Goal: Information Seeking & Learning: Learn about a topic

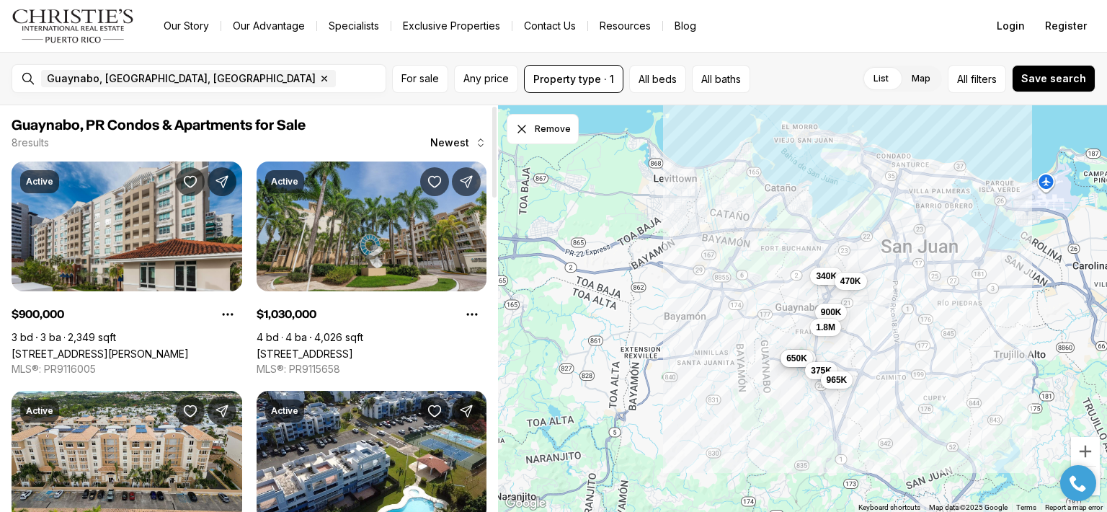
click at [333, 347] on link "[STREET_ADDRESS]" at bounding box center [305, 353] width 97 height 12
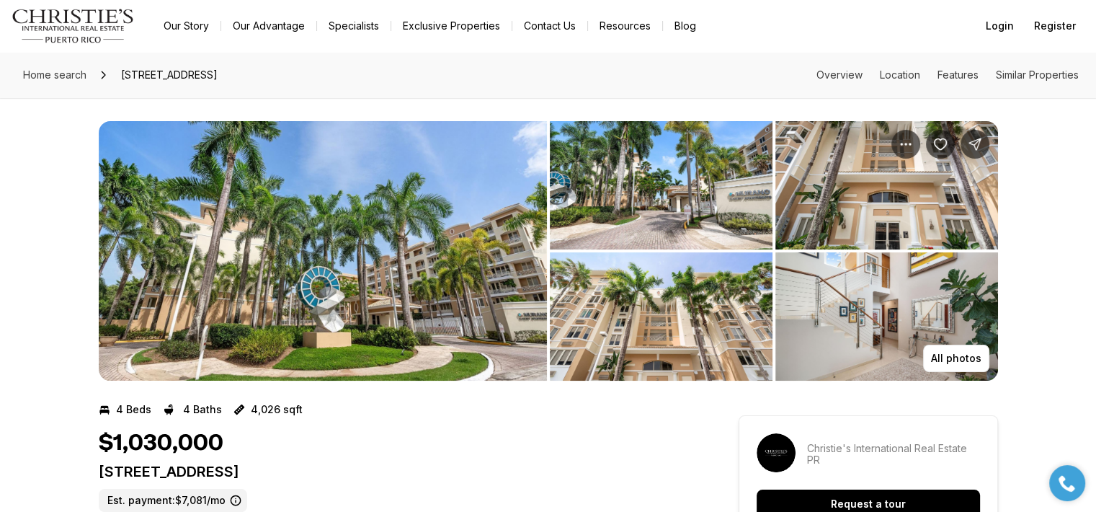
click at [311, 312] on img "View image gallery" at bounding box center [323, 250] width 448 height 259
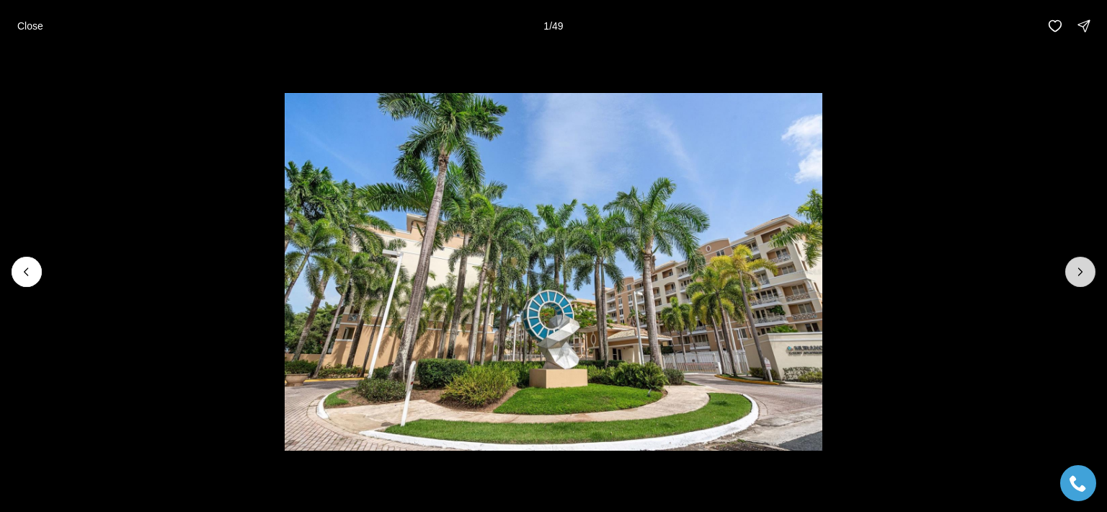
click at [1082, 272] on icon "Next slide" at bounding box center [1081, 271] width 4 height 7
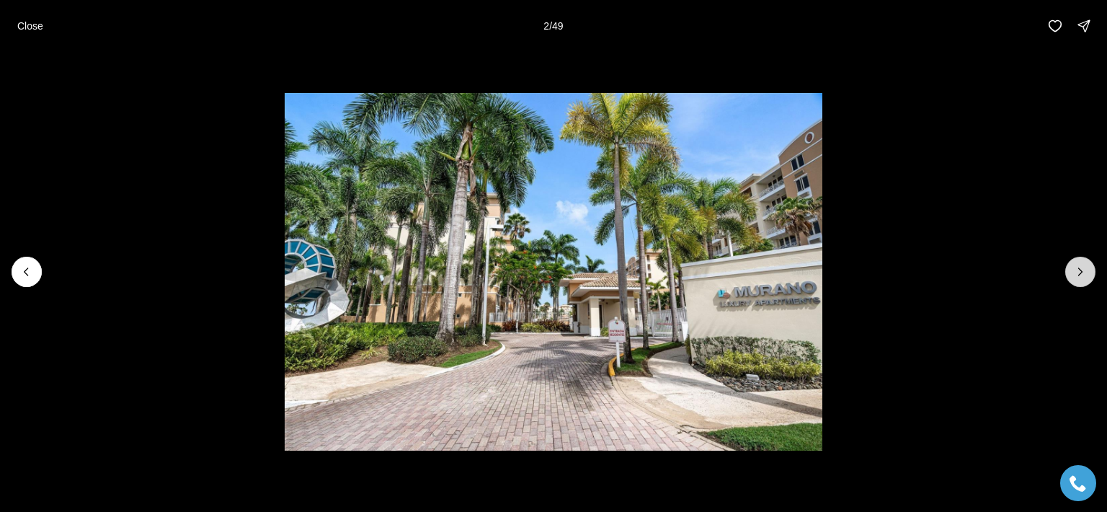
click at [1086, 269] on icon "Next slide" at bounding box center [1080, 271] width 14 height 14
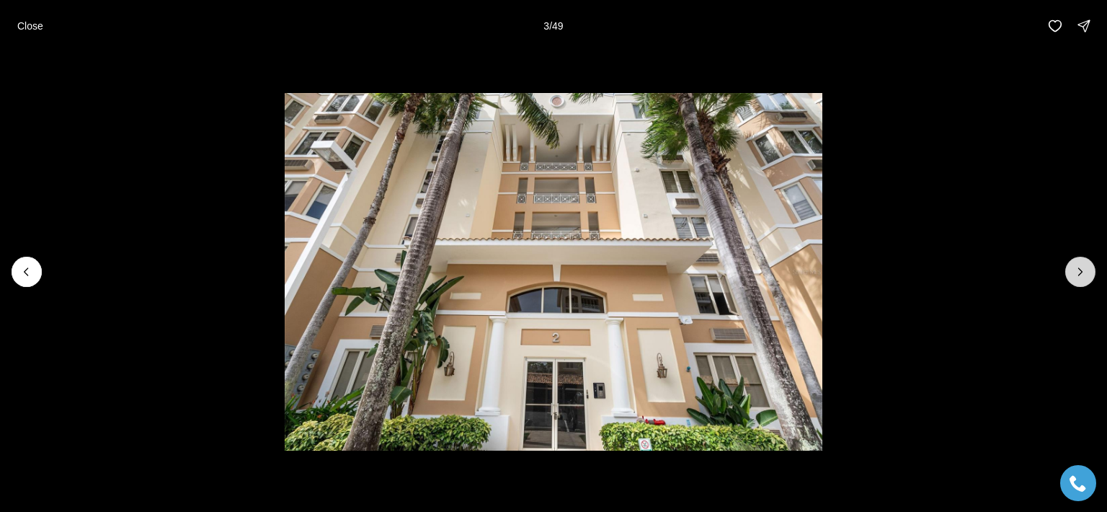
click at [1080, 275] on icon "Next slide" at bounding box center [1080, 271] width 14 height 14
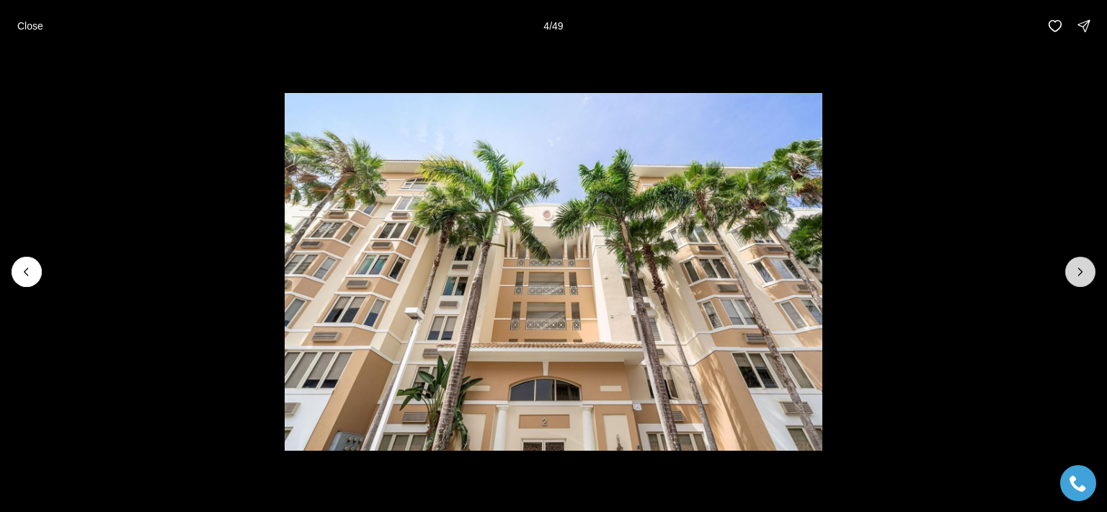
click at [1081, 272] on icon "Next slide" at bounding box center [1080, 271] width 14 height 14
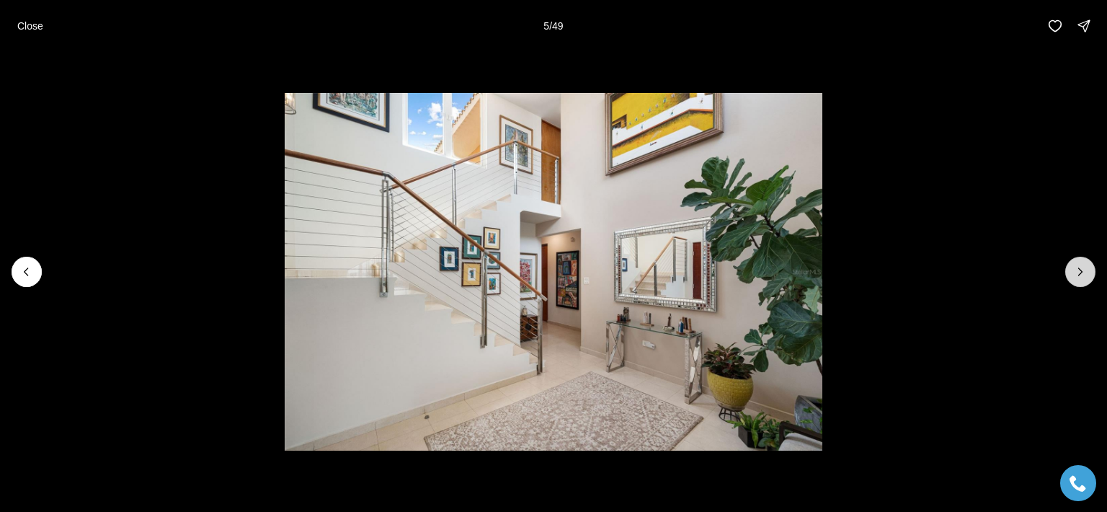
click at [1081, 272] on icon "Next slide" at bounding box center [1080, 271] width 14 height 14
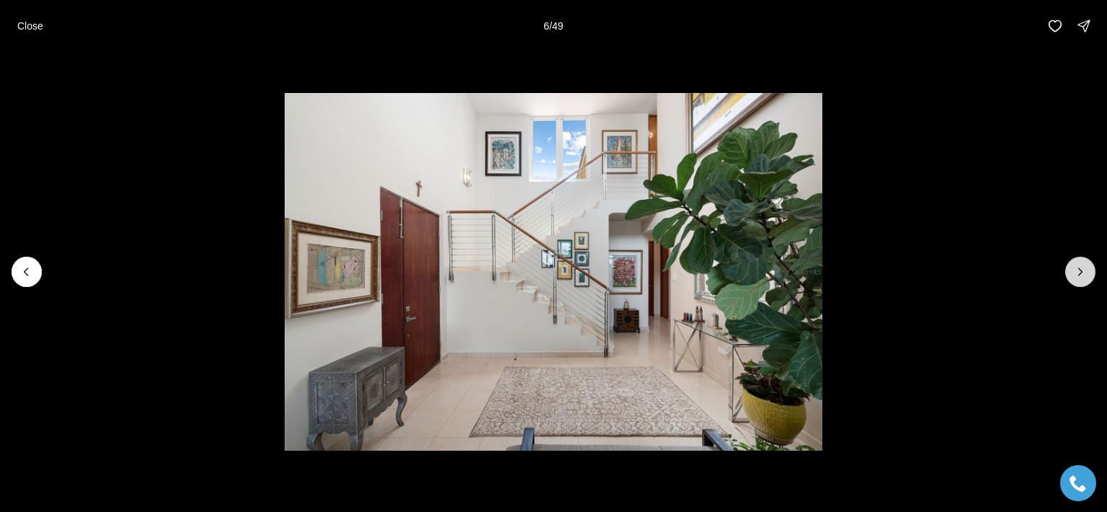
click at [1079, 272] on icon "Next slide" at bounding box center [1080, 271] width 14 height 14
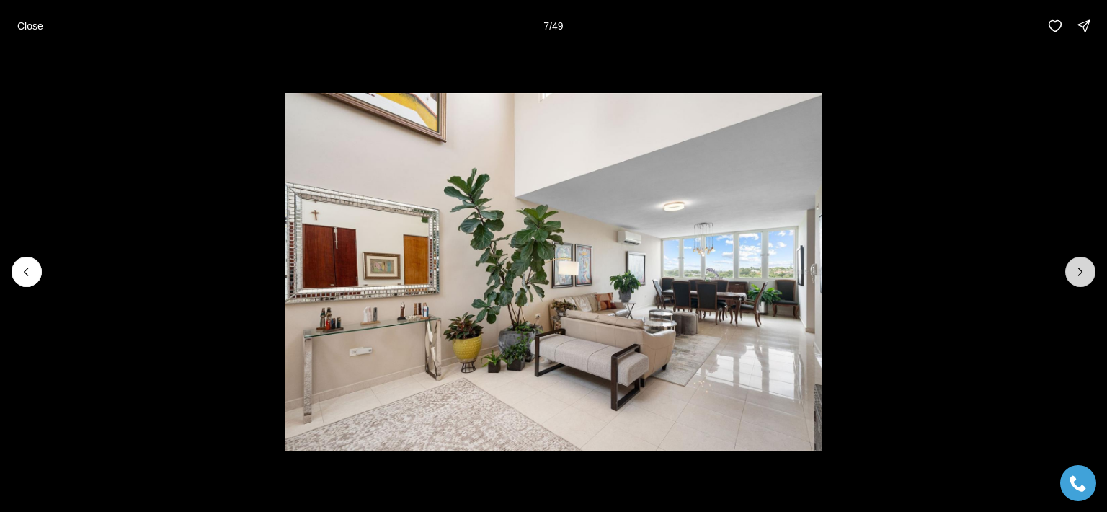
click at [1076, 272] on icon "Next slide" at bounding box center [1080, 271] width 14 height 14
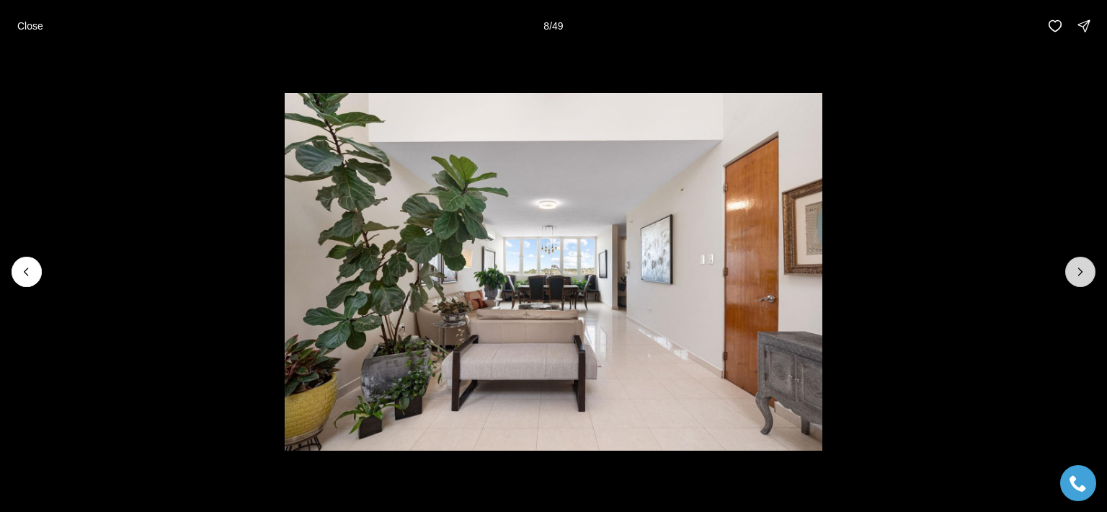
click at [1076, 272] on icon "Next slide" at bounding box center [1080, 271] width 14 height 14
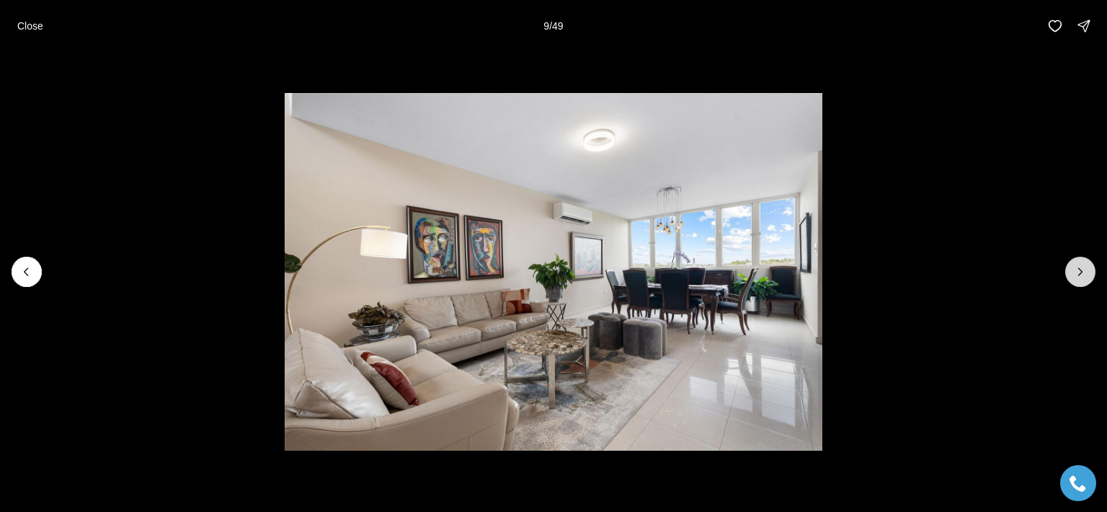
click at [1075, 272] on icon "Next slide" at bounding box center [1080, 271] width 14 height 14
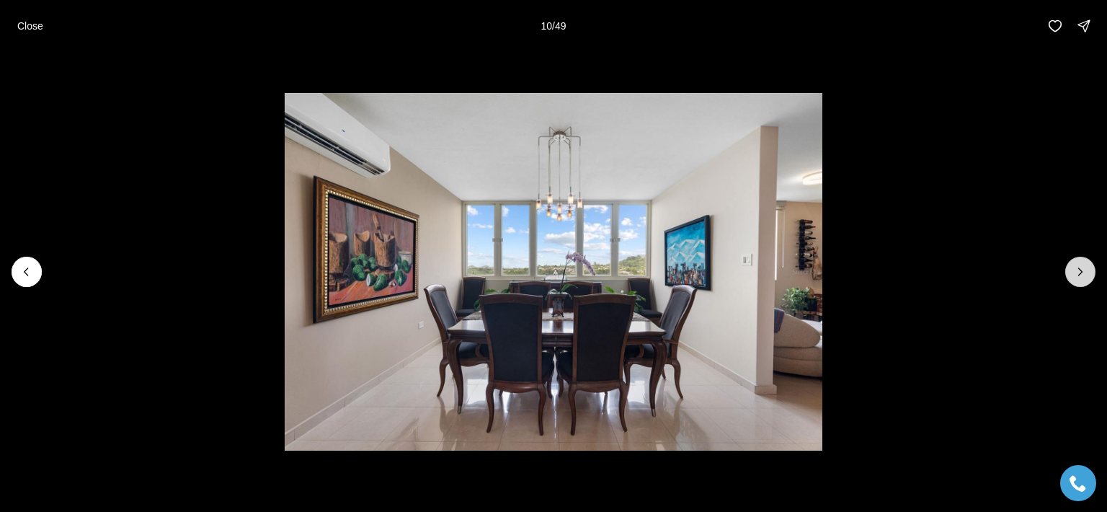
click at [1075, 272] on icon "Next slide" at bounding box center [1080, 271] width 14 height 14
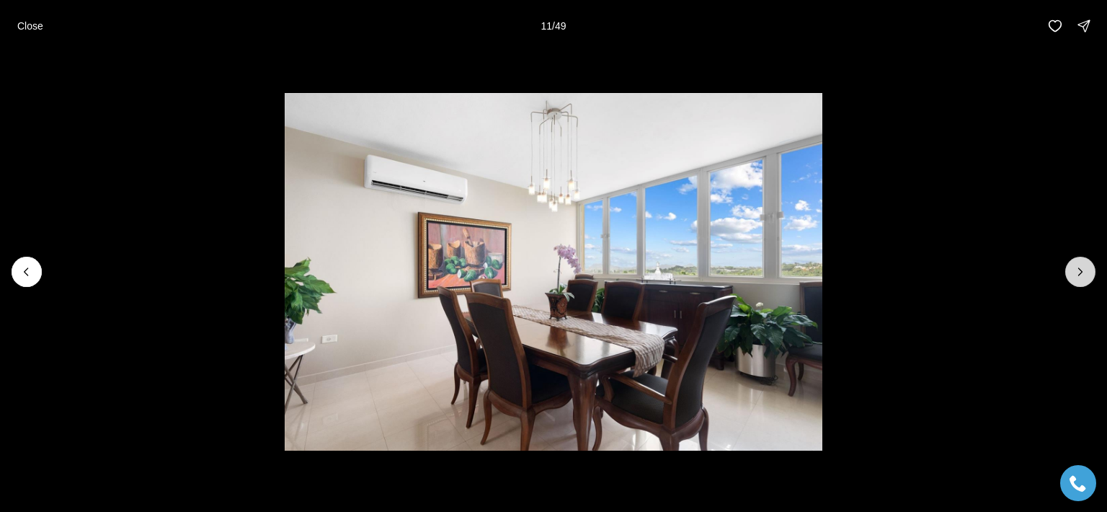
click at [1075, 272] on icon "Next slide" at bounding box center [1080, 271] width 14 height 14
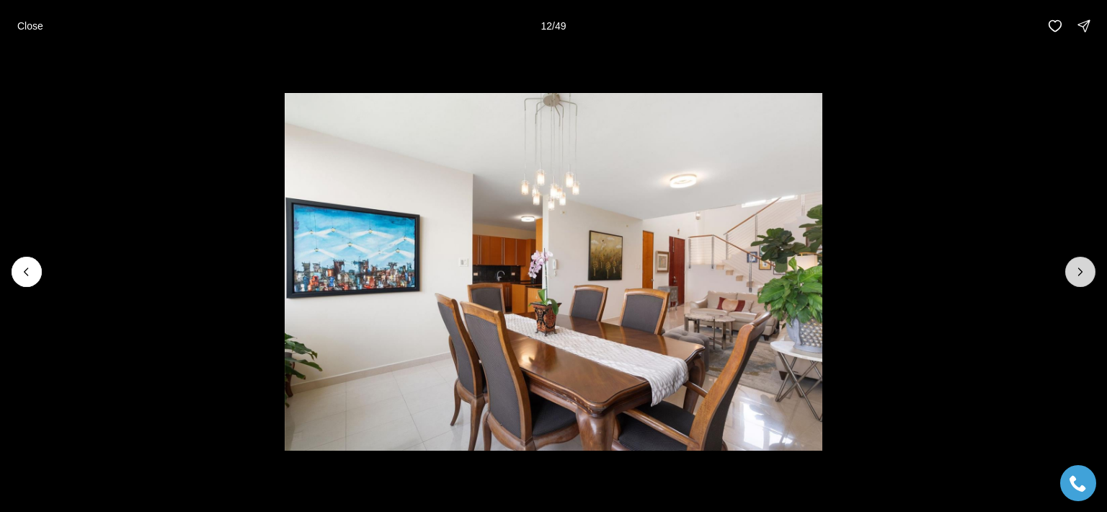
click at [1075, 272] on icon "Next slide" at bounding box center [1080, 271] width 14 height 14
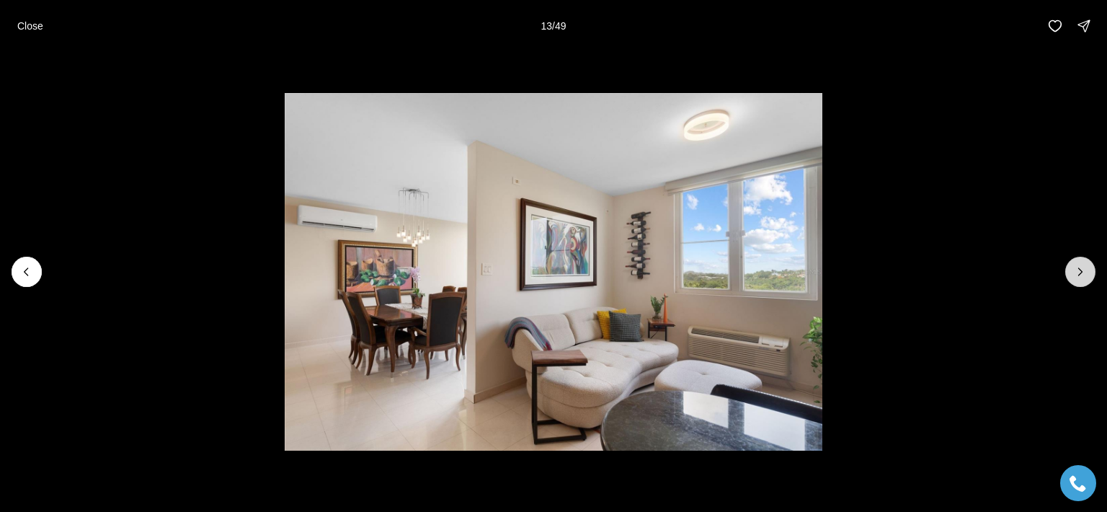
click at [1075, 272] on icon "Next slide" at bounding box center [1080, 271] width 14 height 14
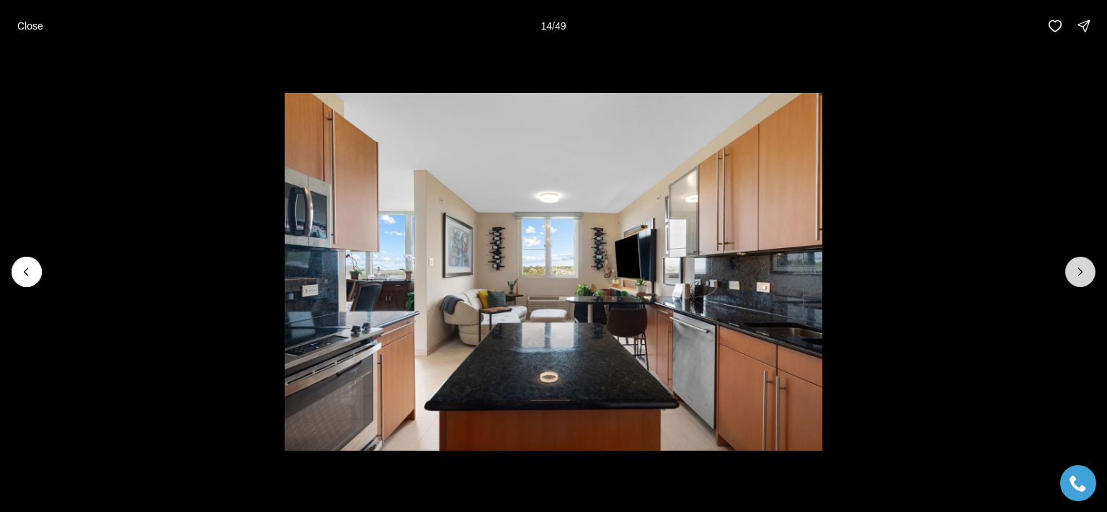
click at [1082, 270] on icon "Next slide" at bounding box center [1080, 271] width 14 height 14
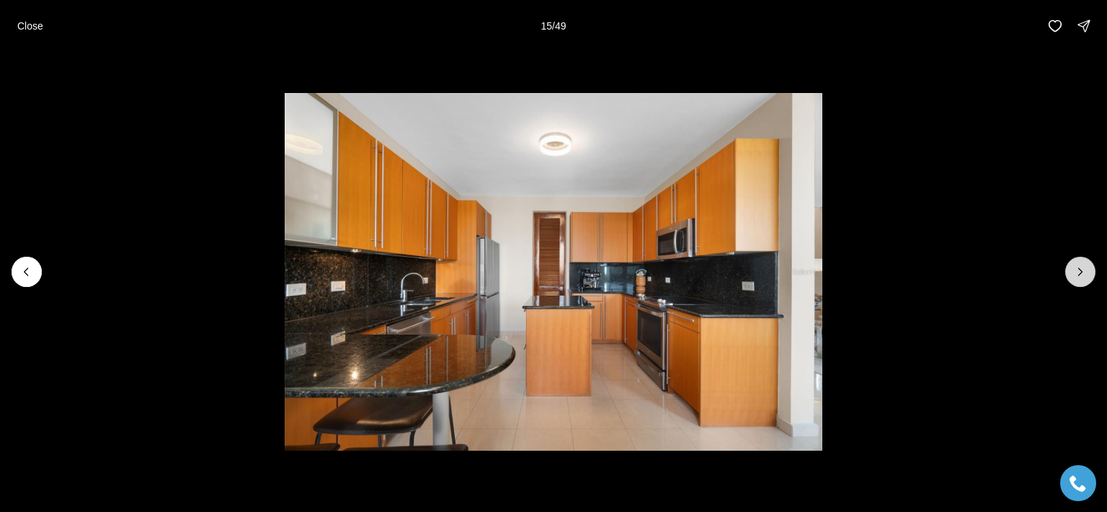
click at [1082, 270] on icon "Next slide" at bounding box center [1080, 271] width 14 height 14
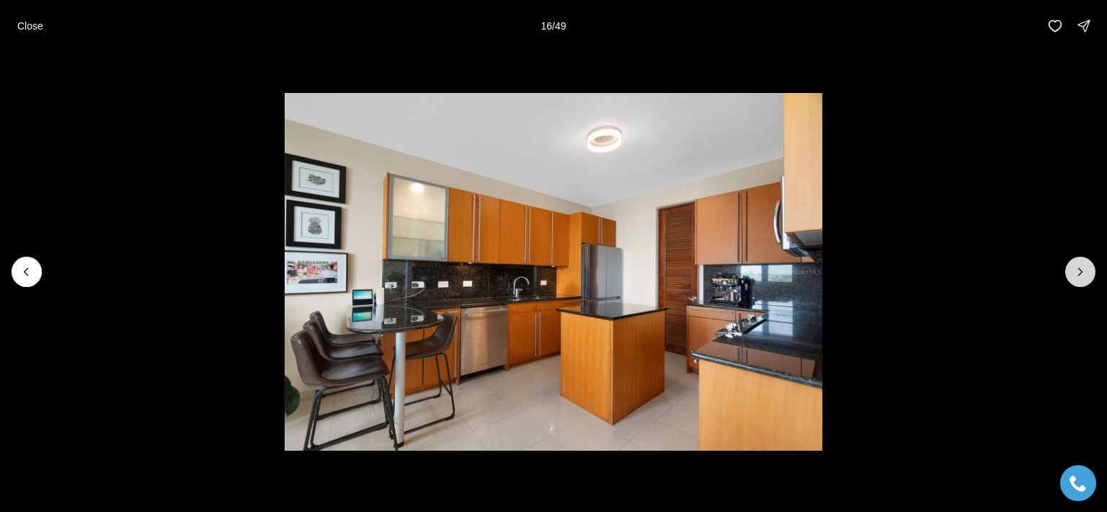
click at [1080, 275] on icon "Next slide" at bounding box center [1080, 271] width 14 height 14
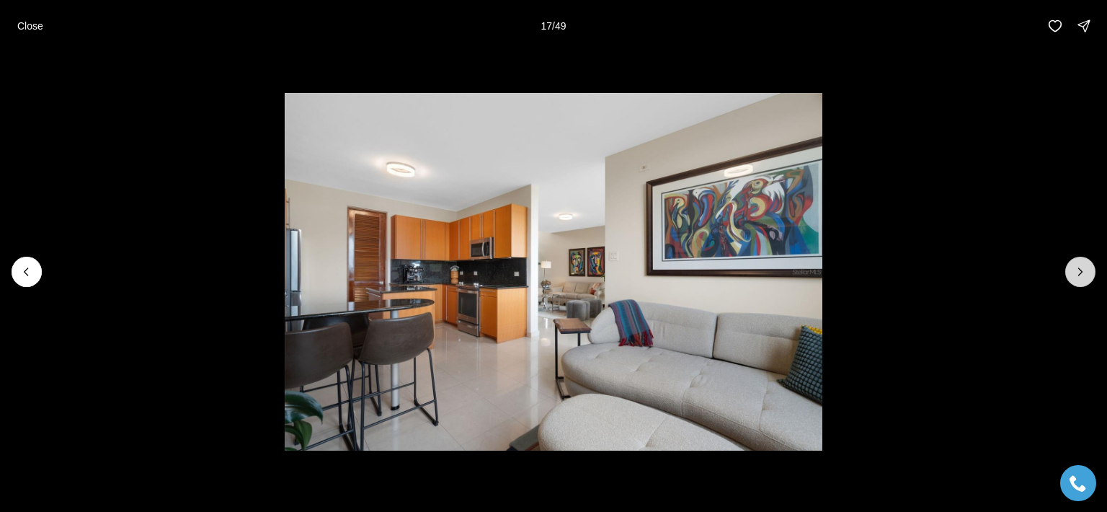
click at [1080, 275] on icon "Next slide" at bounding box center [1080, 271] width 14 height 14
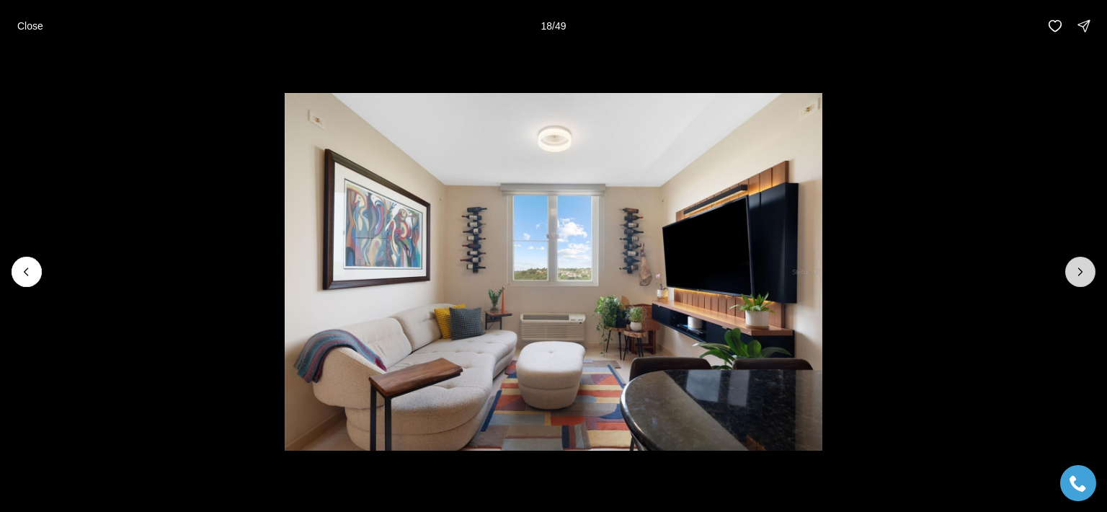
click at [1080, 275] on icon "Next slide" at bounding box center [1080, 271] width 14 height 14
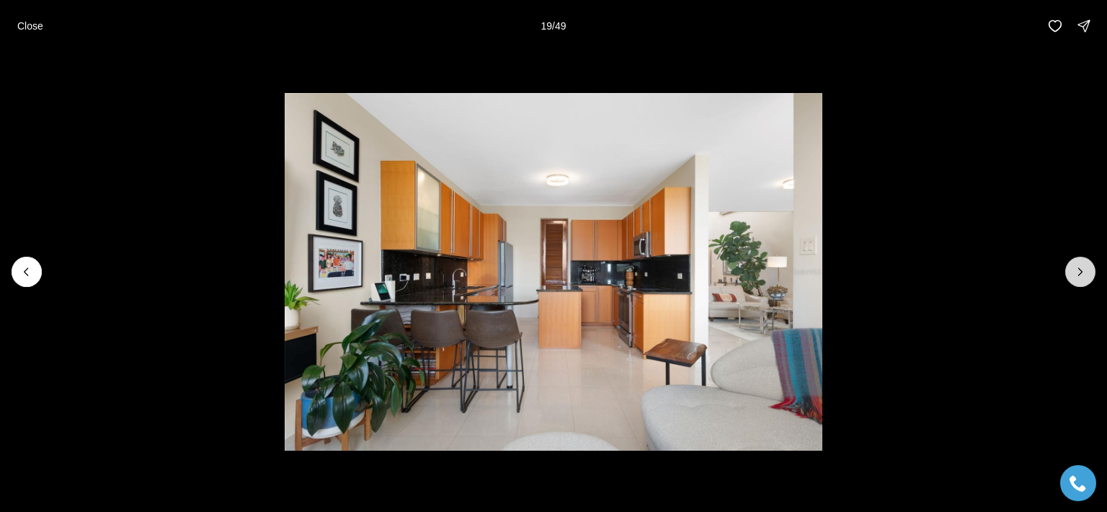
click at [1079, 275] on icon "Next slide" at bounding box center [1080, 271] width 14 height 14
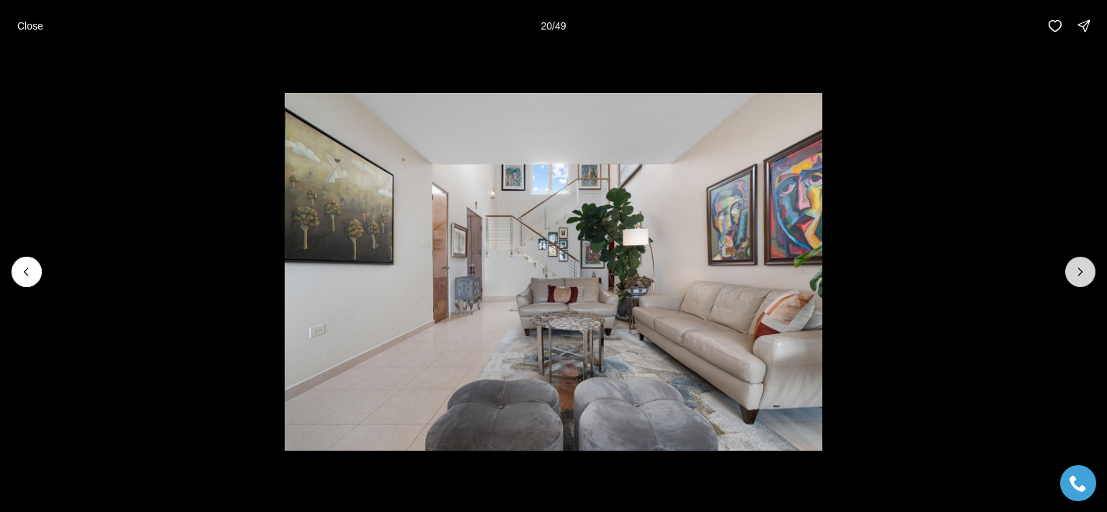
click at [1075, 267] on icon "Next slide" at bounding box center [1080, 271] width 14 height 14
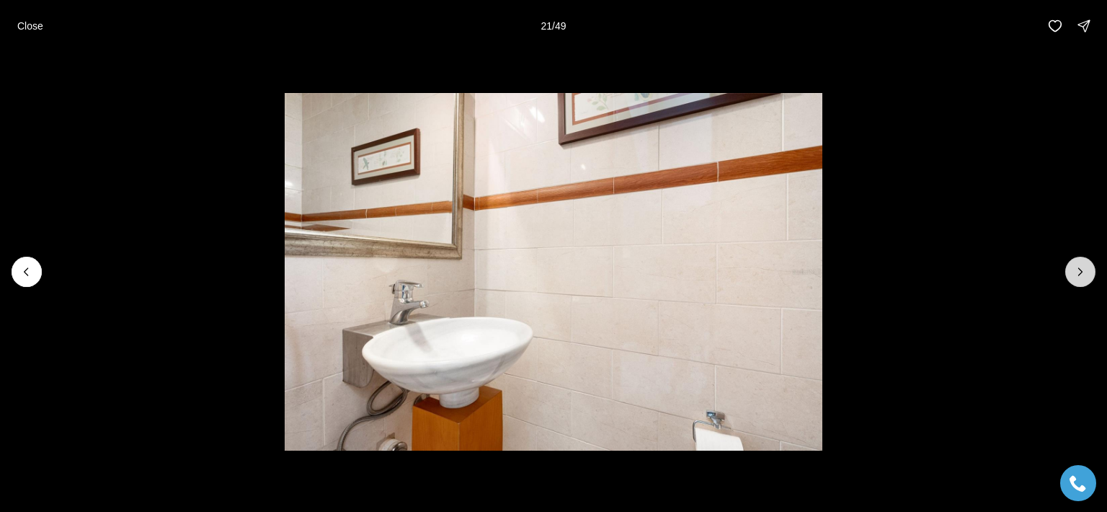
click at [1073, 266] on icon "Next slide" at bounding box center [1080, 271] width 14 height 14
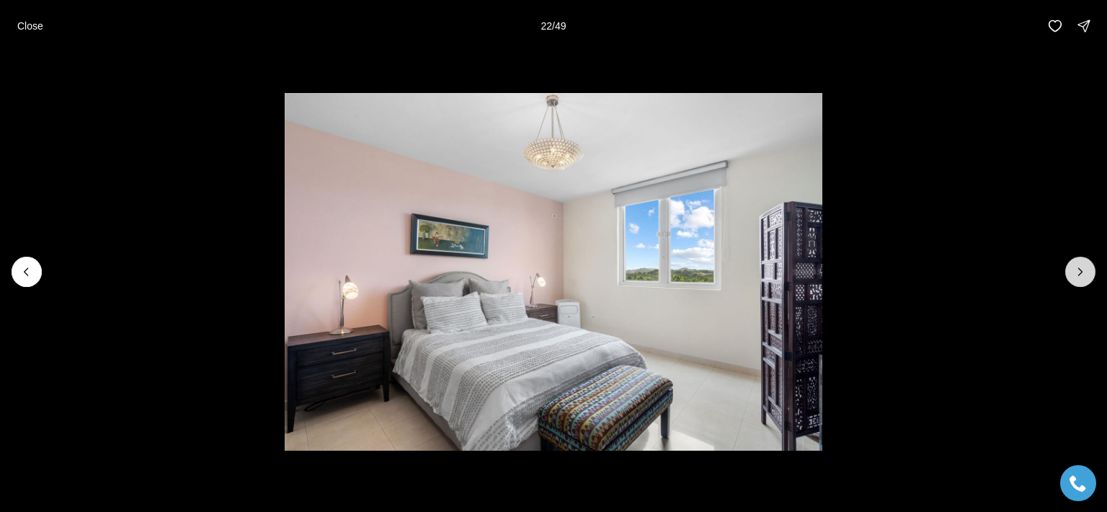
click at [1073, 266] on icon "Next slide" at bounding box center [1080, 271] width 14 height 14
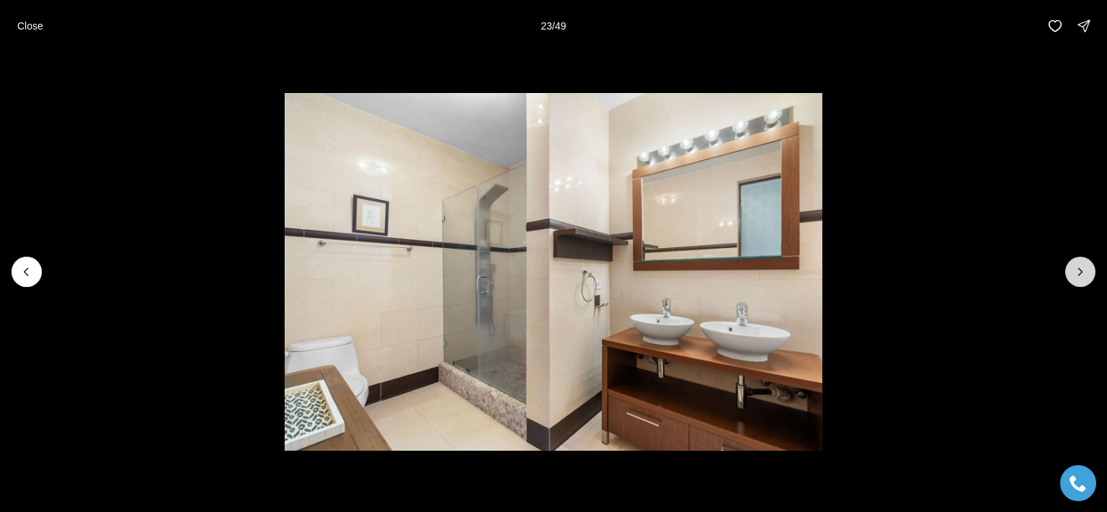
click at [1070, 266] on button "Next slide" at bounding box center [1080, 272] width 30 height 30
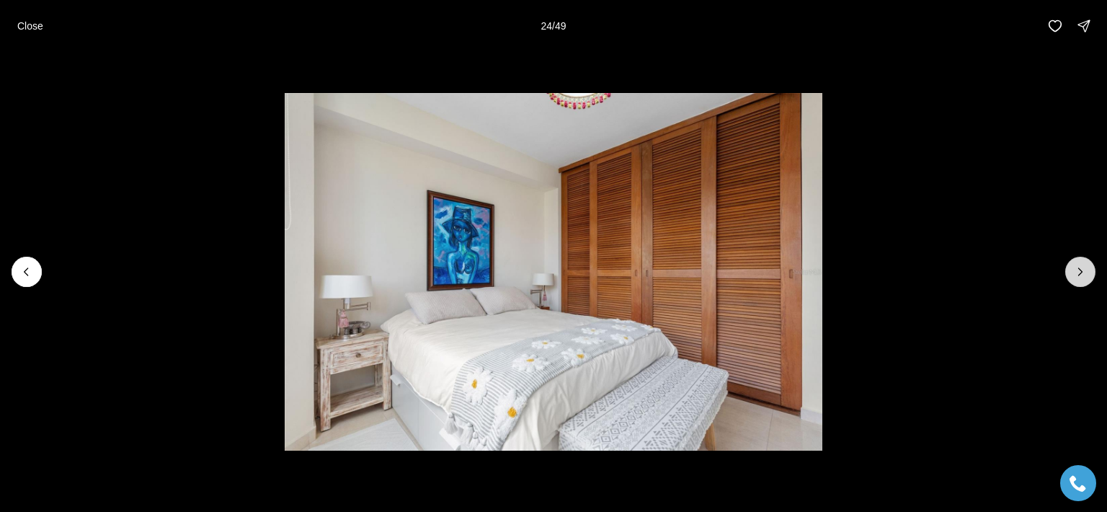
click at [1069, 269] on button "Next slide" at bounding box center [1080, 272] width 30 height 30
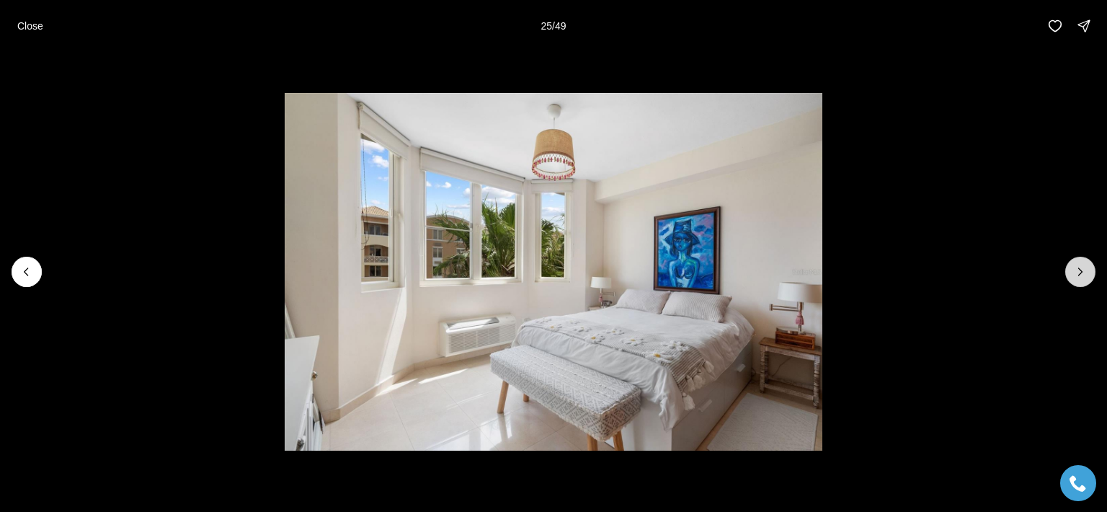
click at [1069, 269] on button "Next slide" at bounding box center [1080, 272] width 30 height 30
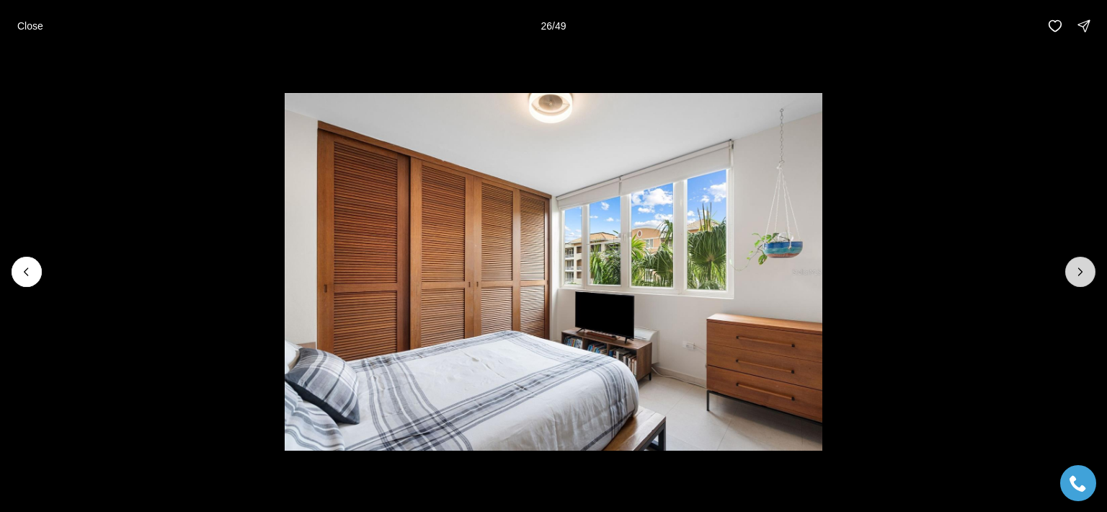
click at [1069, 269] on button "Next slide" at bounding box center [1080, 272] width 30 height 30
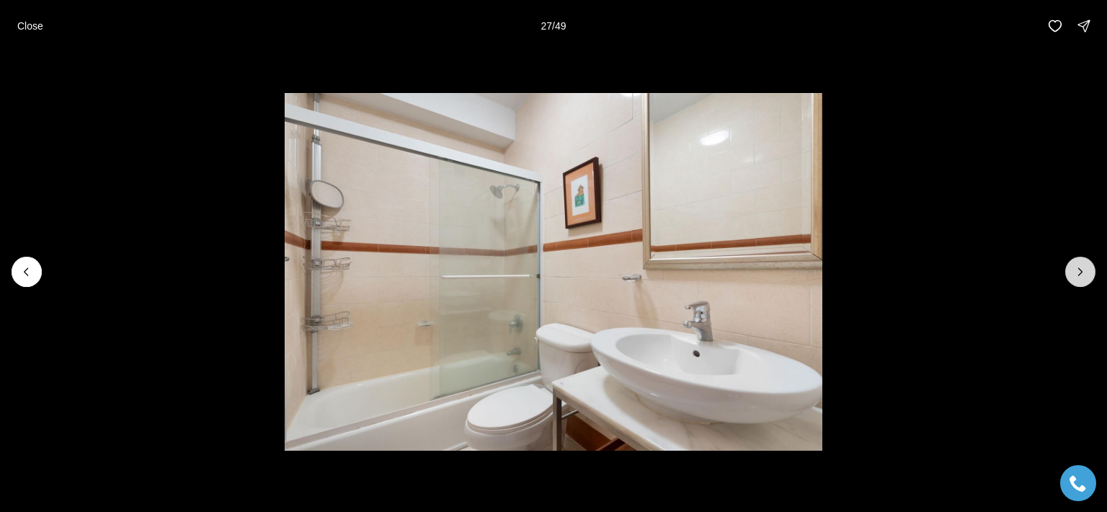
click at [1068, 269] on button "Next slide" at bounding box center [1080, 272] width 30 height 30
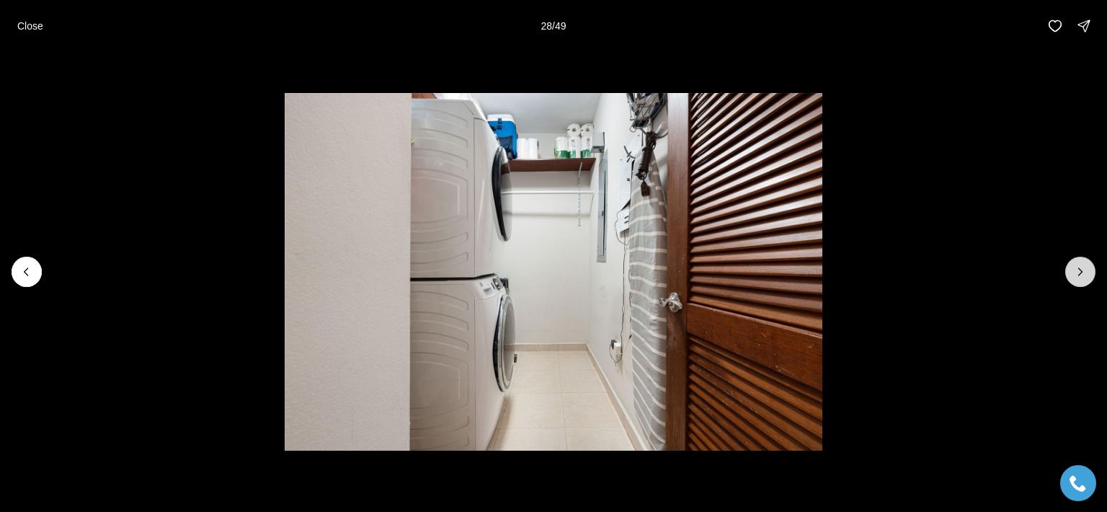
click at [1067, 269] on button "Next slide" at bounding box center [1080, 272] width 30 height 30
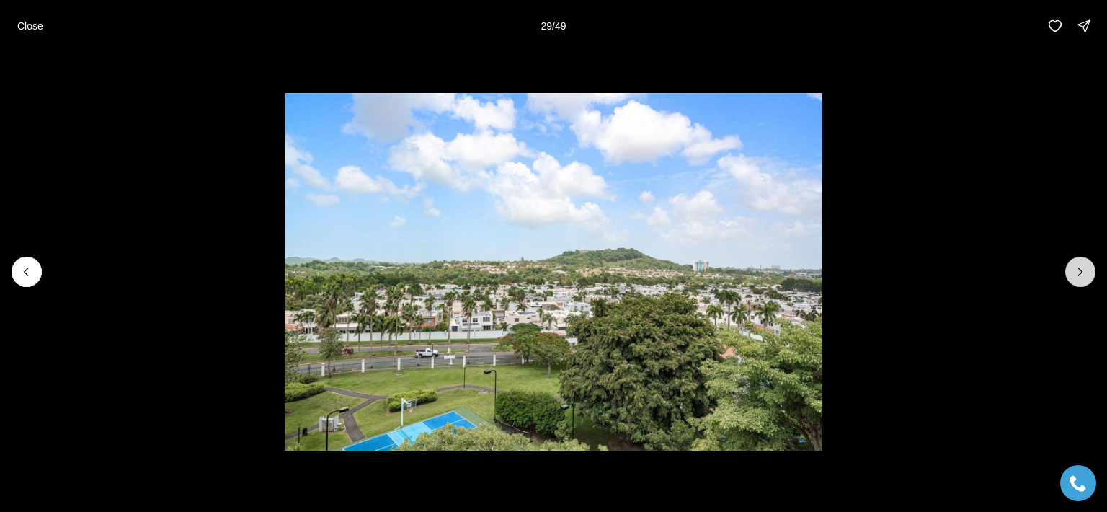
click at [1090, 269] on button "Next slide" at bounding box center [1080, 272] width 30 height 30
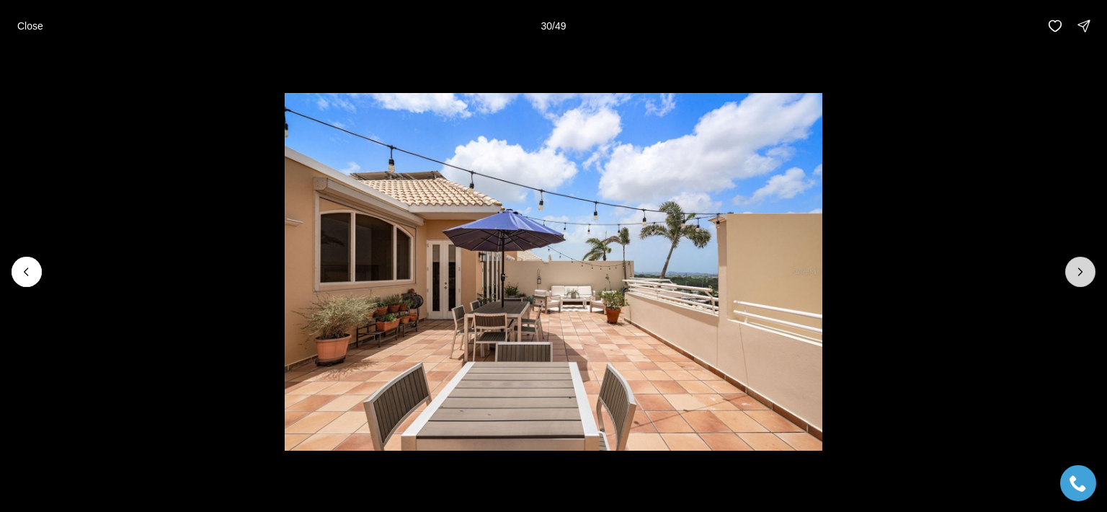
click at [1082, 276] on icon "Next slide" at bounding box center [1080, 271] width 14 height 14
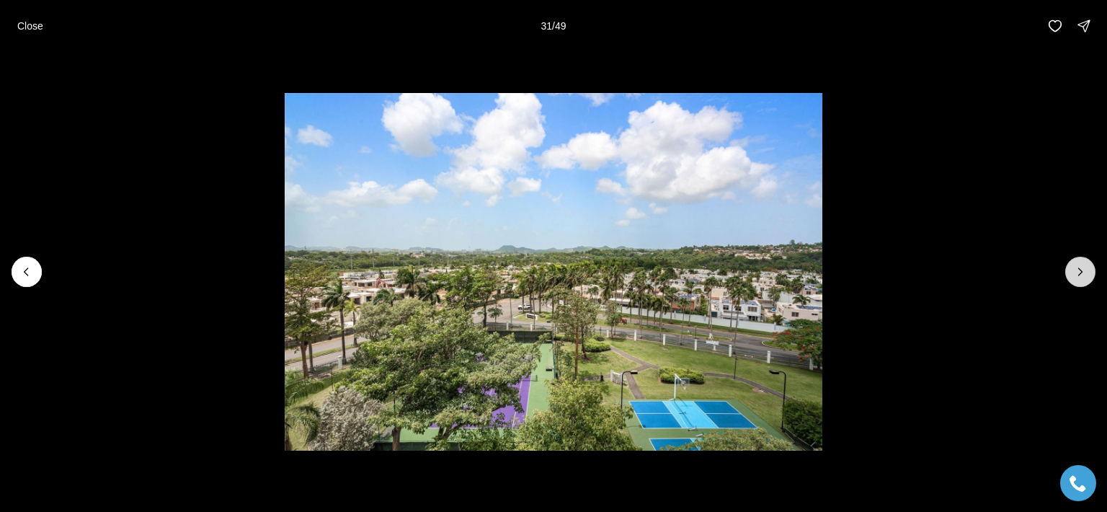
click at [1082, 276] on icon "Next slide" at bounding box center [1080, 271] width 14 height 14
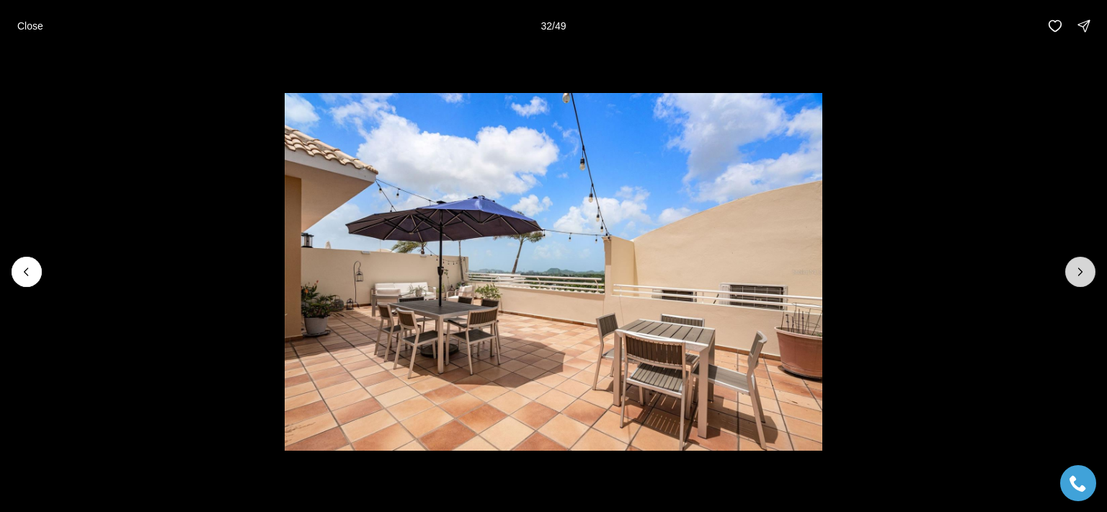
click at [1081, 277] on icon "Next slide" at bounding box center [1080, 271] width 14 height 14
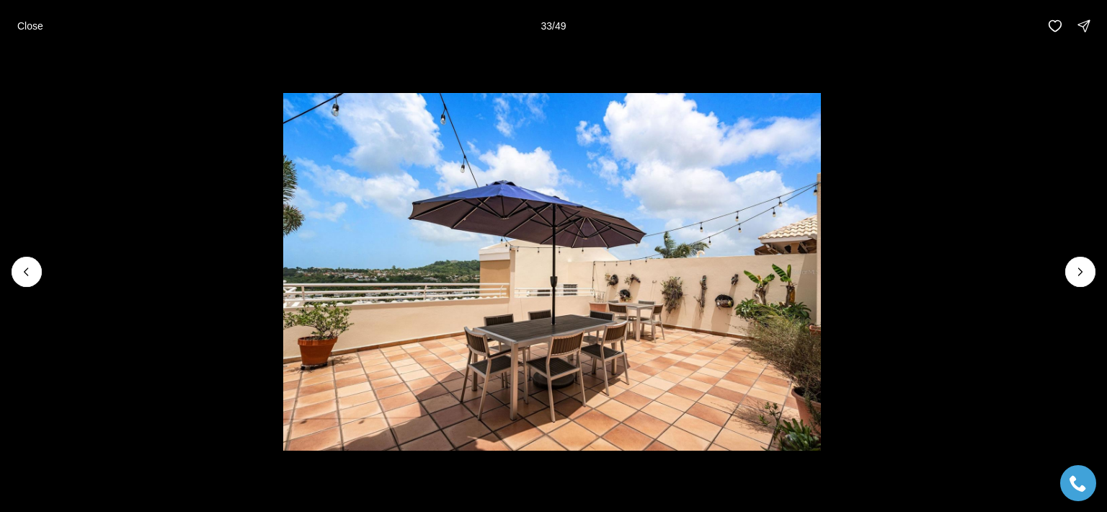
click at [1040, 292] on li "33 of 49" at bounding box center [552, 272] width 1107 height 440
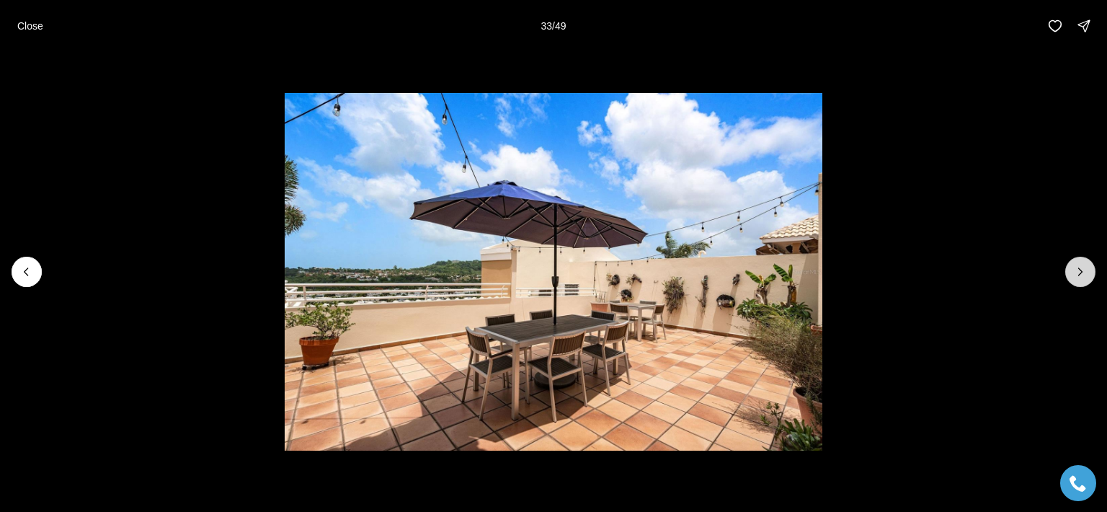
click at [1073, 275] on icon "Next slide" at bounding box center [1080, 271] width 14 height 14
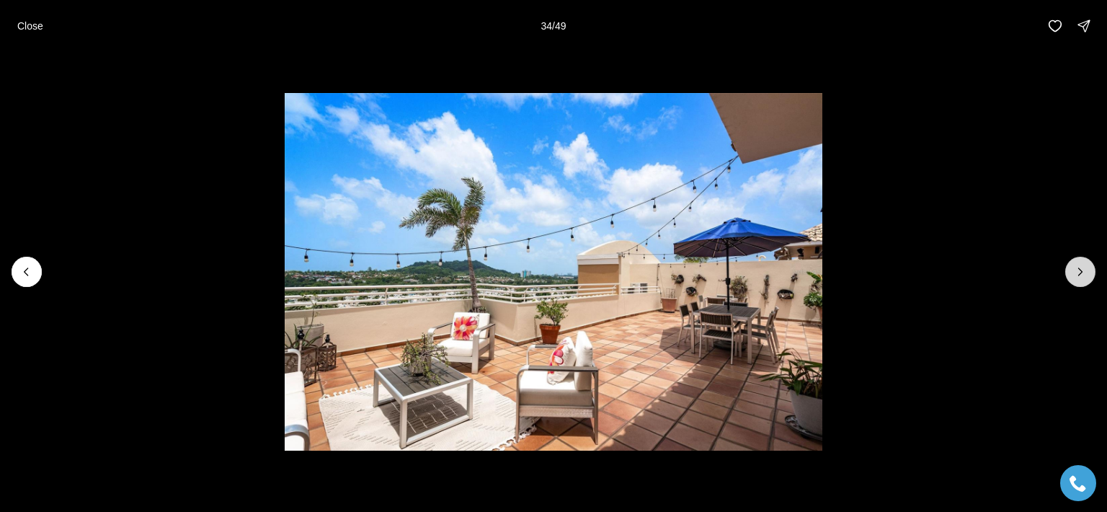
click at [1073, 275] on icon "Next slide" at bounding box center [1080, 271] width 14 height 14
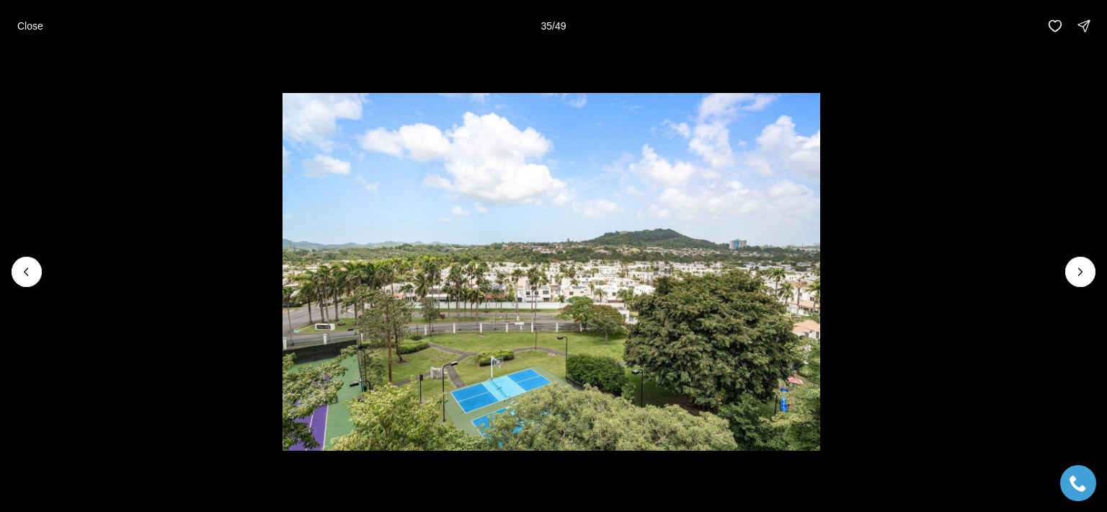
click at [775, 228] on img "35 of 49" at bounding box center [551, 272] width 538 height 358
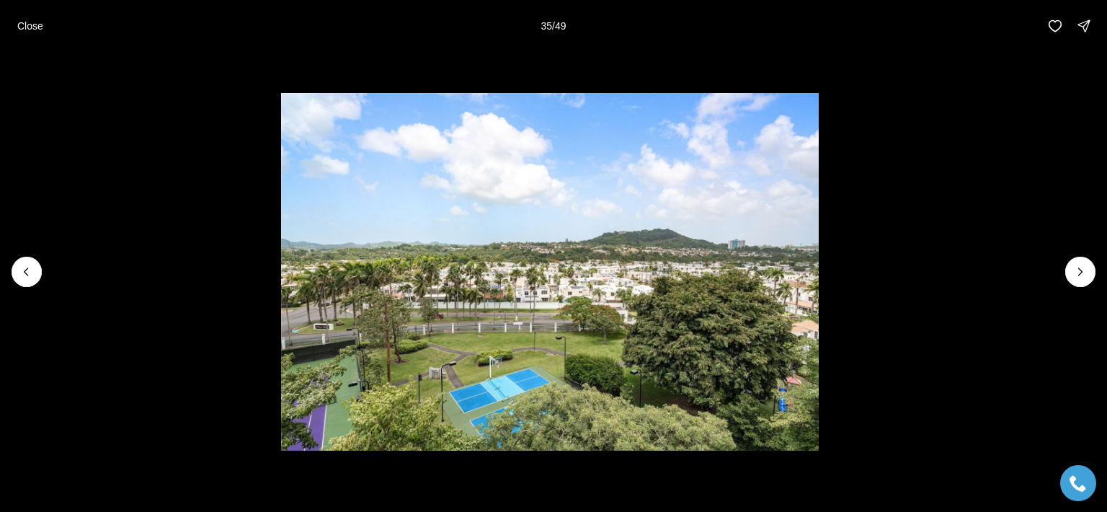
click at [762, 286] on img "35 of 49" at bounding box center [550, 272] width 538 height 358
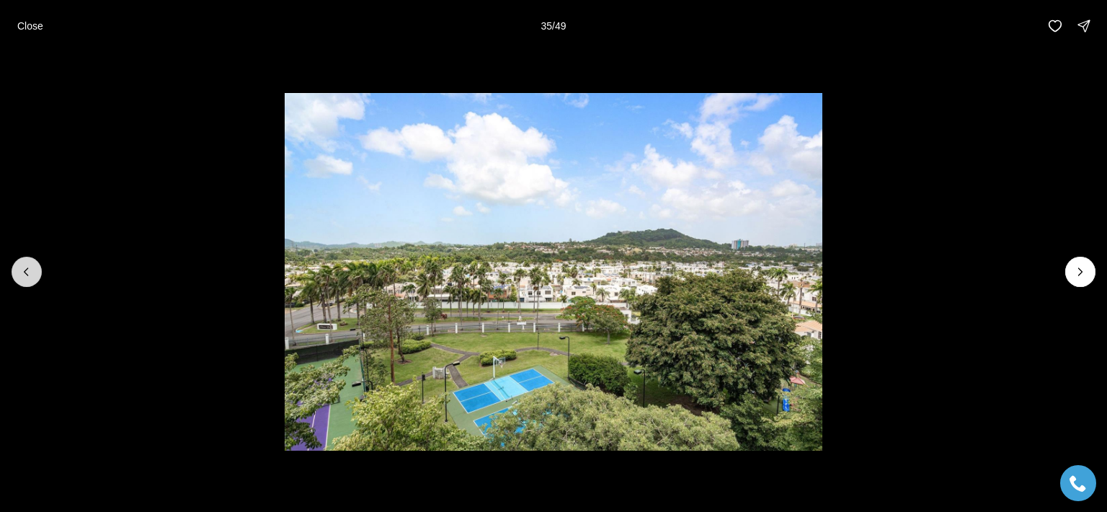
click at [26, 269] on icon "Previous slide" at bounding box center [26, 271] width 4 height 7
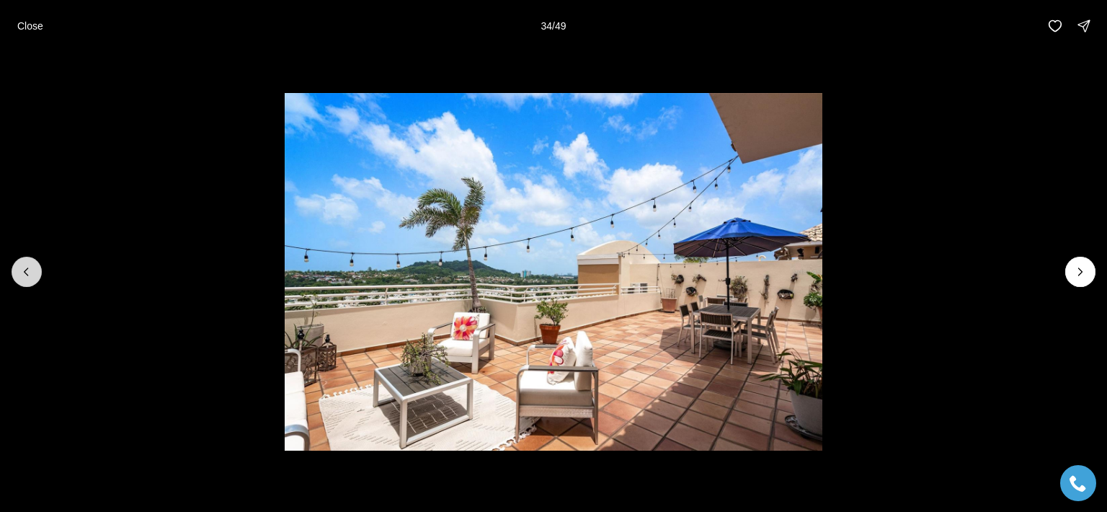
click at [27, 271] on icon "Previous slide" at bounding box center [26, 271] width 14 height 14
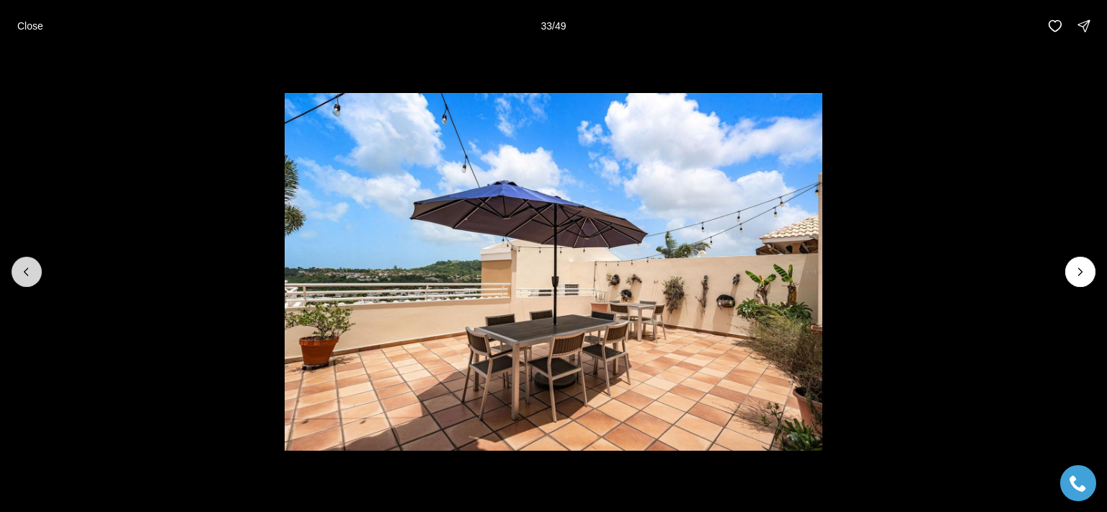
click at [27, 271] on icon "Previous slide" at bounding box center [26, 271] width 14 height 14
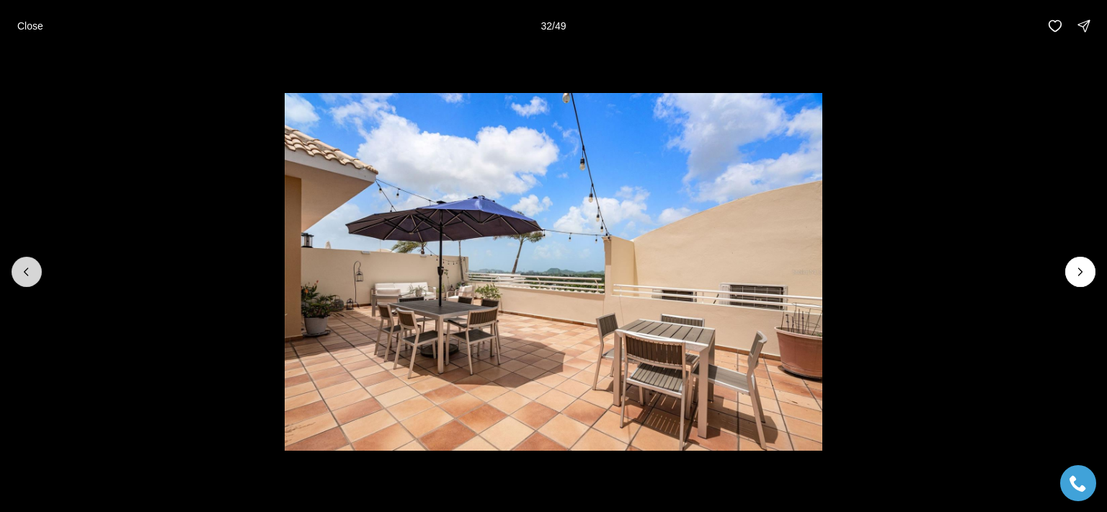
click at [27, 271] on icon "Previous slide" at bounding box center [26, 271] width 14 height 14
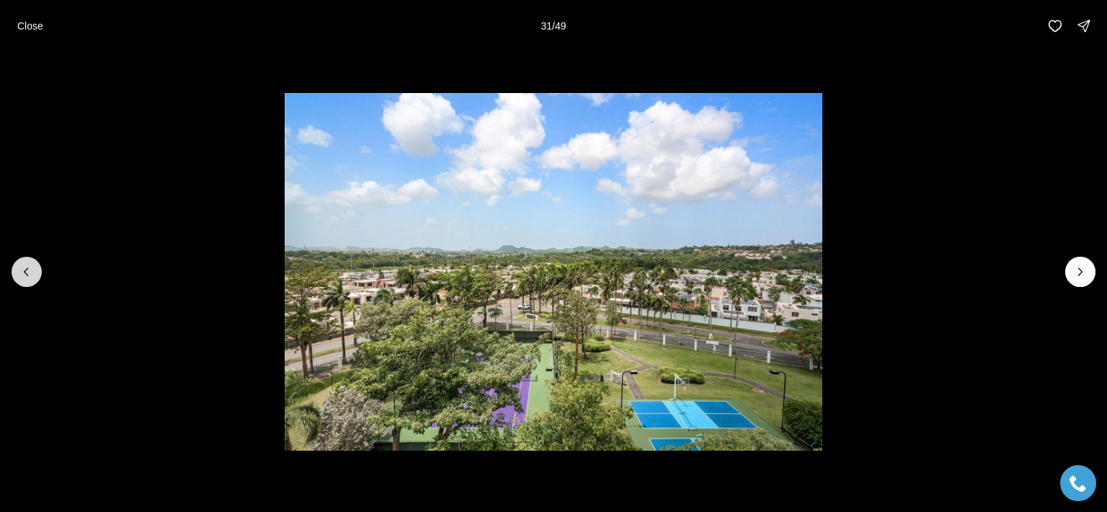
click at [27, 273] on icon "Previous slide" at bounding box center [26, 271] width 14 height 14
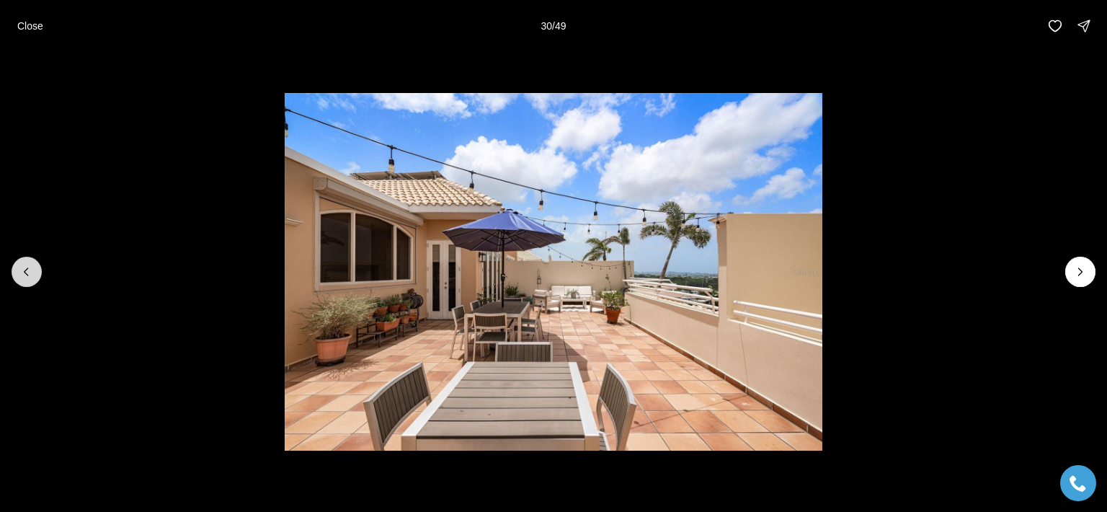
click at [27, 273] on icon "Previous slide" at bounding box center [26, 271] width 14 height 14
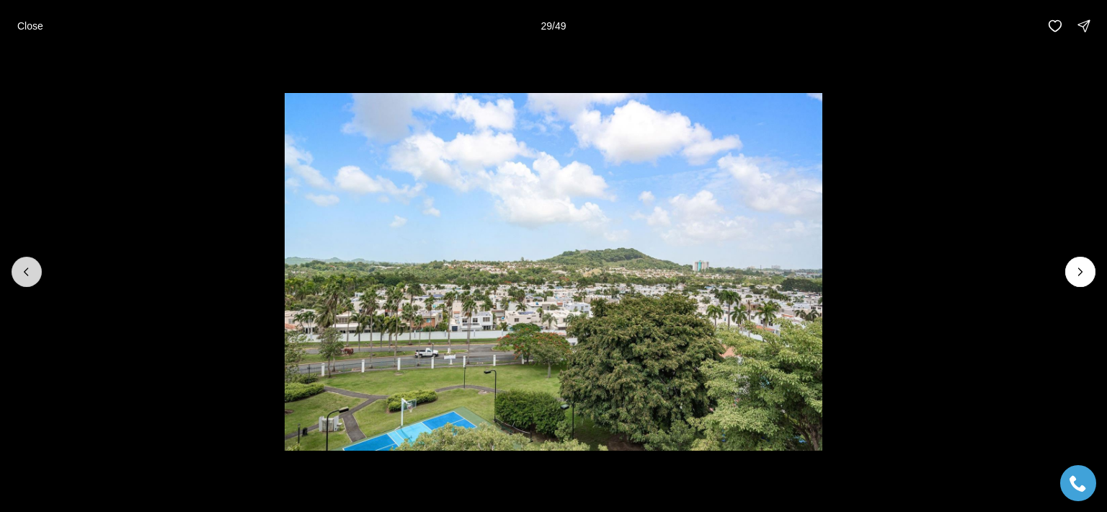
click at [27, 273] on icon "Previous slide" at bounding box center [26, 271] width 14 height 14
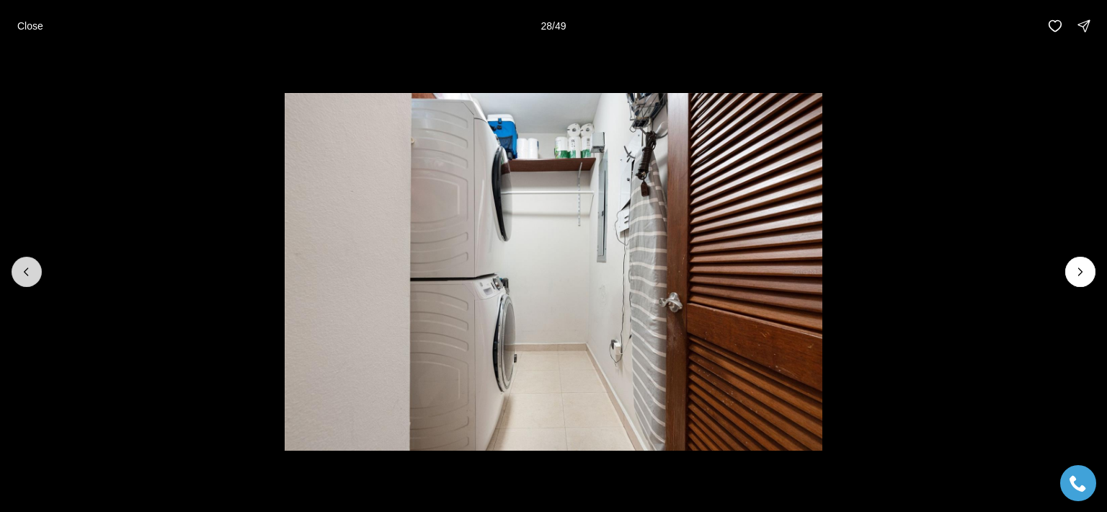
click at [23, 275] on icon "Previous slide" at bounding box center [26, 271] width 14 height 14
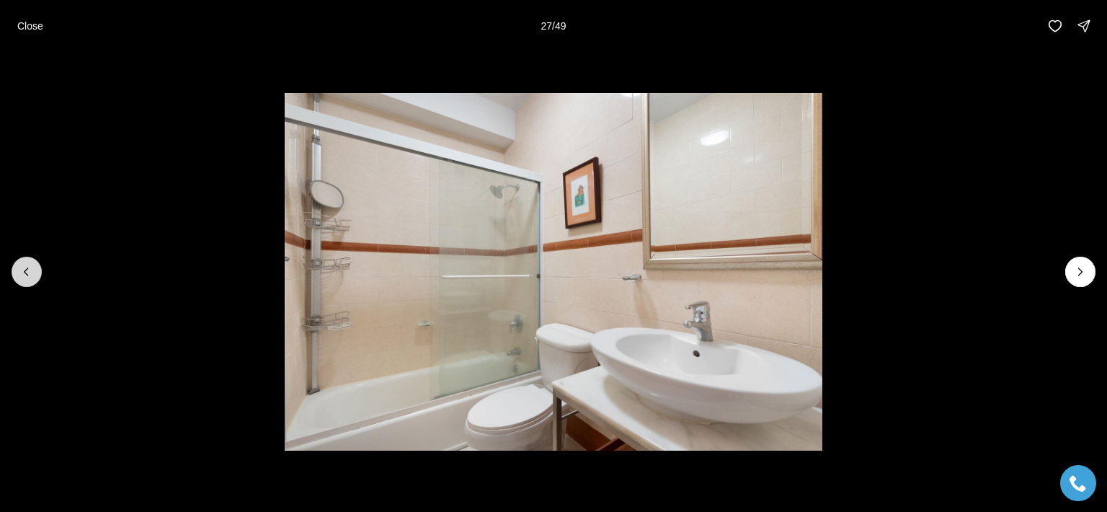
click at [22, 277] on icon "Previous slide" at bounding box center [26, 271] width 14 height 14
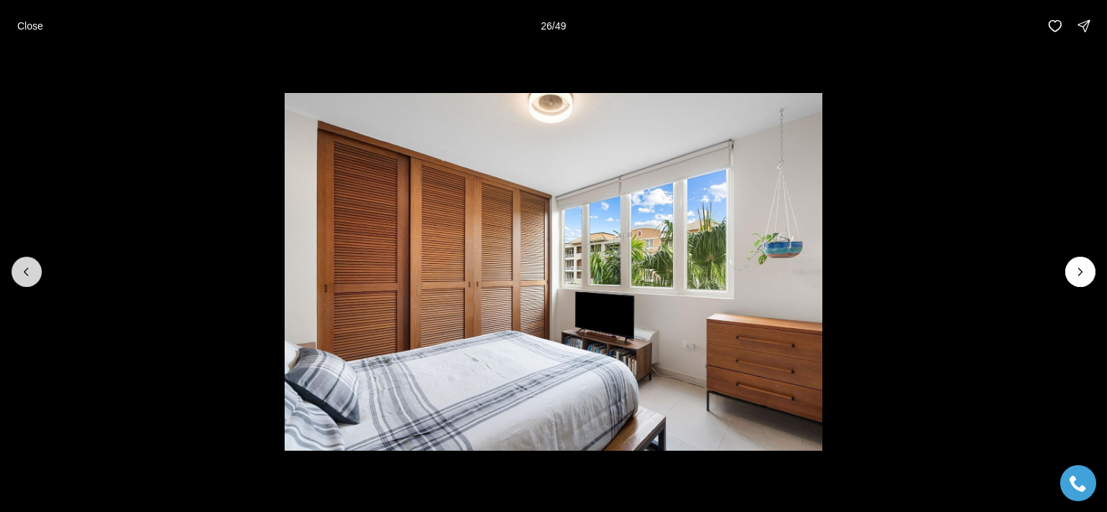
click at [19, 279] on button "Previous slide" at bounding box center [27, 272] width 30 height 30
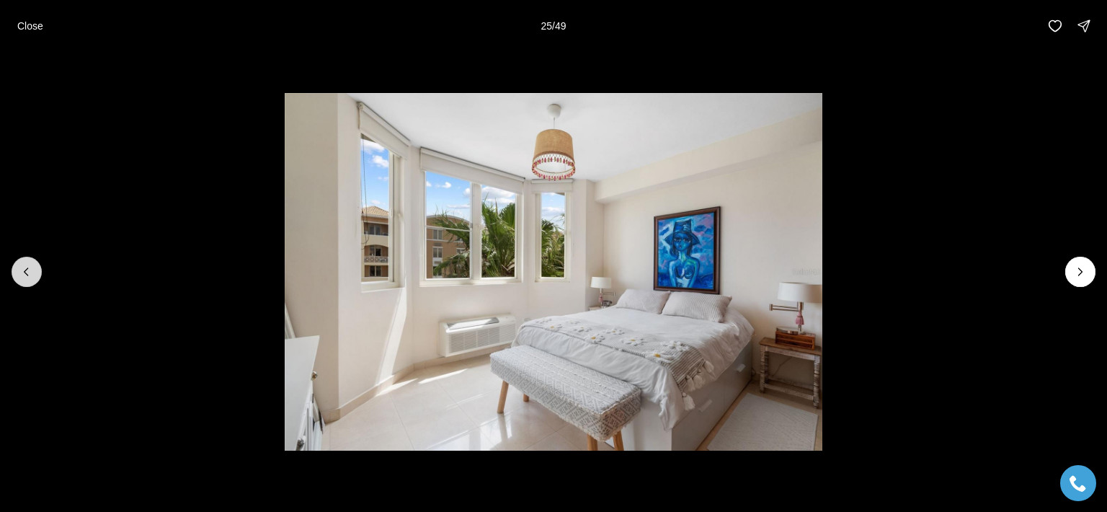
click at [17, 280] on button "Previous slide" at bounding box center [27, 272] width 30 height 30
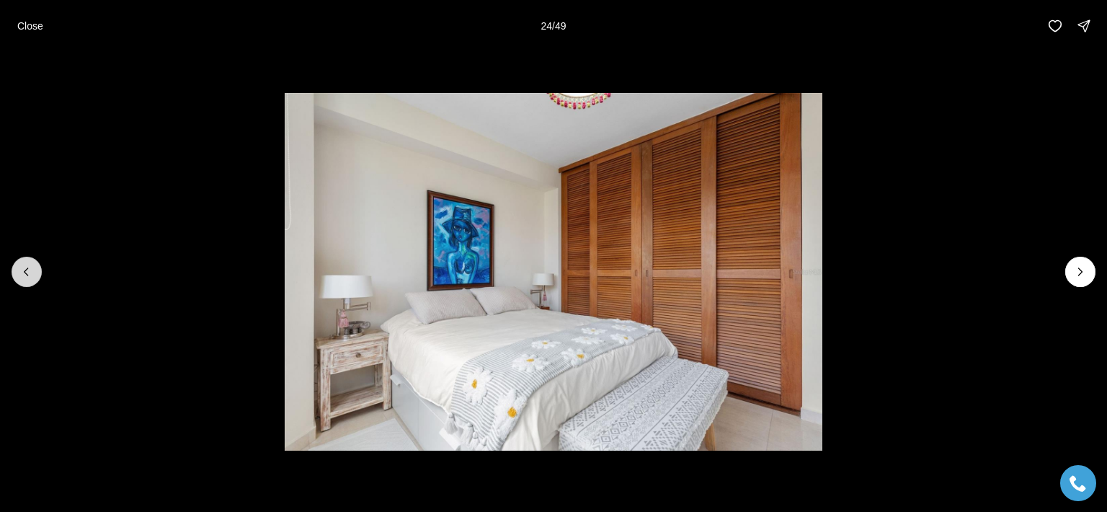
click at [17, 280] on button "Previous slide" at bounding box center [27, 272] width 30 height 30
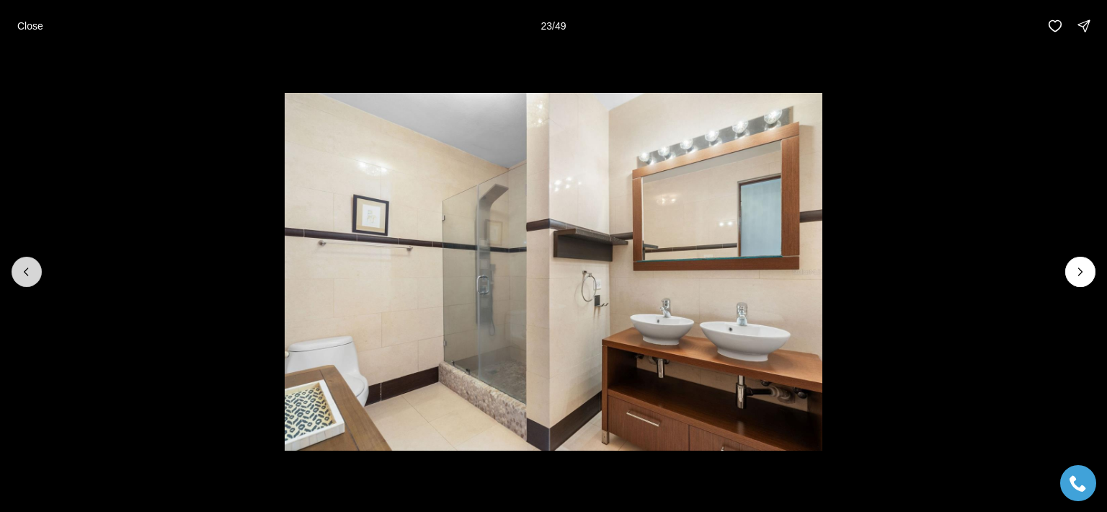
click at [17, 280] on button "Previous slide" at bounding box center [27, 272] width 30 height 30
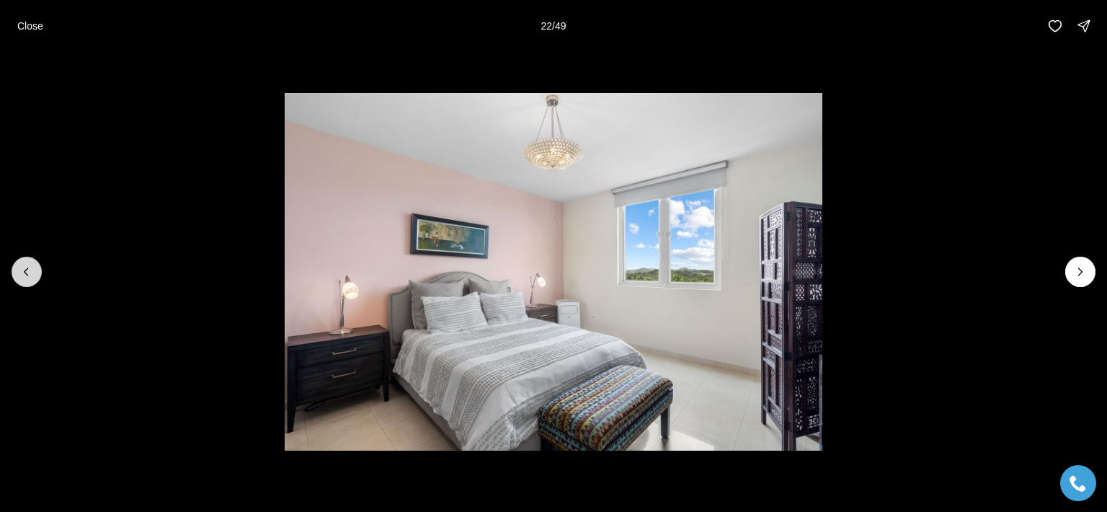
click at [17, 280] on button "Previous slide" at bounding box center [27, 272] width 30 height 30
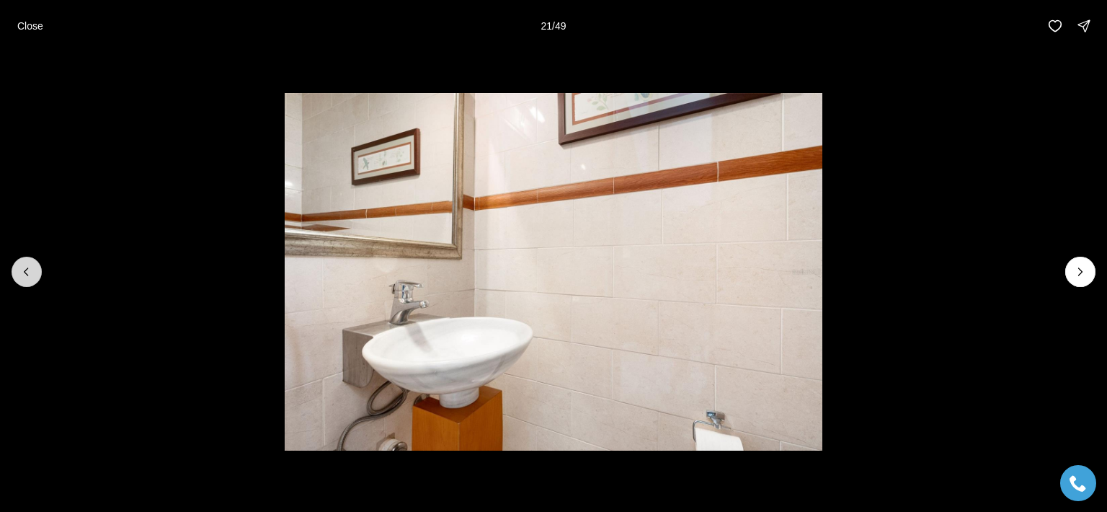
click at [17, 280] on button "Previous slide" at bounding box center [27, 272] width 30 height 30
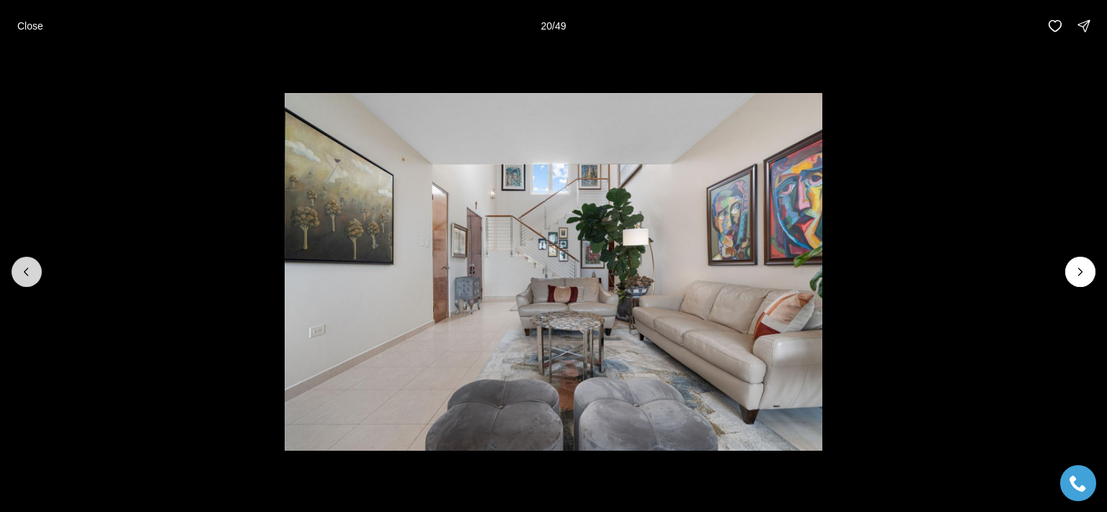
click at [17, 280] on button "Previous slide" at bounding box center [27, 272] width 30 height 30
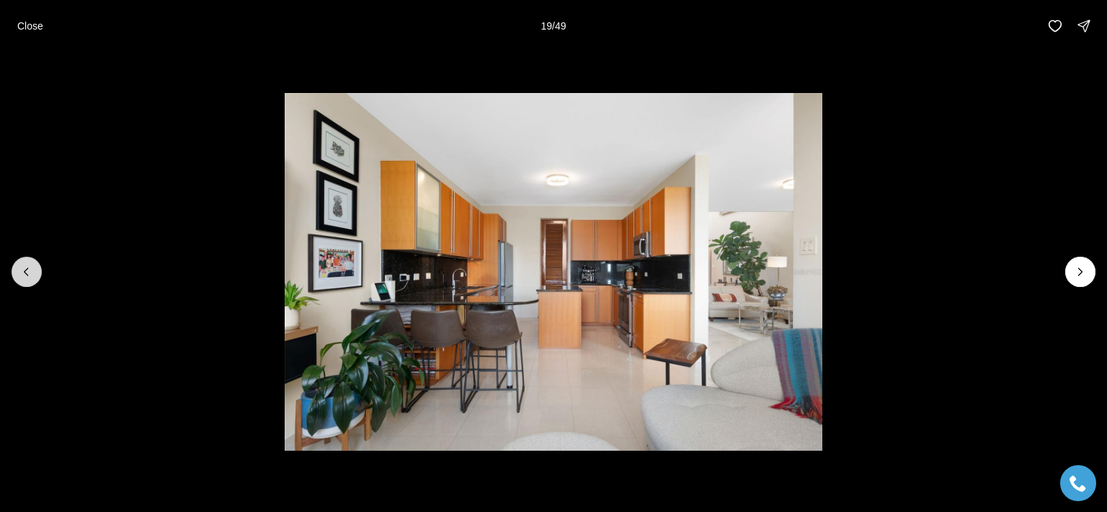
click at [16, 280] on button "Previous slide" at bounding box center [27, 272] width 30 height 30
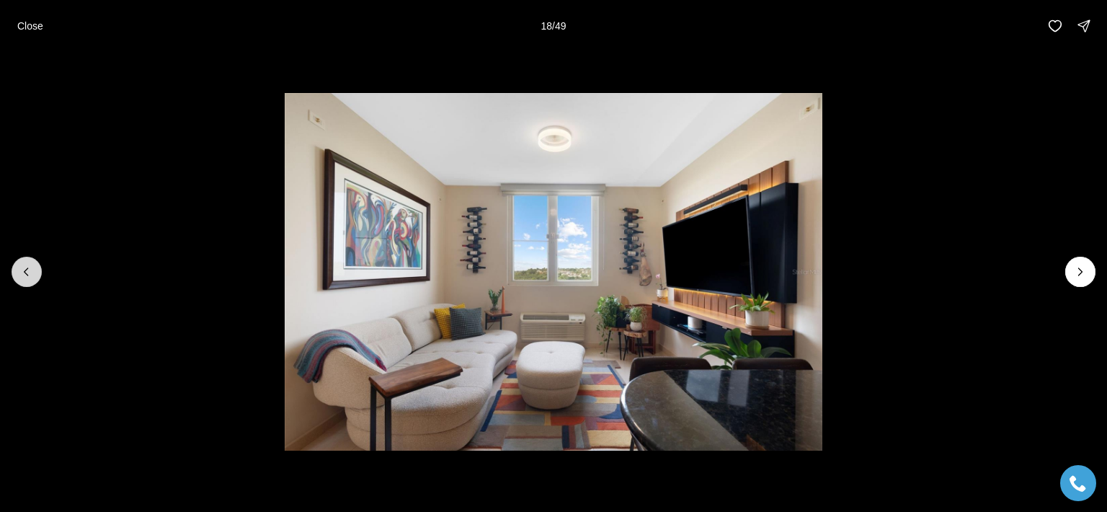
click at [16, 280] on button "Previous slide" at bounding box center [27, 272] width 30 height 30
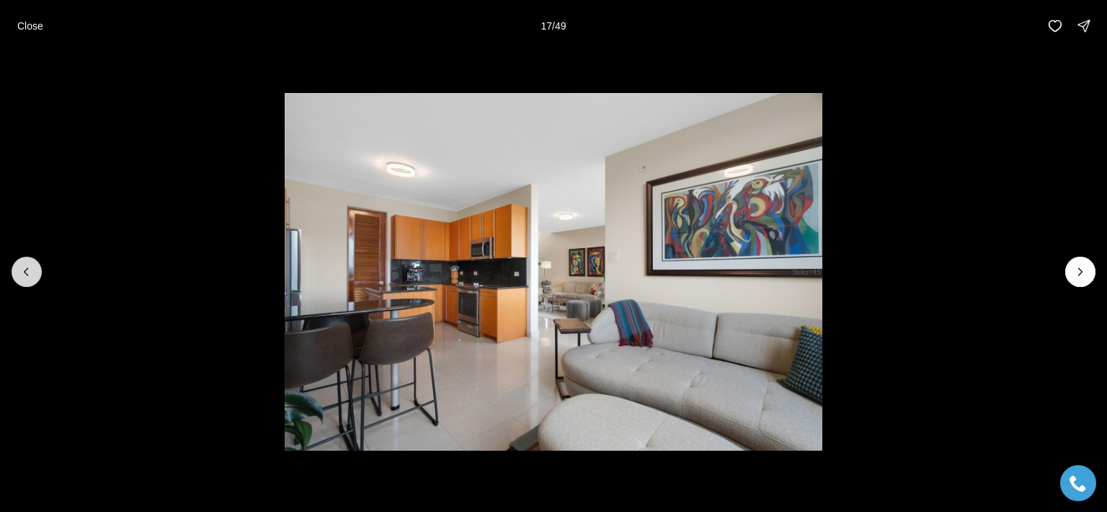
click at [16, 280] on button "Previous slide" at bounding box center [27, 272] width 30 height 30
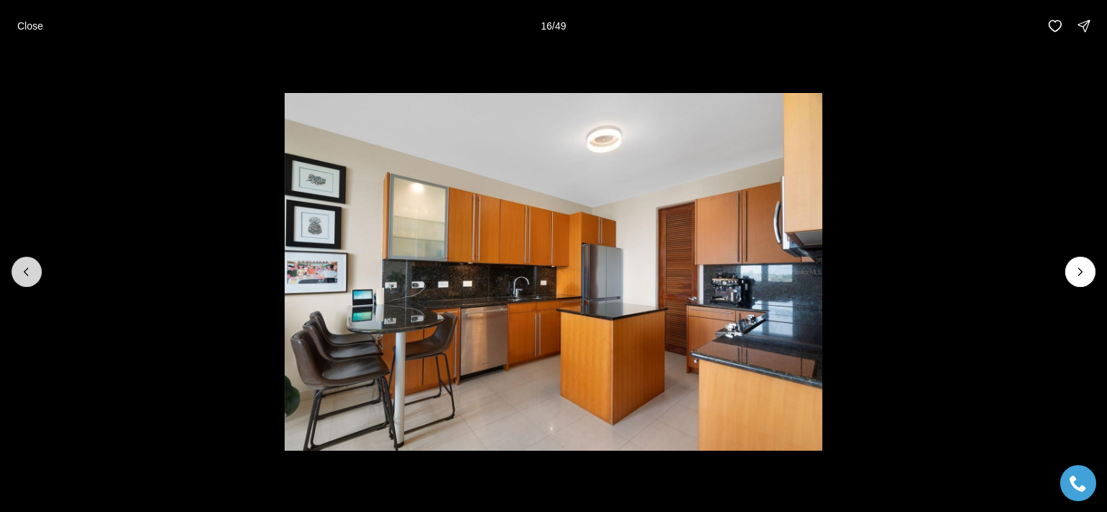
click at [16, 280] on button "Previous slide" at bounding box center [27, 272] width 30 height 30
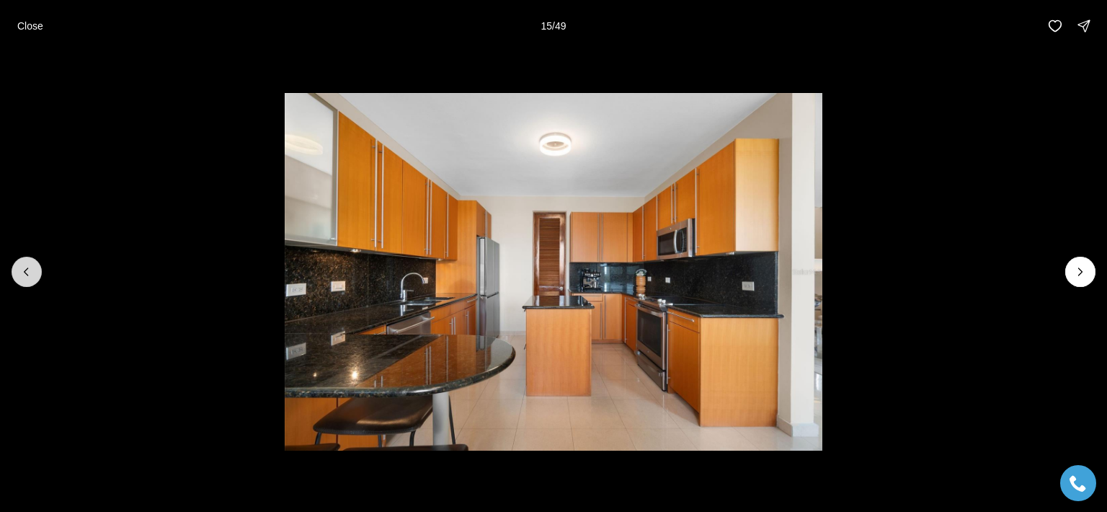
click at [16, 280] on button "Previous slide" at bounding box center [27, 272] width 30 height 30
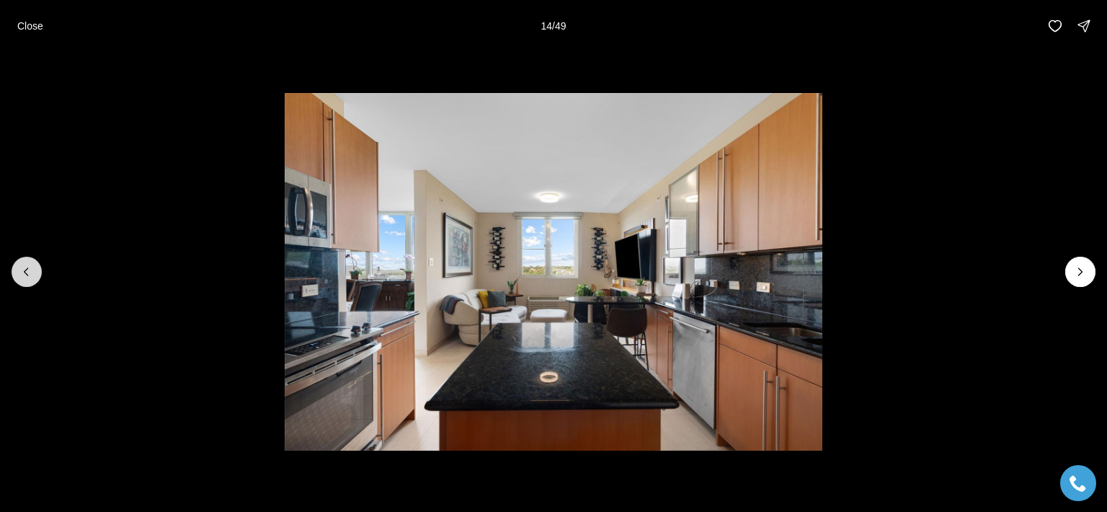
click at [16, 280] on button "Previous slide" at bounding box center [27, 272] width 30 height 30
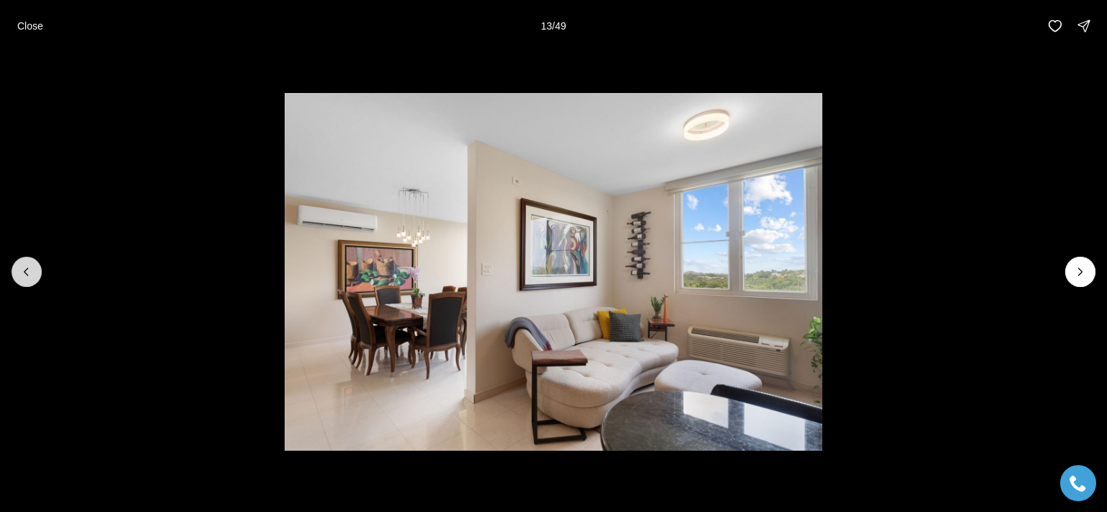
click at [16, 280] on button "Previous slide" at bounding box center [27, 272] width 30 height 30
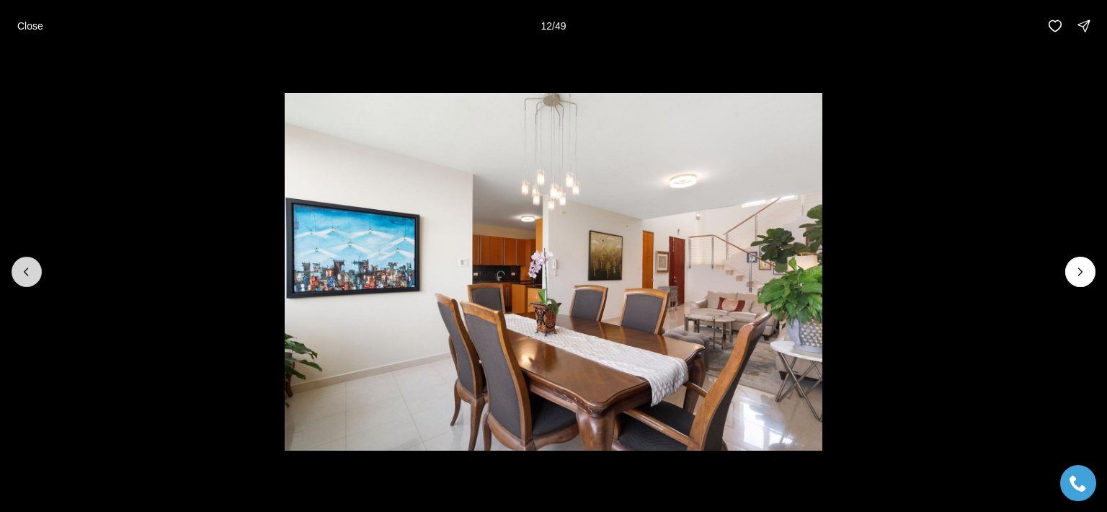
click at [16, 280] on button "Previous slide" at bounding box center [27, 272] width 30 height 30
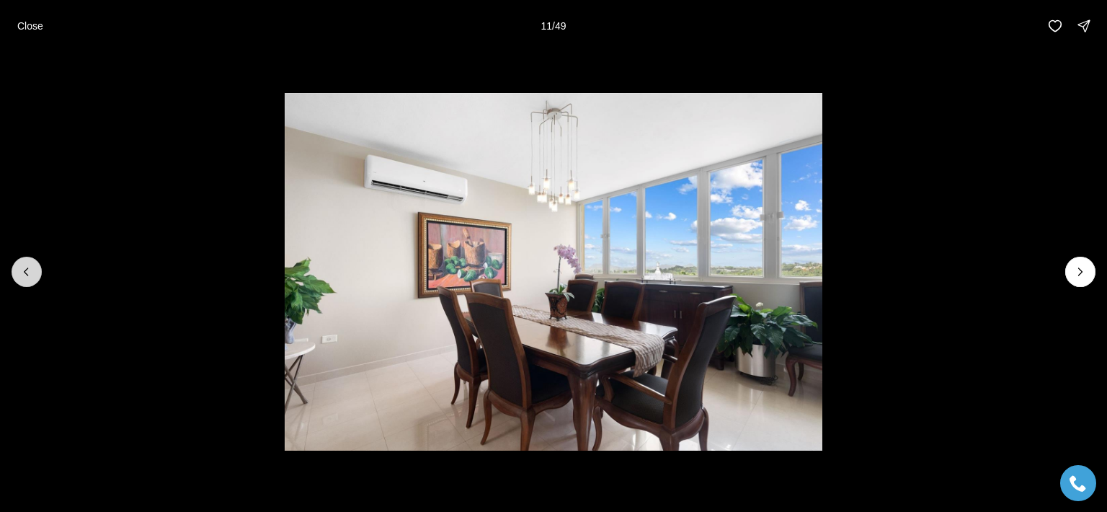
click at [16, 280] on button "Previous slide" at bounding box center [27, 272] width 30 height 30
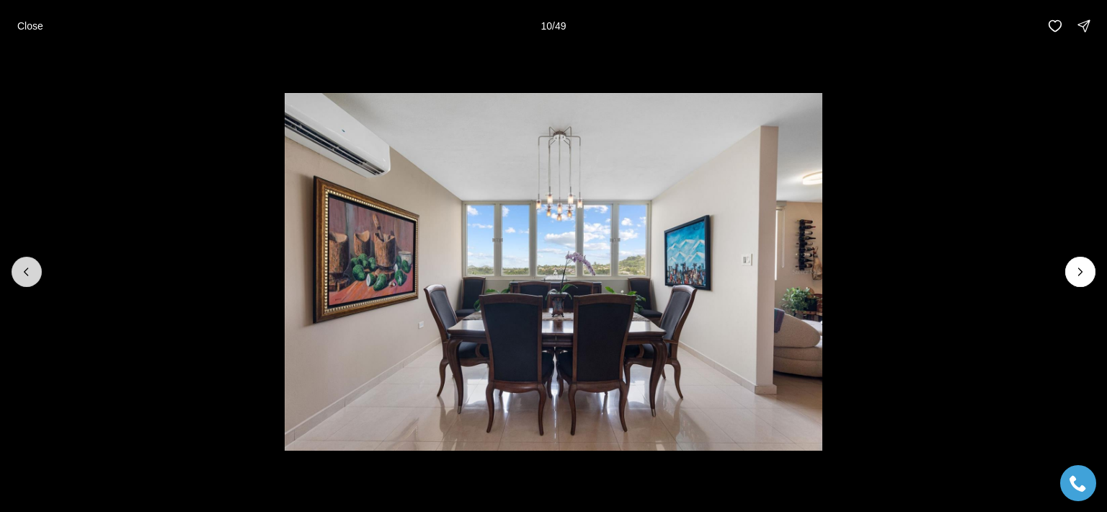
click at [16, 280] on button "Previous slide" at bounding box center [27, 272] width 30 height 30
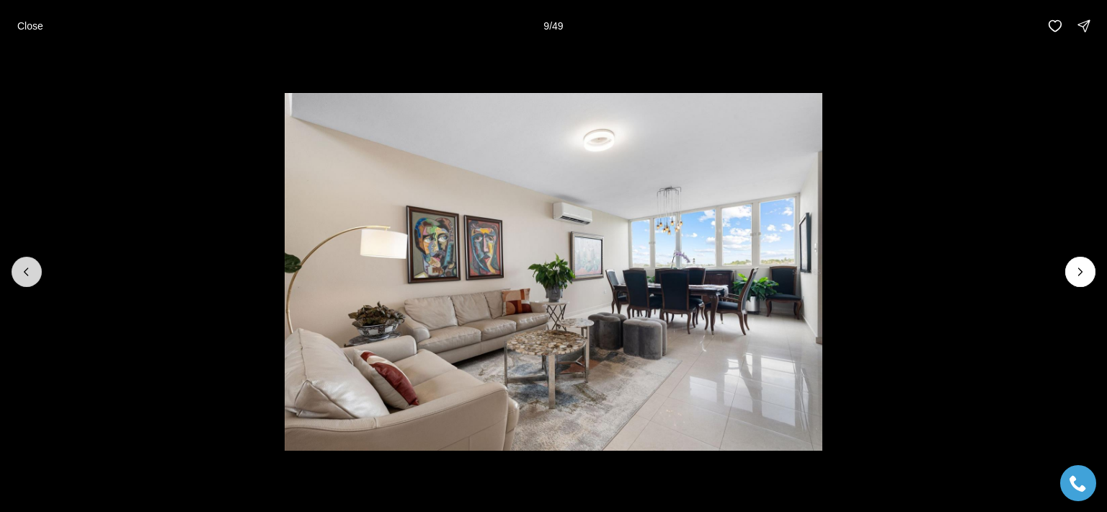
click at [16, 280] on button "Previous slide" at bounding box center [27, 272] width 30 height 30
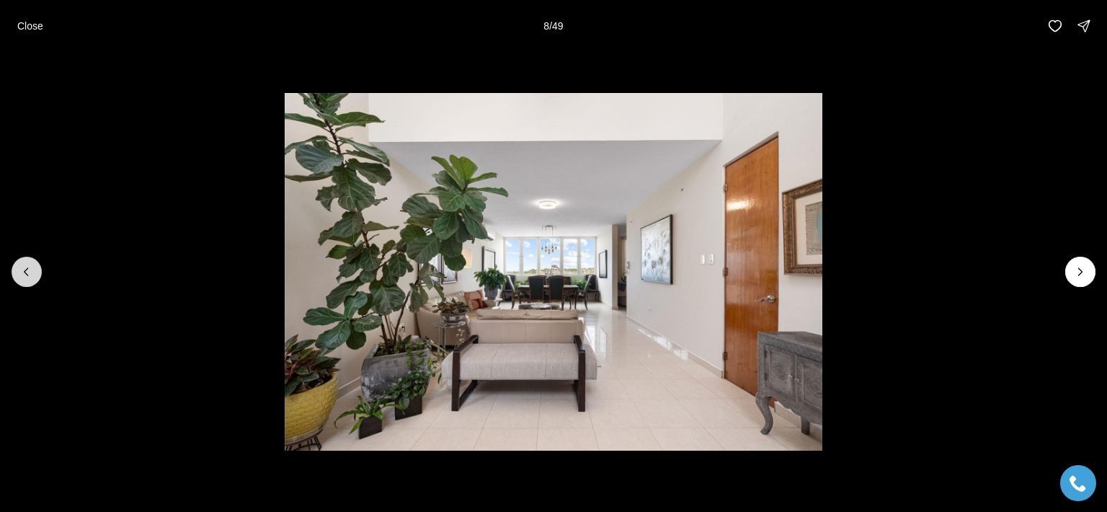
click at [17, 282] on button "Previous slide" at bounding box center [27, 272] width 30 height 30
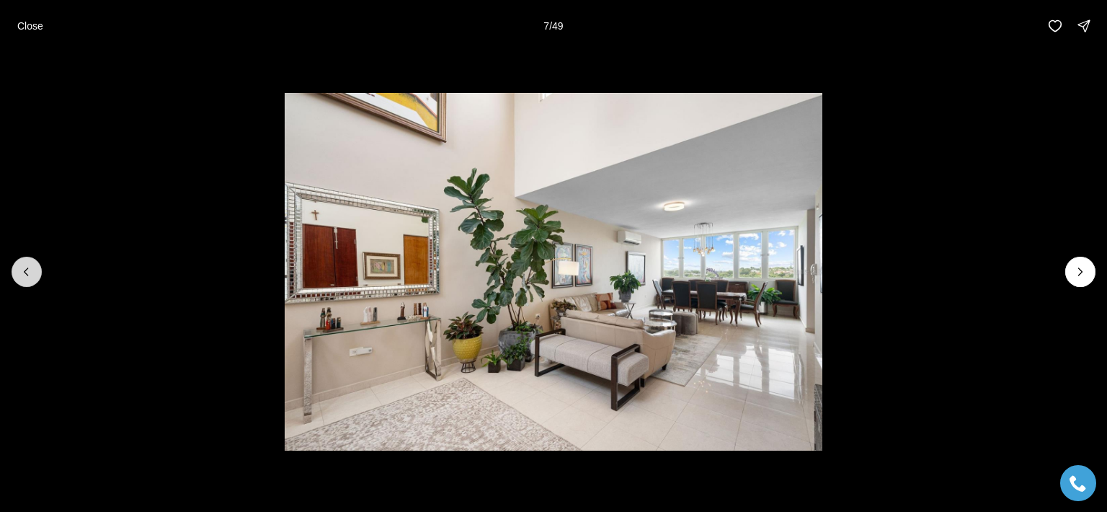
click at [17, 282] on button "Previous slide" at bounding box center [27, 272] width 30 height 30
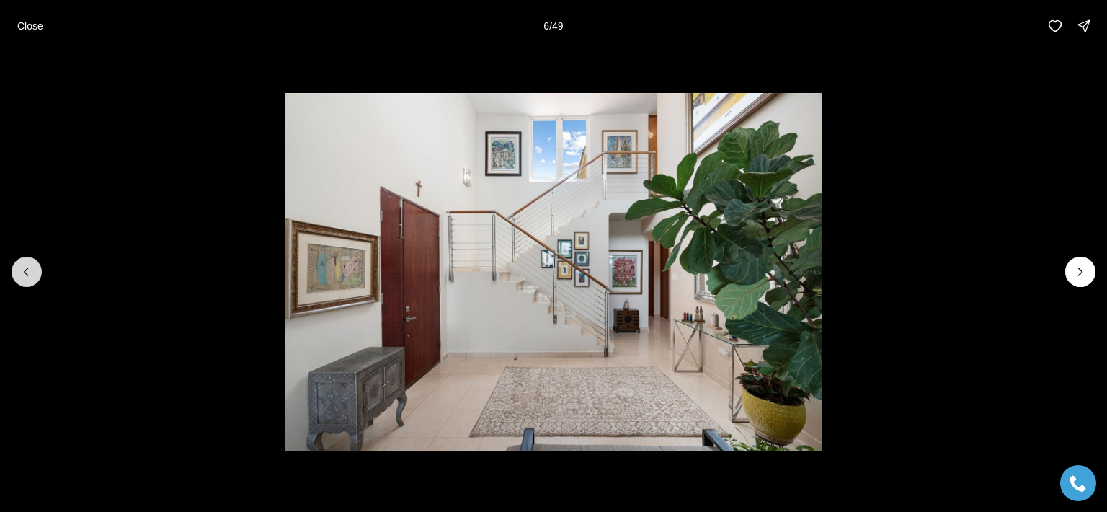
click at [17, 282] on button "Previous slide" at bounding box center [27, 272] width 30 height 30
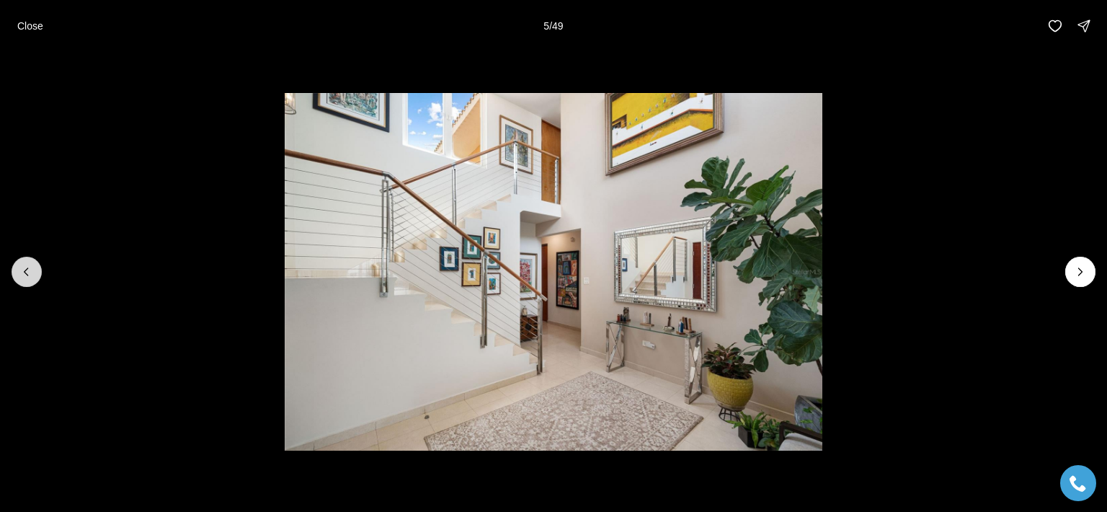
click at [17, 282] on button "Previous slide" at bounding box center [27, 272] width 30 height 30
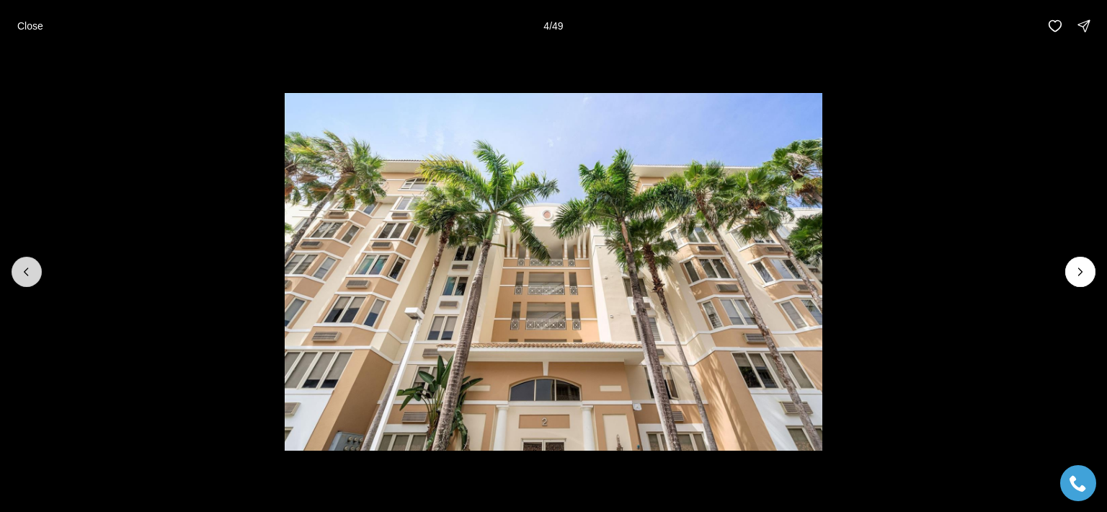
click at [17, 282] on button "Previous slide" at bounding box center [27, 272] width 30 height 30
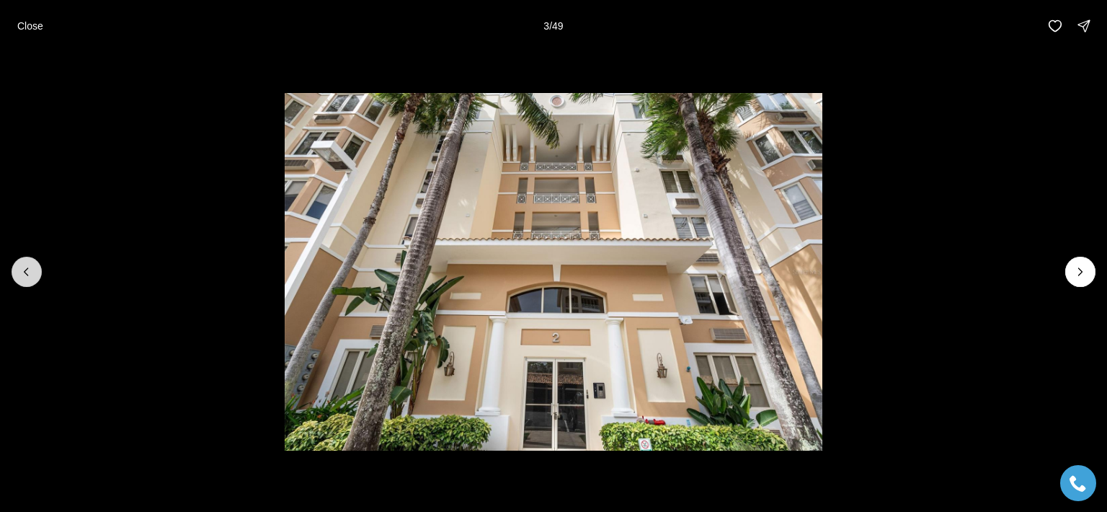
click at [17, 282] on button "Previous slide" at bounding box center [27, 272] width 30 height 30
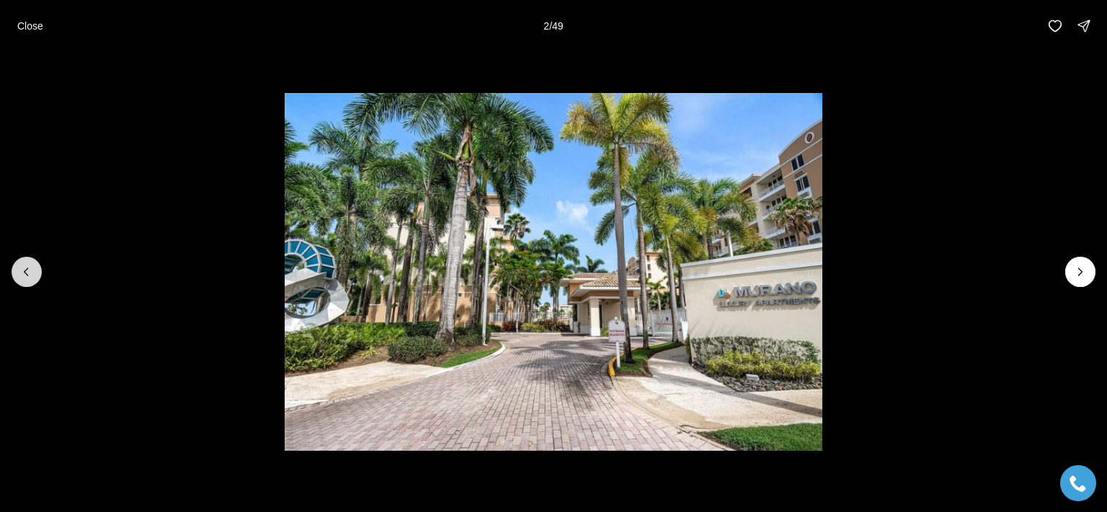
click at [17, 282] on button "Previous slide" at bounding box center [27, 272] width 30 height 30
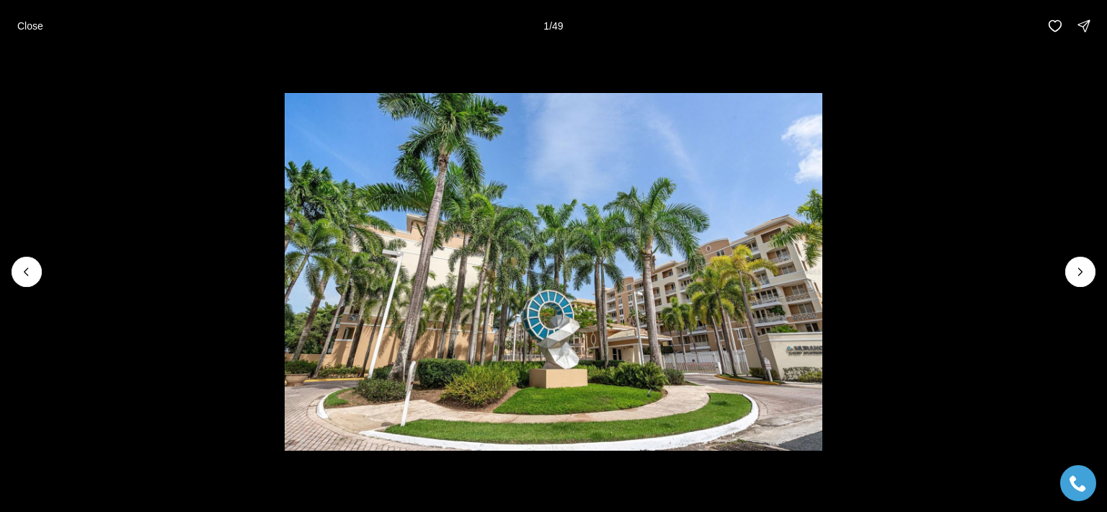
click at [16, 282] on div at bounding box center [27, 272] width 30 height 30
click at [11, 280] on li "1 of 49" at bounding box center [553, 272] width 1107 height 440
click at [24, 272] on div at bounding box center [27, 272] width 30 height 30
click at [1084, 268] on icon "Next slide" at bounding box center [1080, 271] width 14 height 14
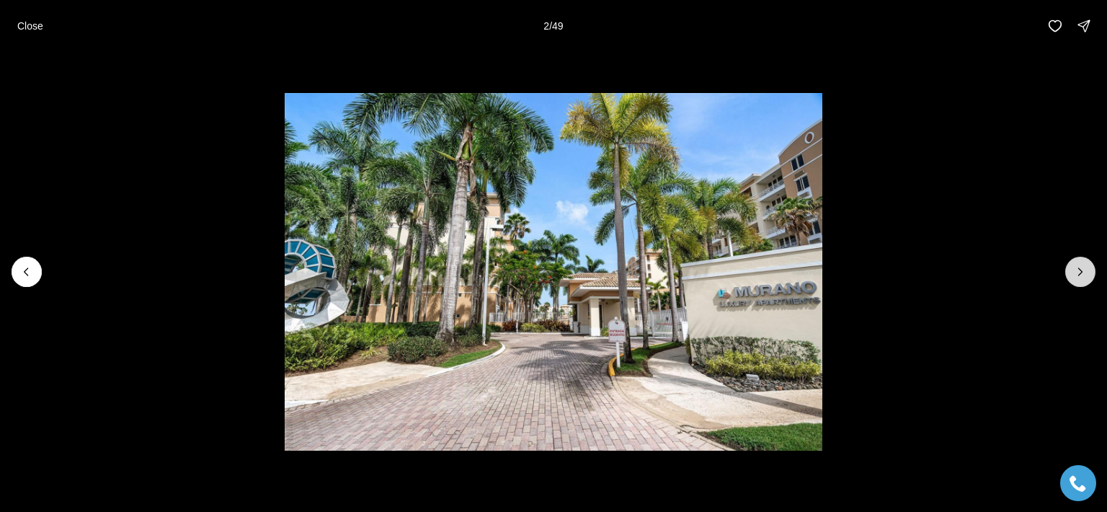
click at [1081, 269] on icon "Next slide" at bounding box center [1080, 271] width 14 height 14
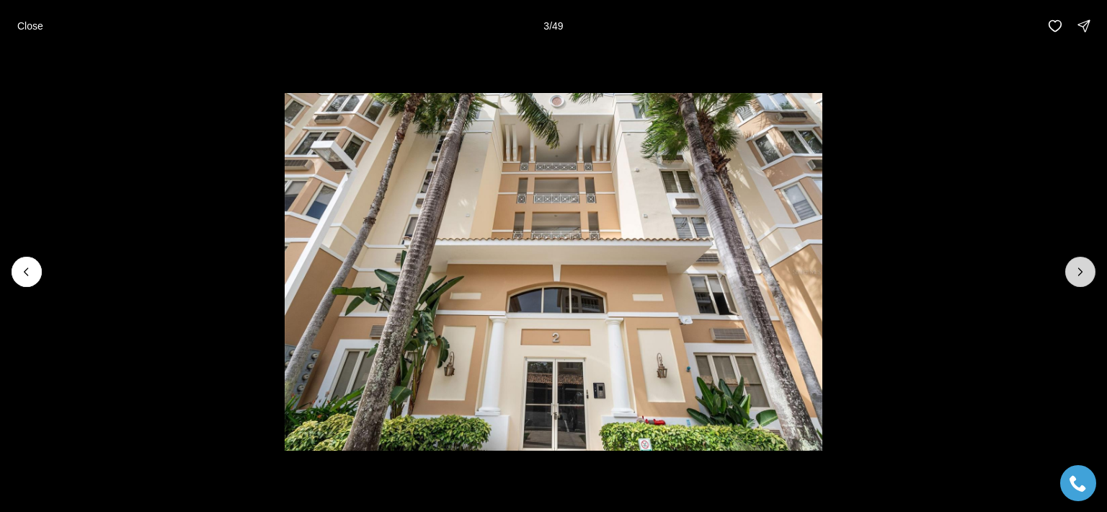
click at [1081, 269] on icon "Next slide" at bounding box center [1080, 271] width 14 height 14
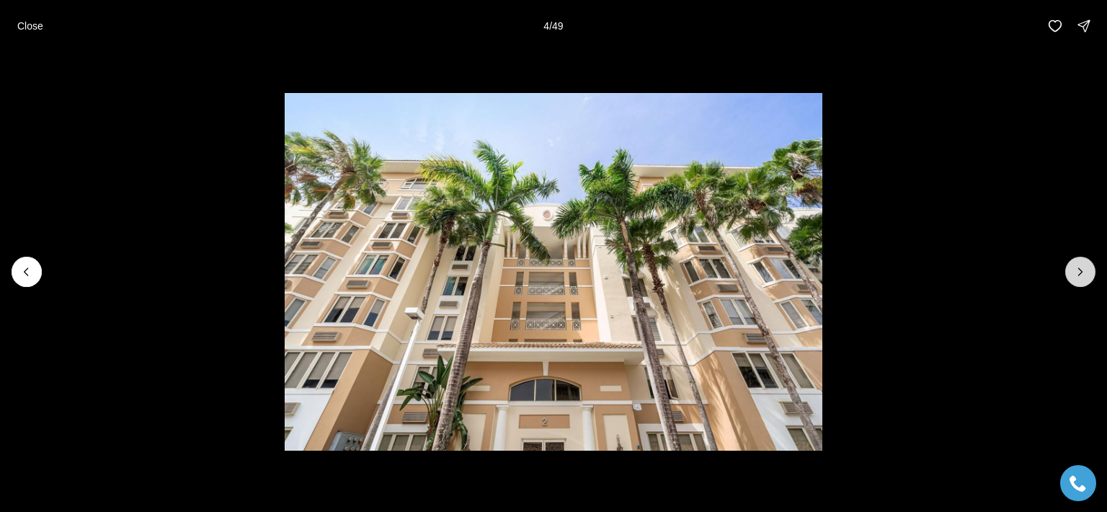
click at [1081, 269] on icon "Next slide" at bounding box center [1080, 271] width 14 height 14
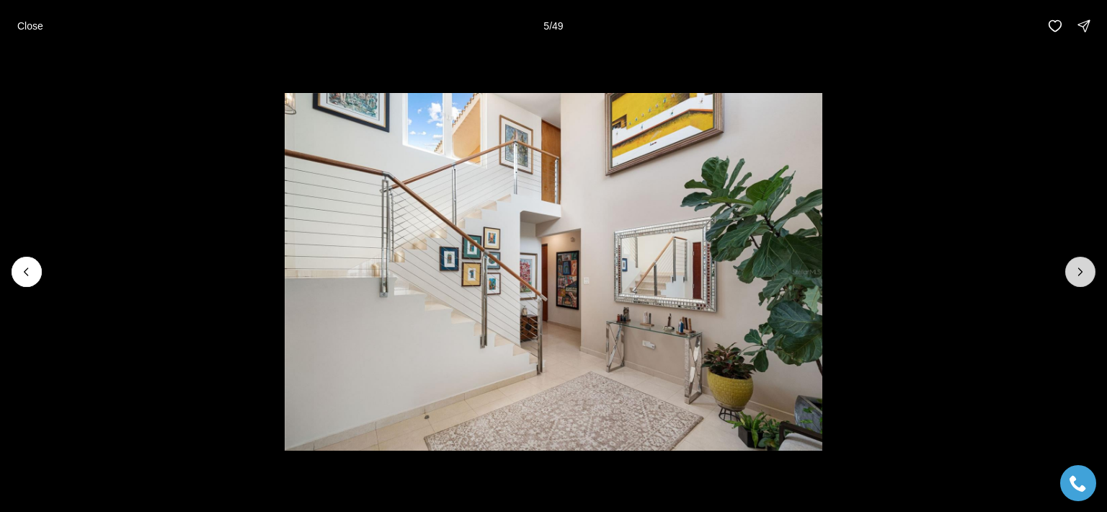
click at [1075, 272] on icon "Next slide" at bounding box center [1080, 271] width 14 height 14
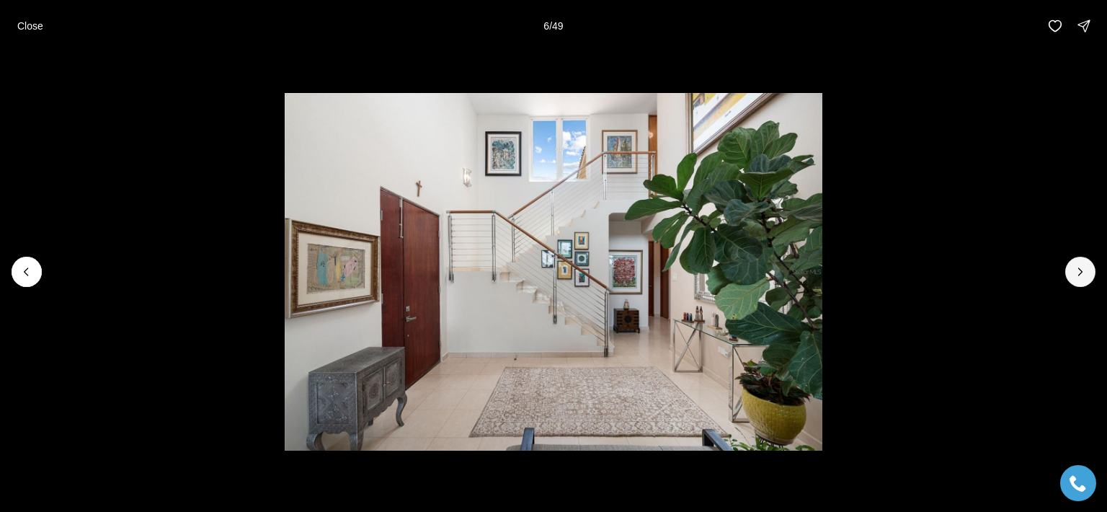
click at [1064, 274] on div at bounding box center [553, 272] width 1107 height 440
click at [1063, 274] on li "6 of 49" at bounding box center [553, 272] width 1107 height 440
click at [1079, 269] on icon "Next slide" at bounding box center [1080, 271] width 14 height 14
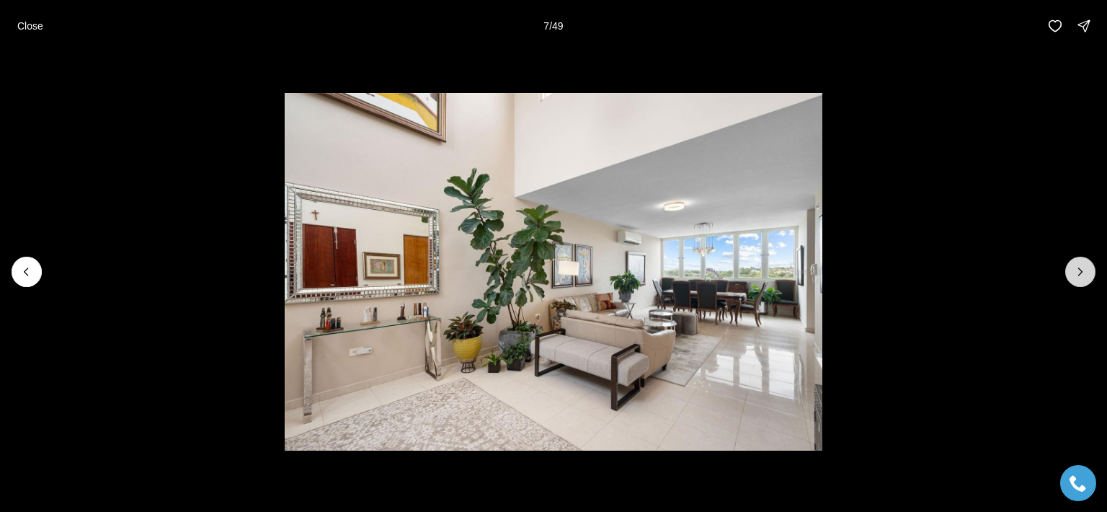
click at [1079, 270] on icon "Next slide" at bounding box center [1080, 271] width 14 height 14
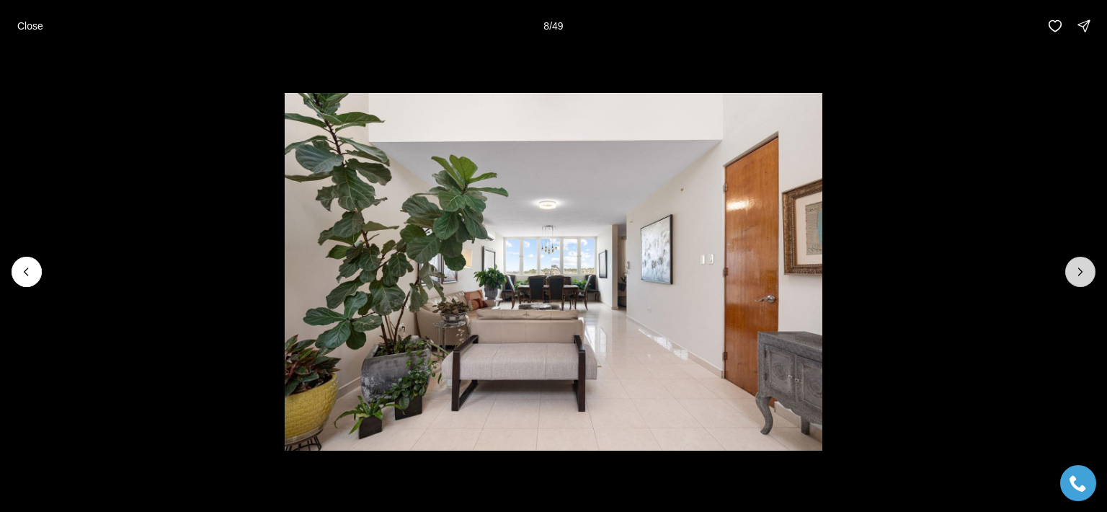
click at [1079, 270] on icon "Next slide" at bounding box center [1080, 271] width 14 height 14
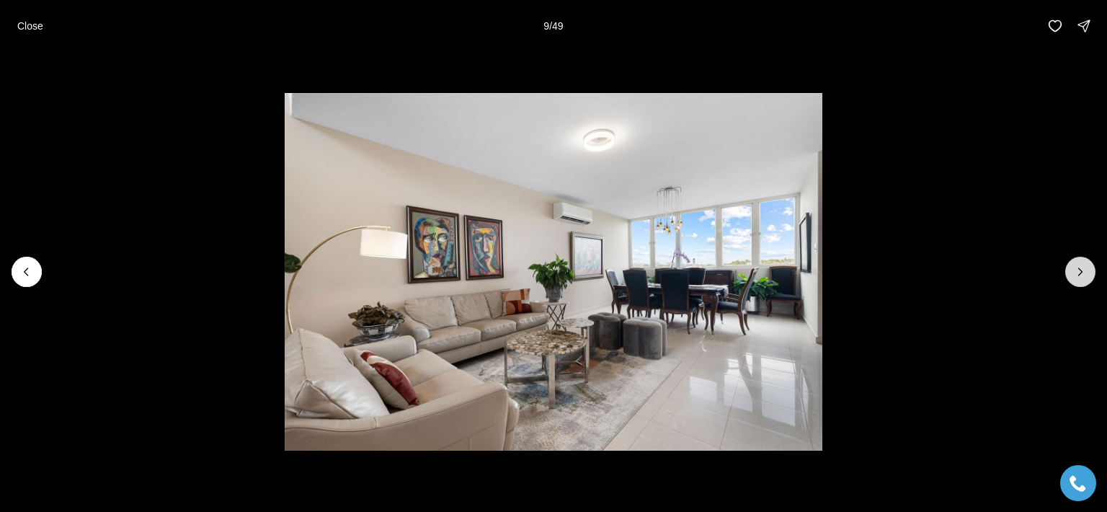
click at [1079, 270] on icon "Next slide" at bounding box center [1080, 271] width 14 height 14
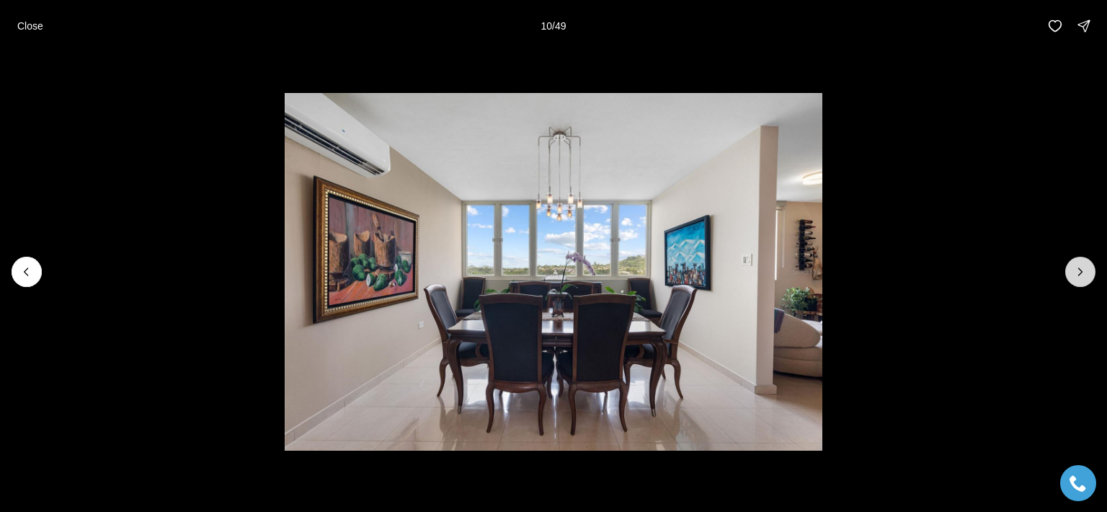
click at [1079, 270] on icon "Next slide" at bounding box center [1080, 271] width 14 height 14
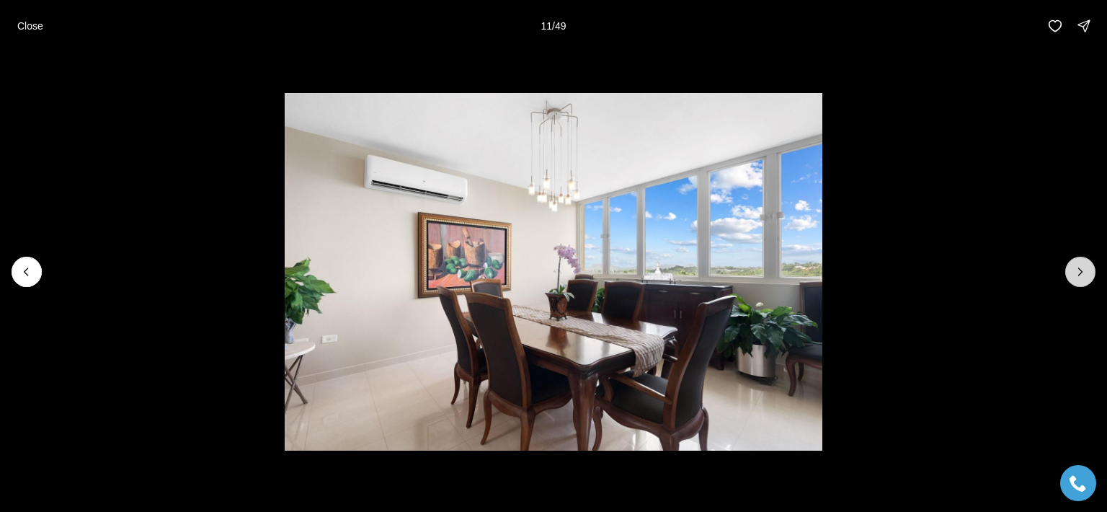
click at [1079, 270] on icon "Next slide" at bounding box center [1080, 271] width 14 height 14
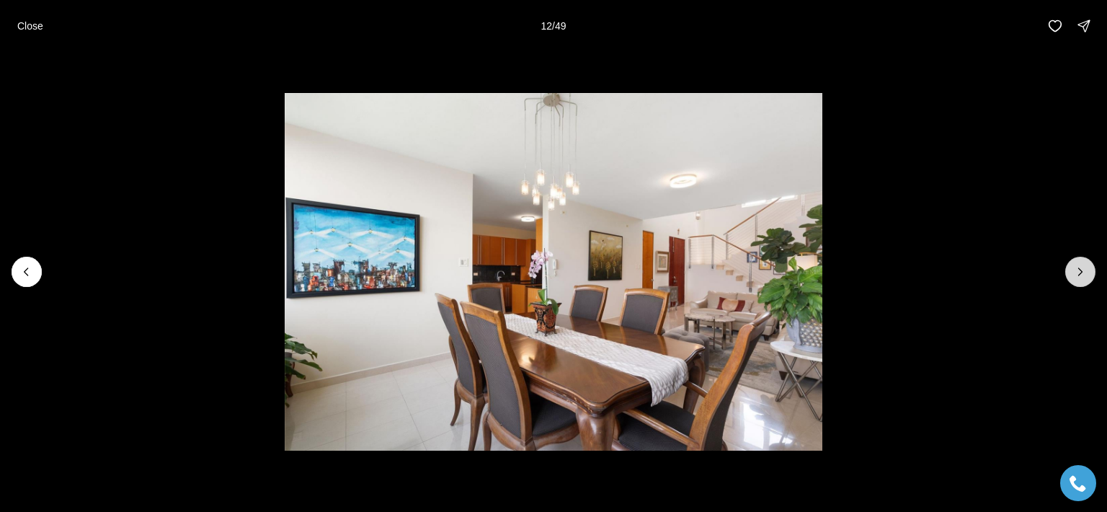
click at [1079, 270] on icon "Next slide" at bounding box center [1080, 271] width 14 height 14
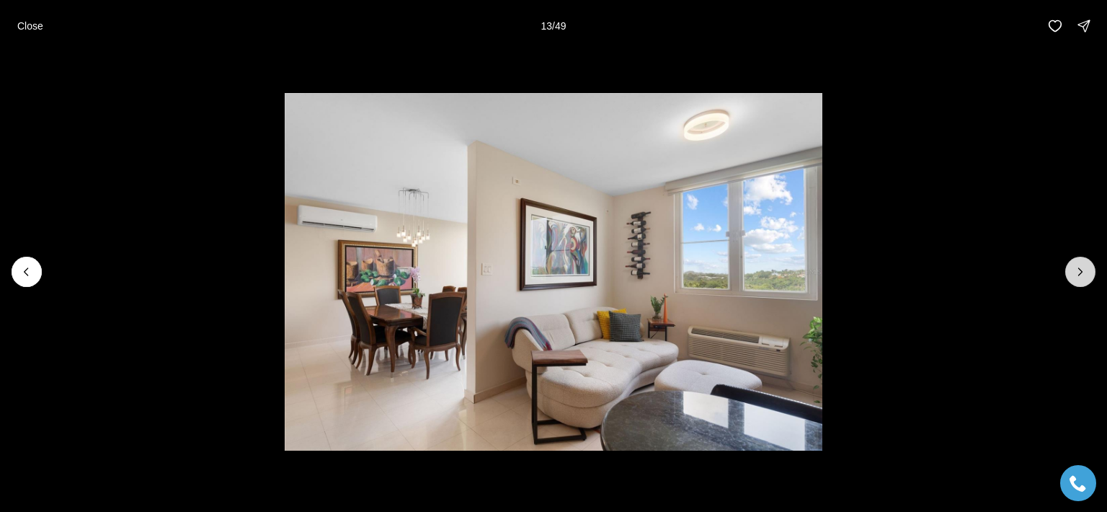
click at [1079, 270] on icon "Next slide" at bounding box center [1080, 271] width 14 height 14
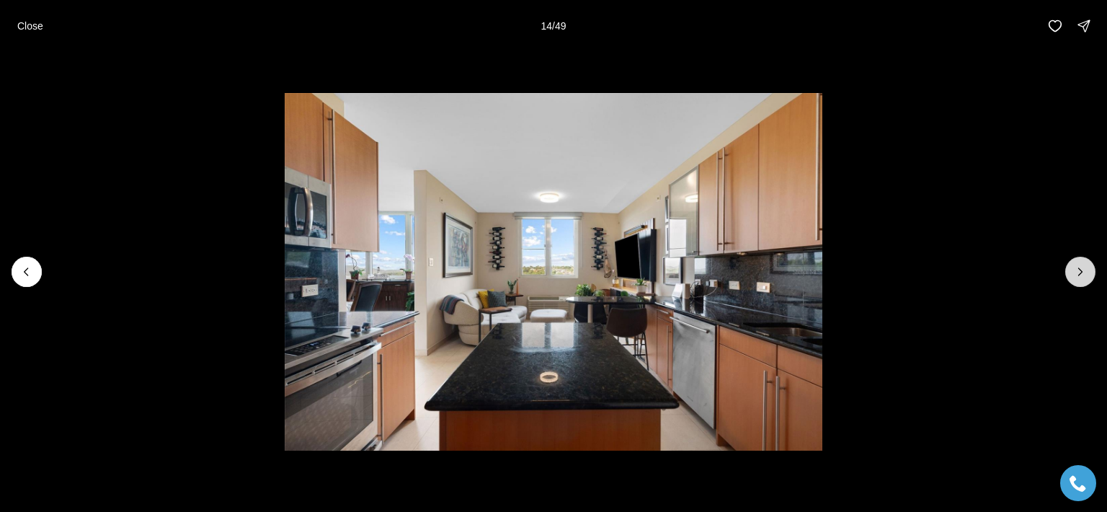
click at [1079, 270] on icon "Next slide" at bounding box center [1080, 271] width 14 height 14
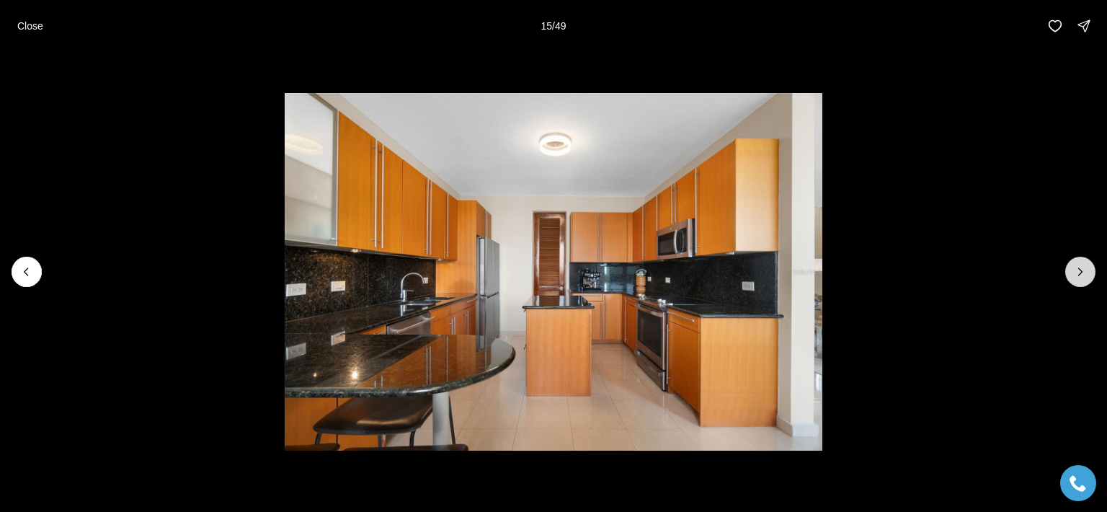
click at [1079, 270] on icon "Next slide" at bounding box center [1080, 271] width 14 height 14
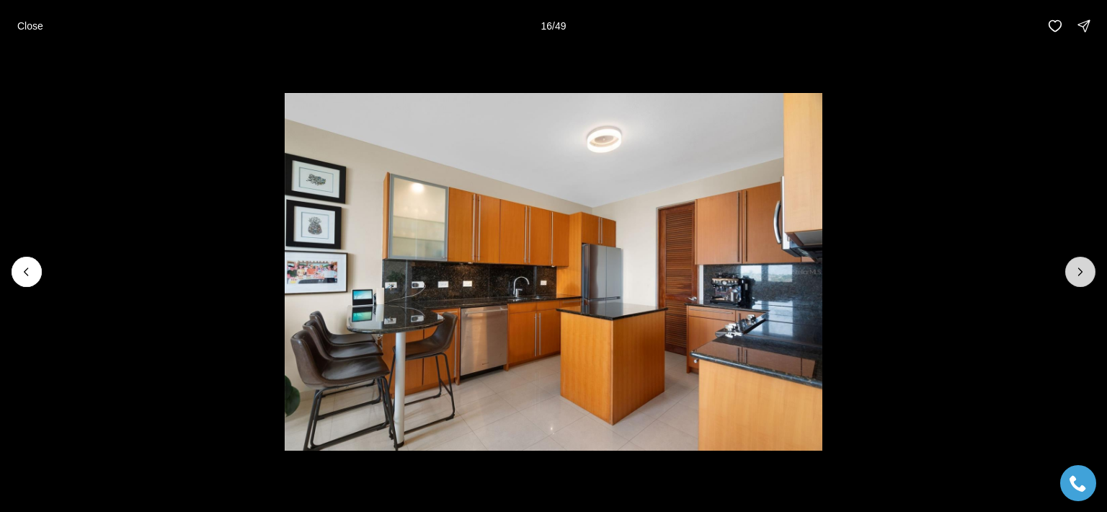
click at [1079, 270] on icon "Next slide" at bounding box center [1080, 271] width 14 height 14
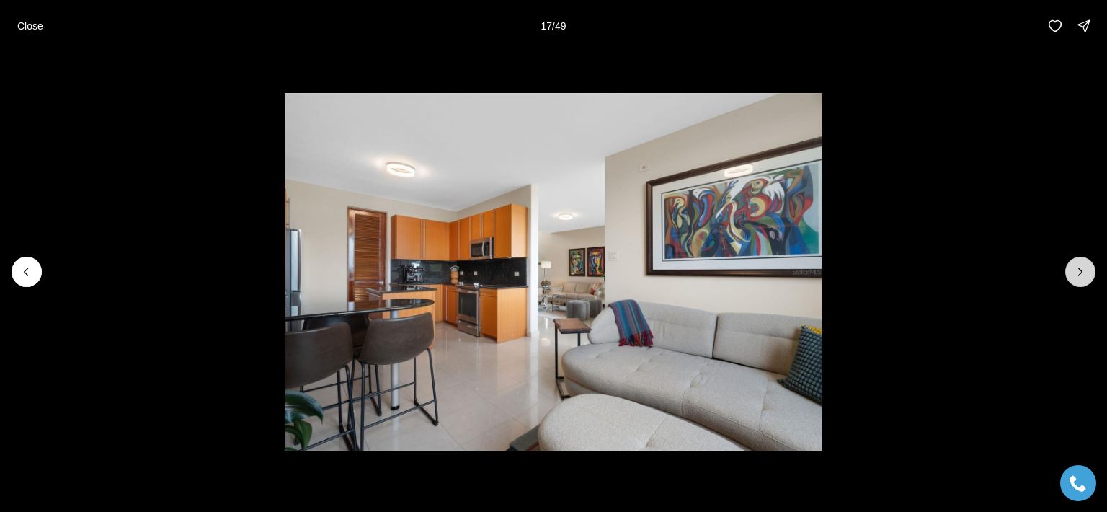
click at [1079, 270] on icon "Next slide" at bounding box center [1080, 271] width 14 height 14
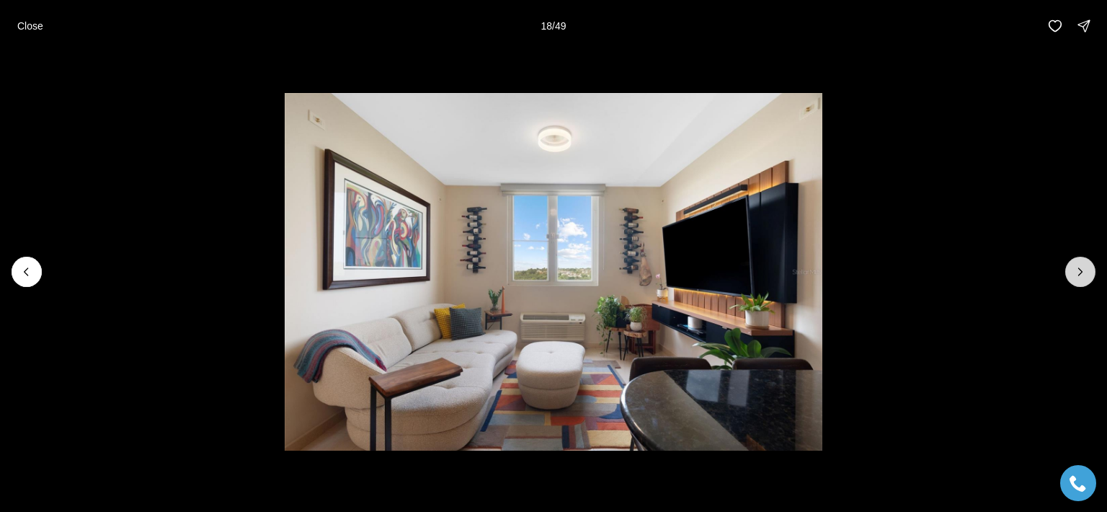
click at [1079, 270] on icon "Next slide" at bounding box center [1080, 271] width 14 height 14
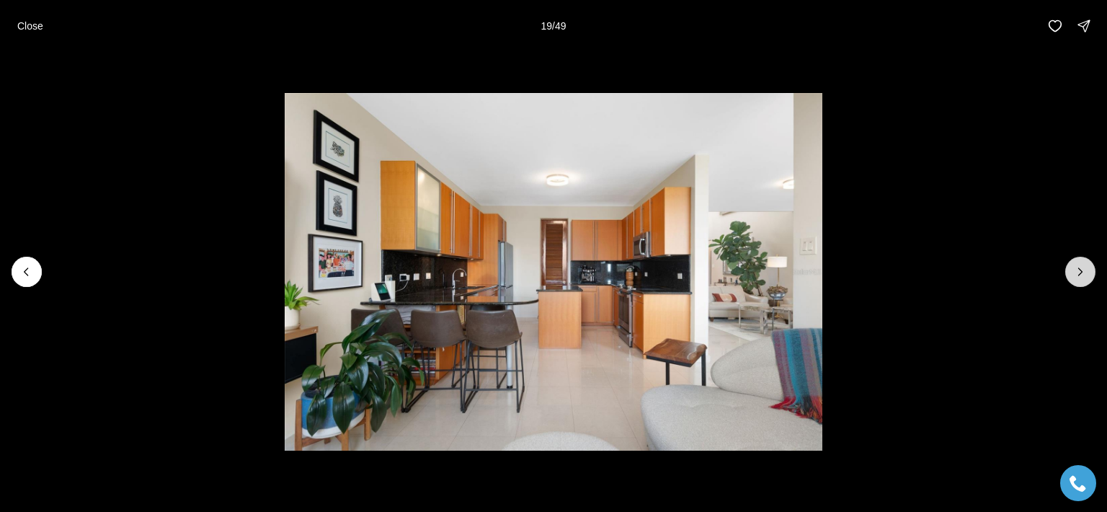
click at [1079, 270] on icon "Next slide" at bounding box center [1080, 271] width 14 height 14
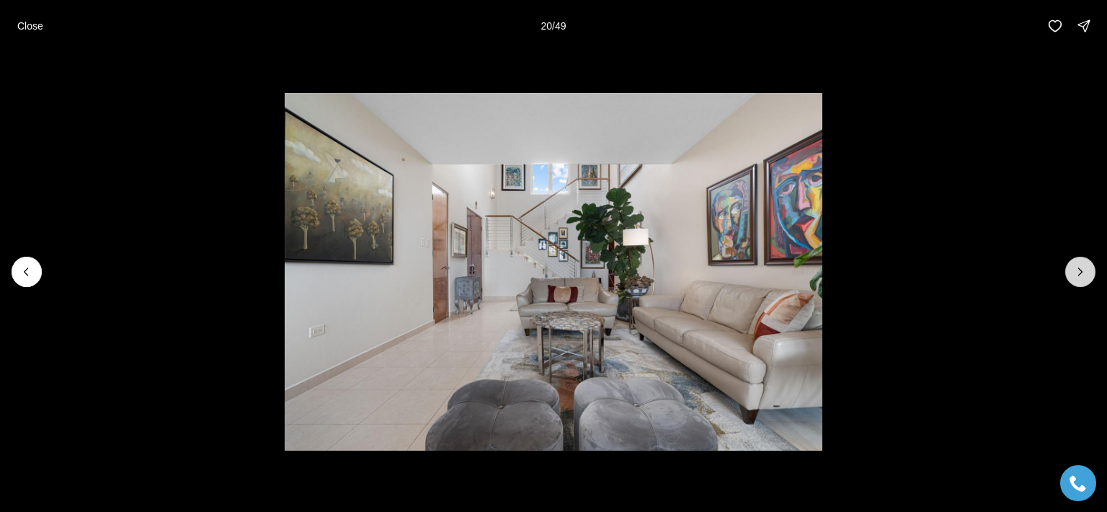
click at [1079, 270] on icon "Next slide" at bounding box center [1080, 271] width 14 height 14
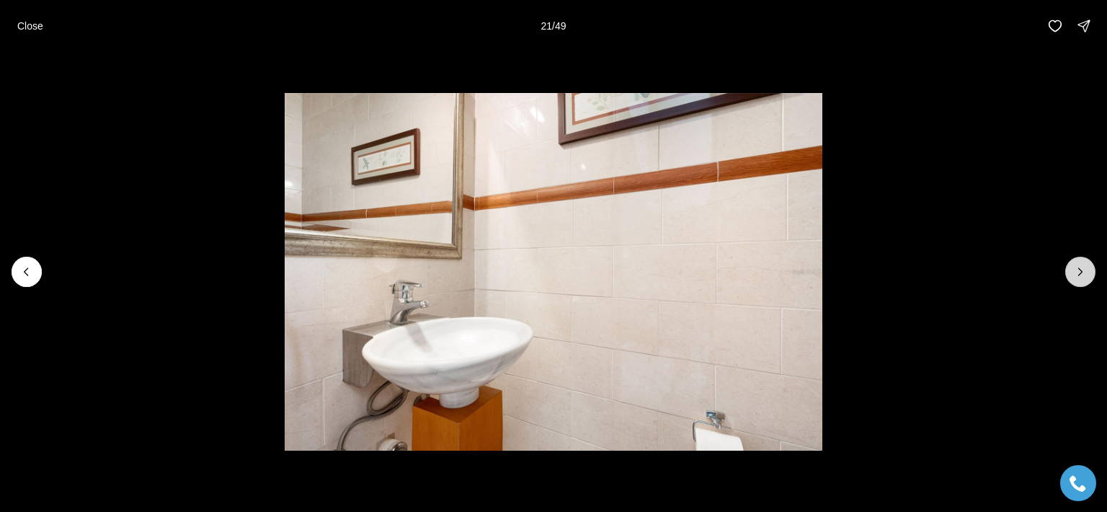
click at [1079, 270] on icon "Next slide" at bounding box center [1080, 271] width 14 height 14
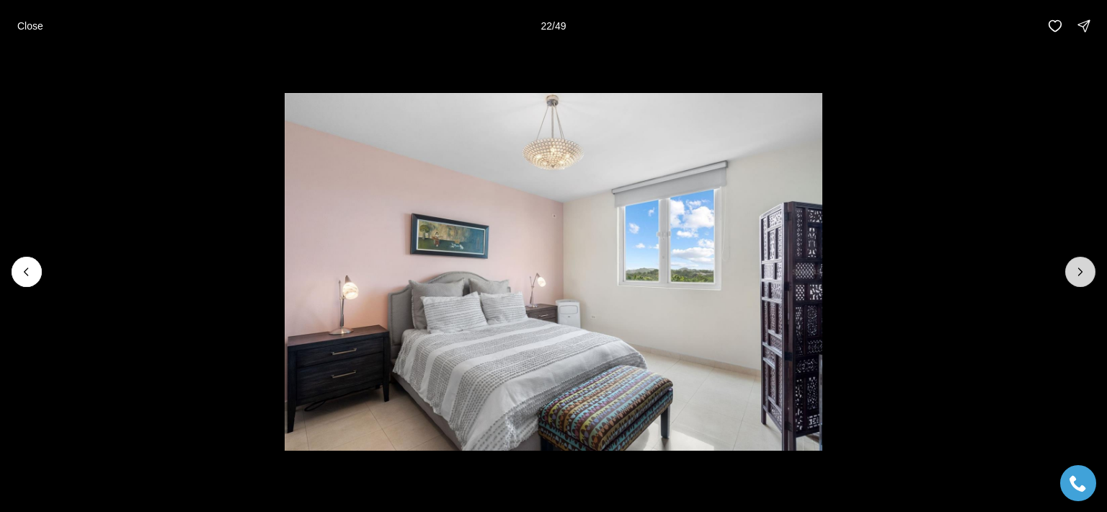
click at [1079, 270] on icon "Next slide" at bounding box center [1080, 271] width 14 height 14
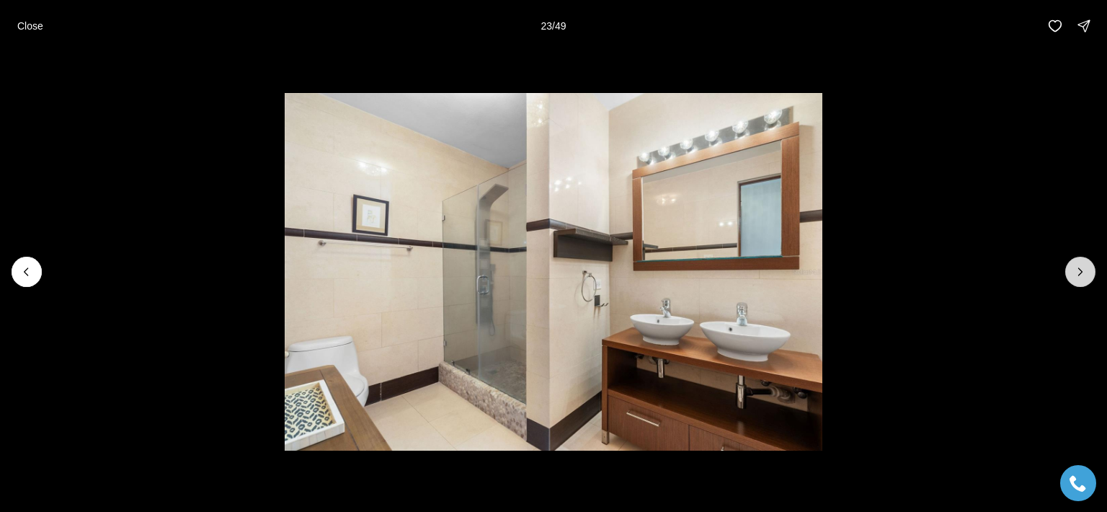
click at [1079, 270] on icon "Next slide" at bounding box center [1080, 271] width 14 height 14
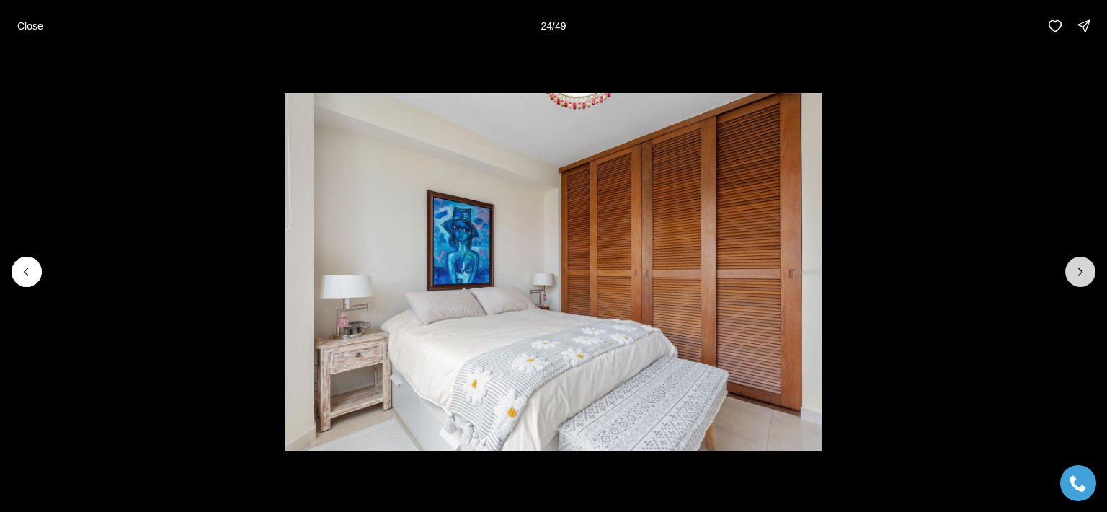
click at [1078, 270] on icon "Next slide" at bounding box center [1080, 271] width 14 height 14
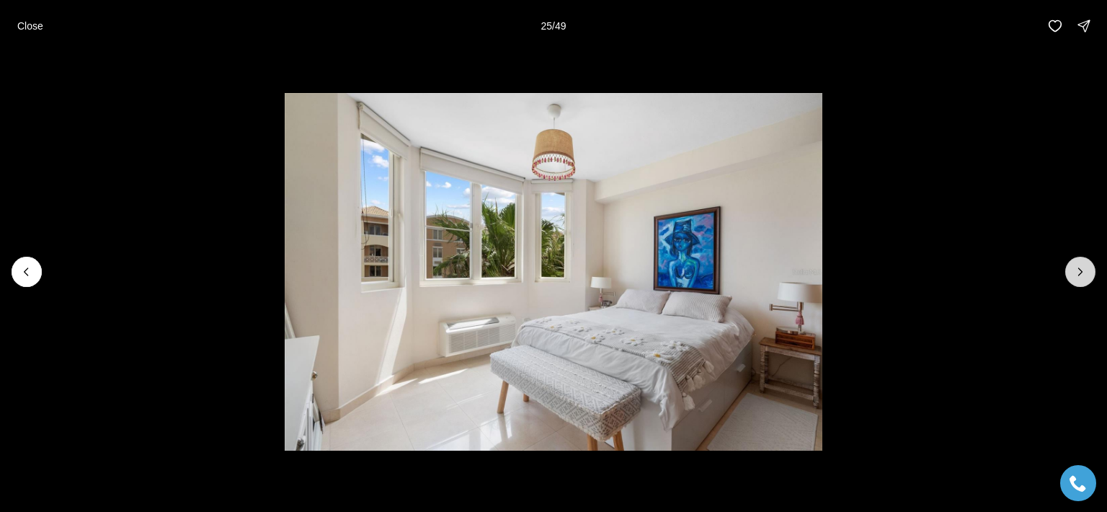
click at [1066, 269] on button "Next slide" at bounding box center [1080, 272] width 30 height 30
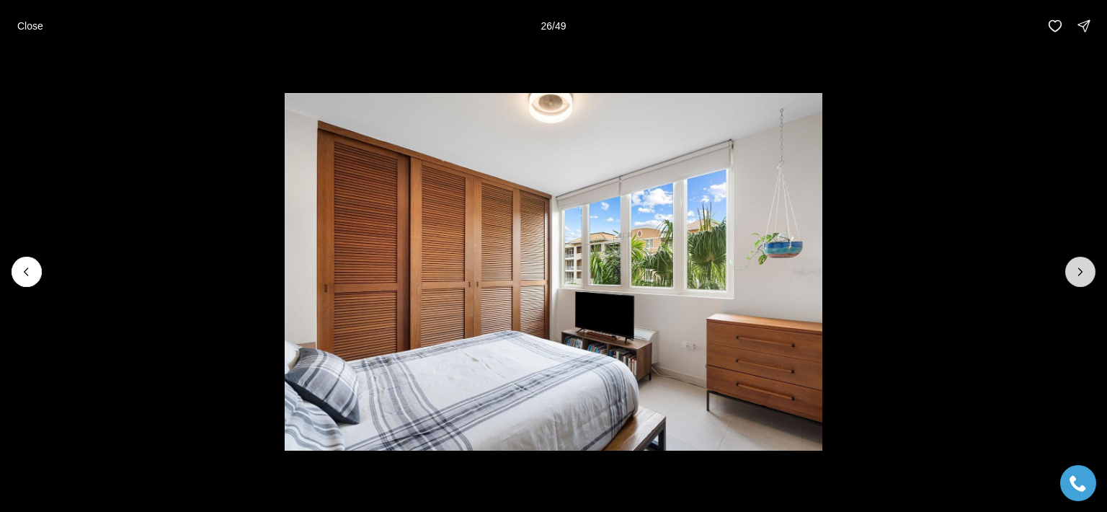
click at [1084, 276] on icon "Next slide" at bounding box center [1080, 271] width 14 height 14
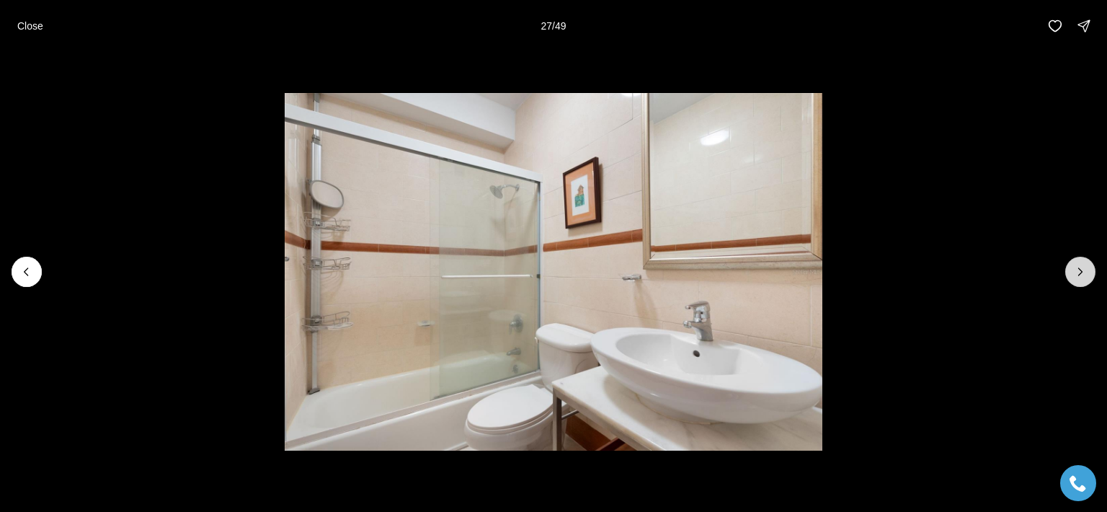
click at [1079, 283] on button "Next slide" at bounding box center [1080, 272] width 30 height 30
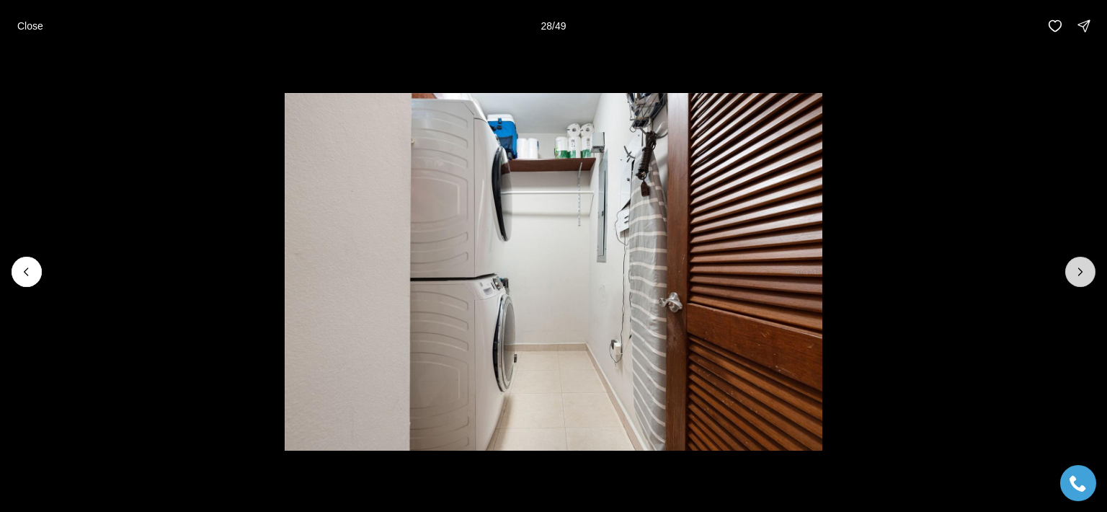
click at [1079, 283] on button "Next slide" at bounding box center [1080, 272] width 30 height 30
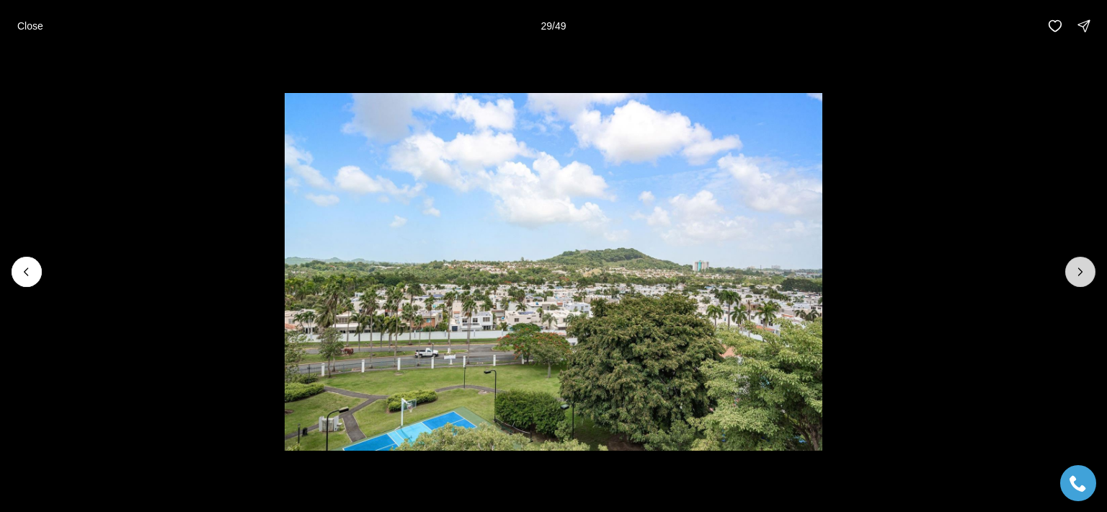
click at [1081, 280] on button "Next slide" at bounding box center [1080, 272] width 30 height 30
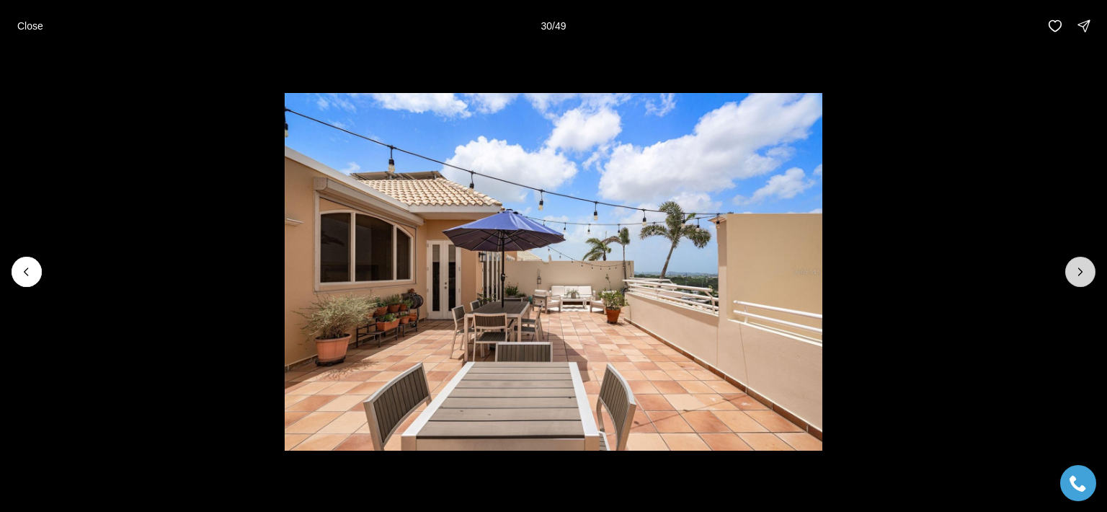
click at [1081, 280] on button "Next slide" at bounding box center [1080, 272] width 30 height 30
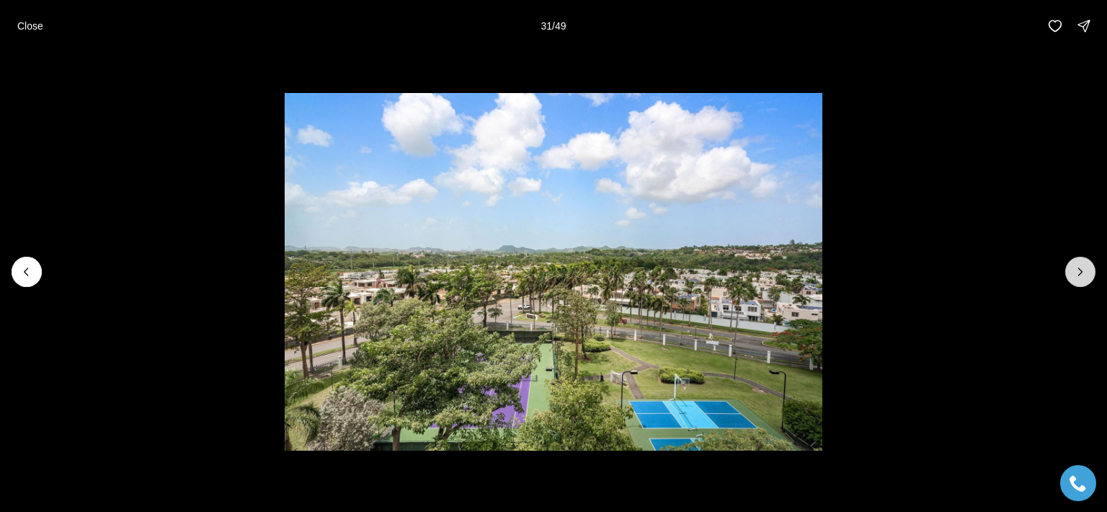
click at [1081, 280] on button "Next slide" at bounding box center [1080, 272] width 30 height 30
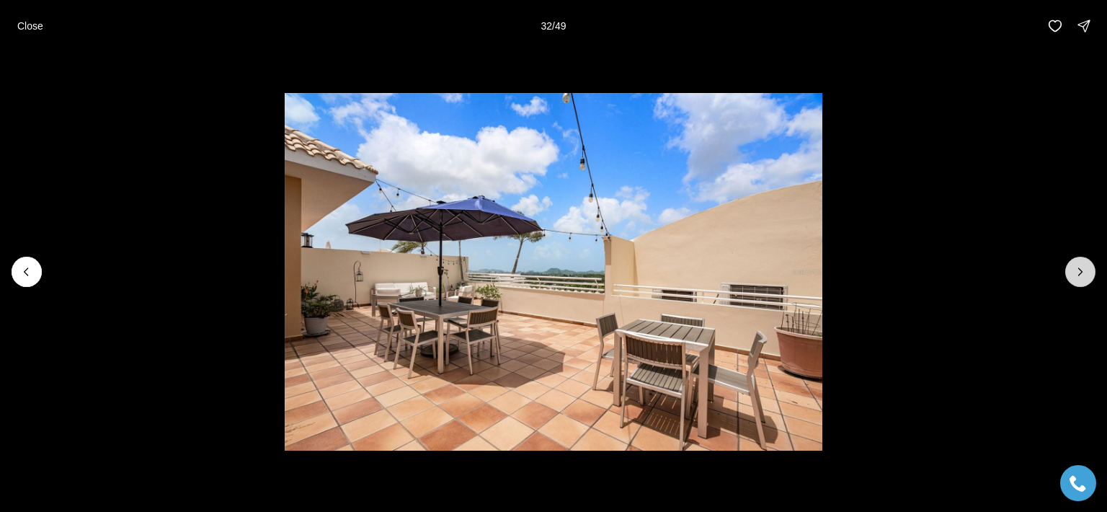
click at [1081, 280] on button "Next slide" at bounding box center [1080, 272] width 30 height 30
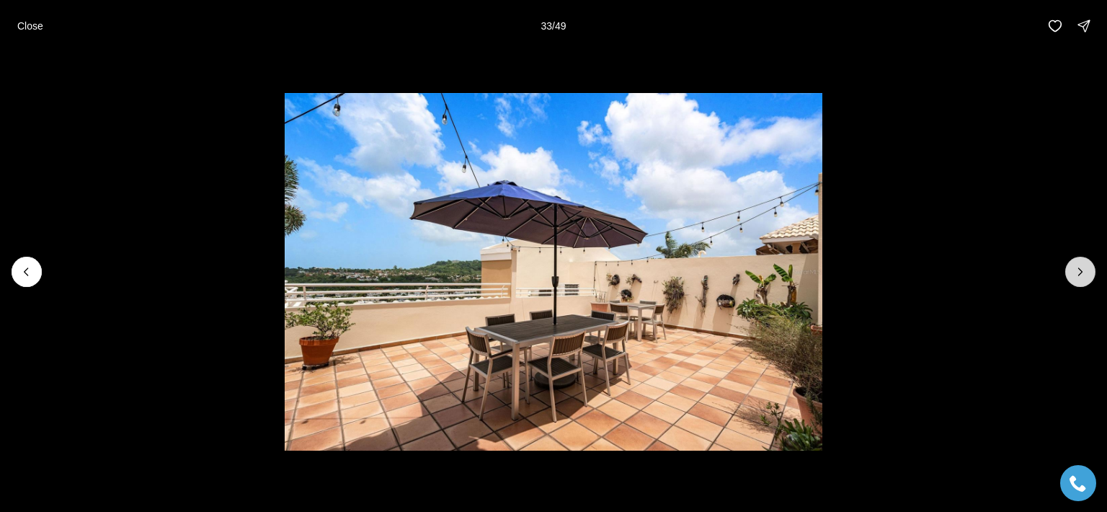
click at [1081, 280] on button "Next slide" at bounding box center [1080, 272] width 30 height 30
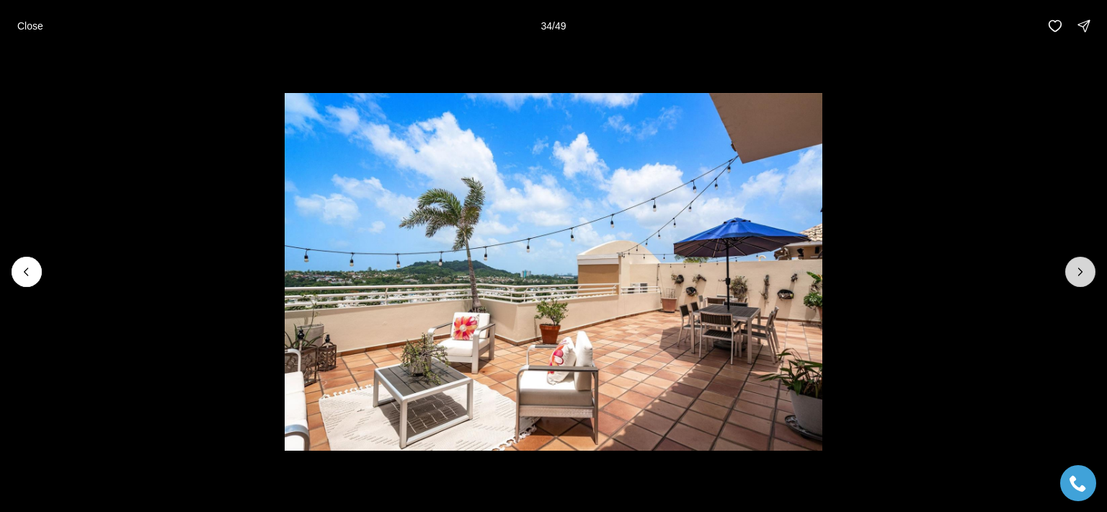
click at [1081, 280] on button "Next slide" at bounding box center [1080, 272] width 30 height 30
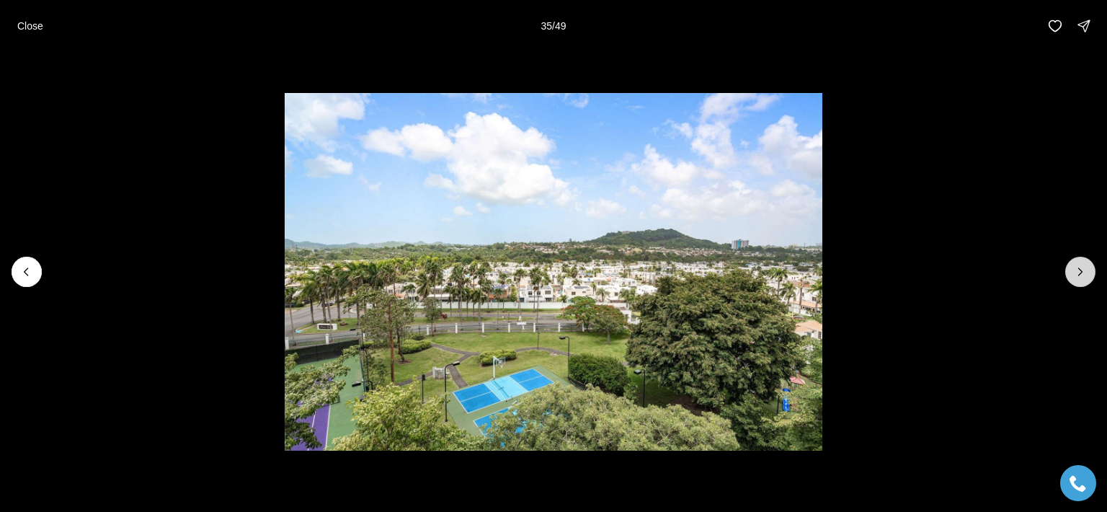
click at [1081, 278] on icon "Next slide" at bounding box center [1080, 271] width 14 height 14
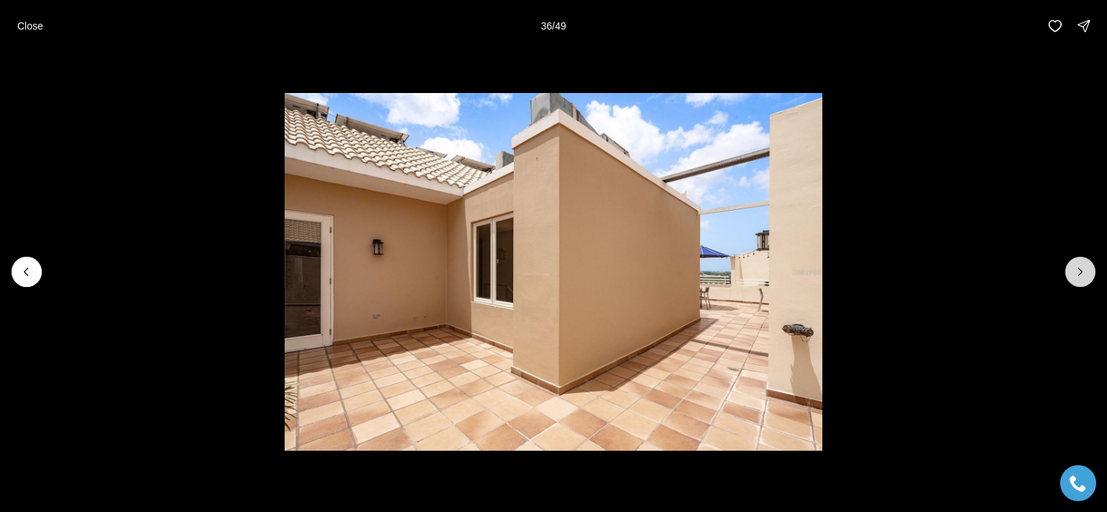
click at [1081, 278] on icon "Next slide" at bounding box center [1080, 271] width 14 height 14
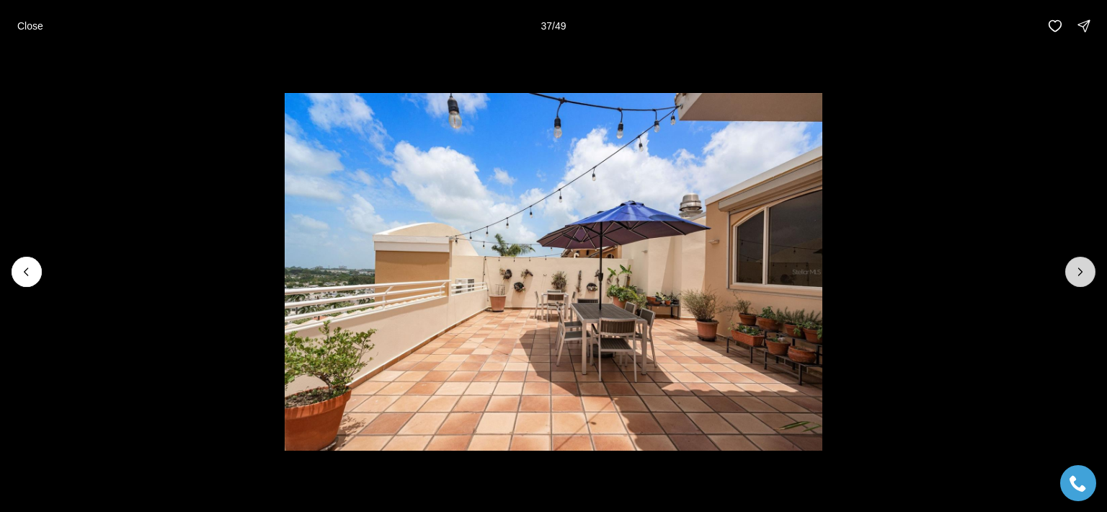
click at [1081, 278] on icon "Next slide" at bounding box center [1080, 271] width 14 height 14
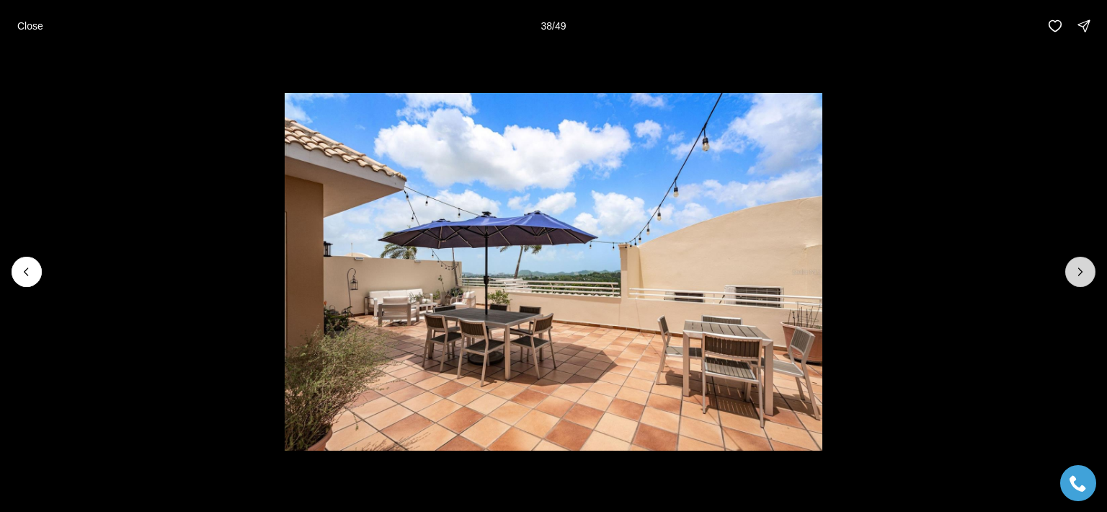
click at [1081, 277] on icon "Next slide" at bounding box center [1080, 271] width 14 height 14
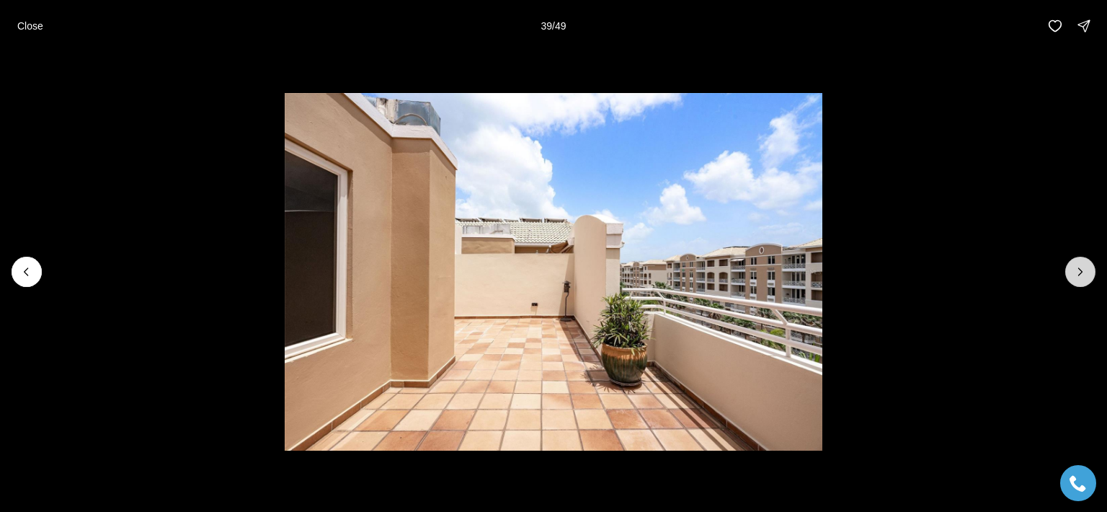
click at [1081, 277] on icon "Next slide" at bounding box center [1080, 271] width 14 height 14
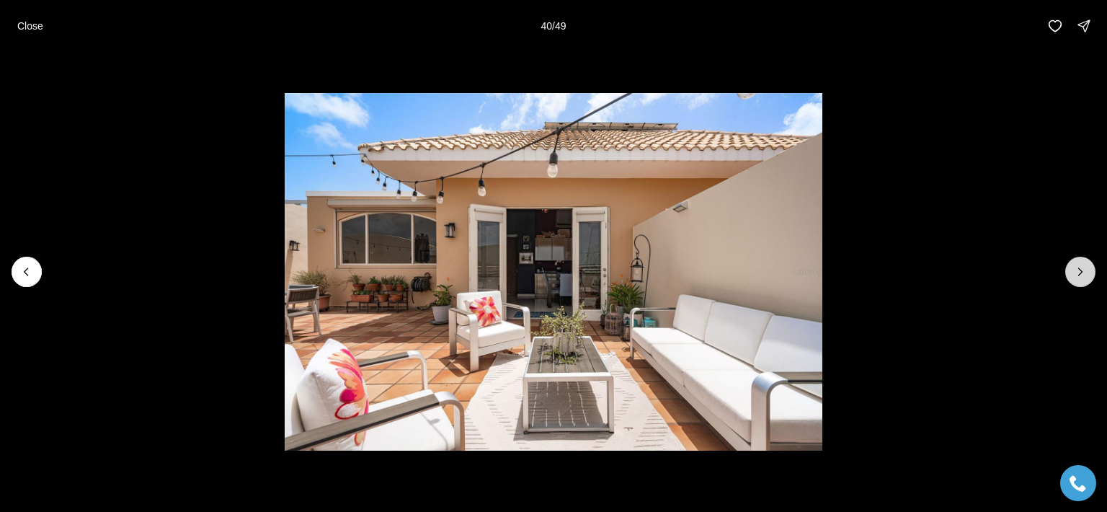
click at [1081, 277] on icon "Next slide" at bounding box center [1080, 271] width 14 height 14
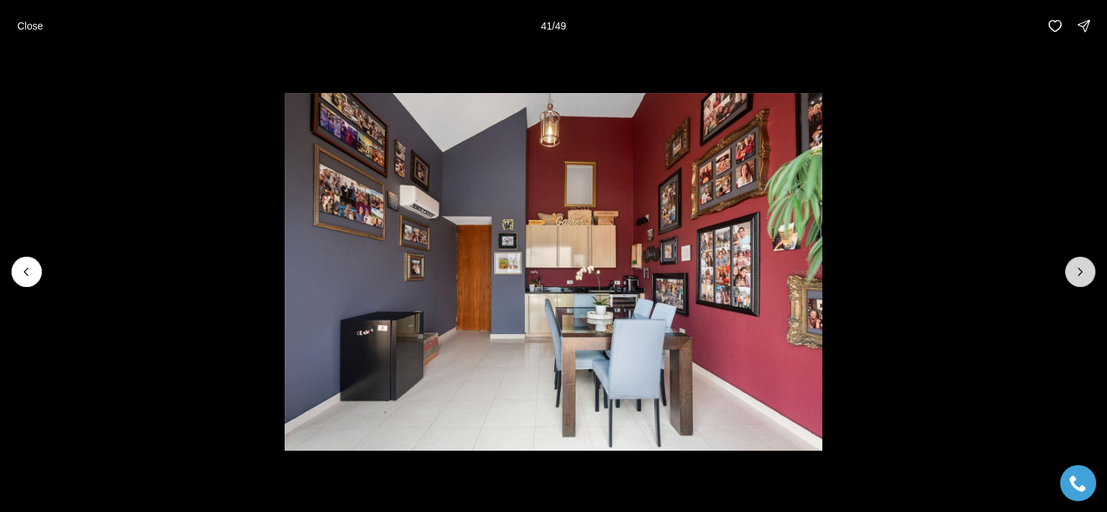
click at [1077, 272] on button "Next slide" at bounding box center [1080, 272] width 30 height 30
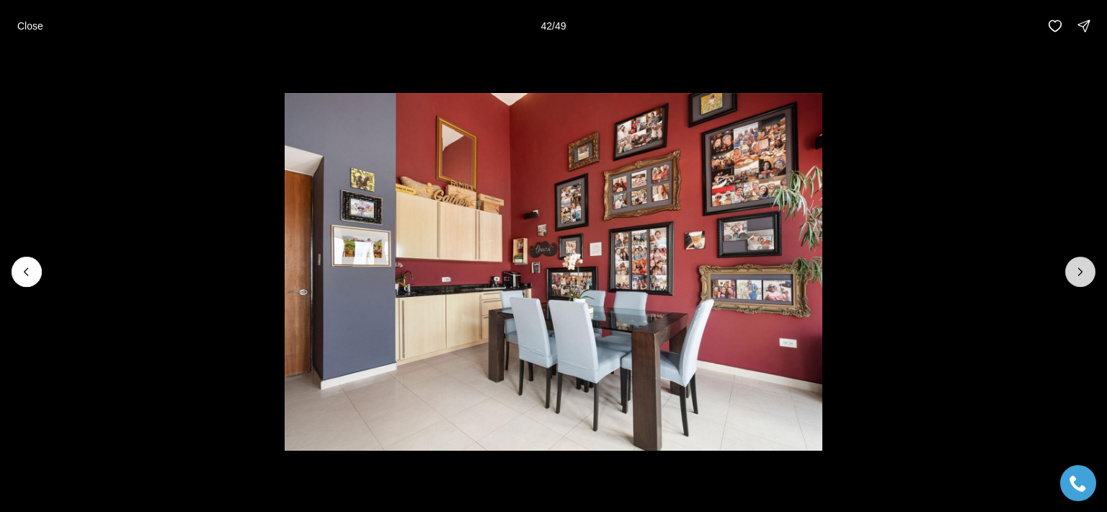
click at [1080, 275] on icon "Next slide" at bounding box center [1080, 271] width 14 height 14
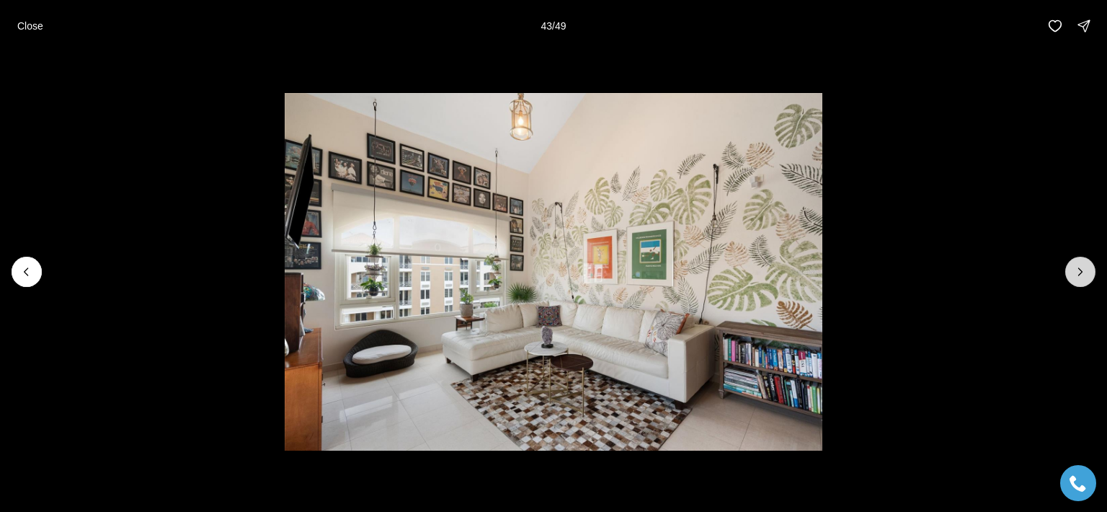
click at [1083, 279] on button "Next slide" at bounding box center [1080, 272] width 30 height 30
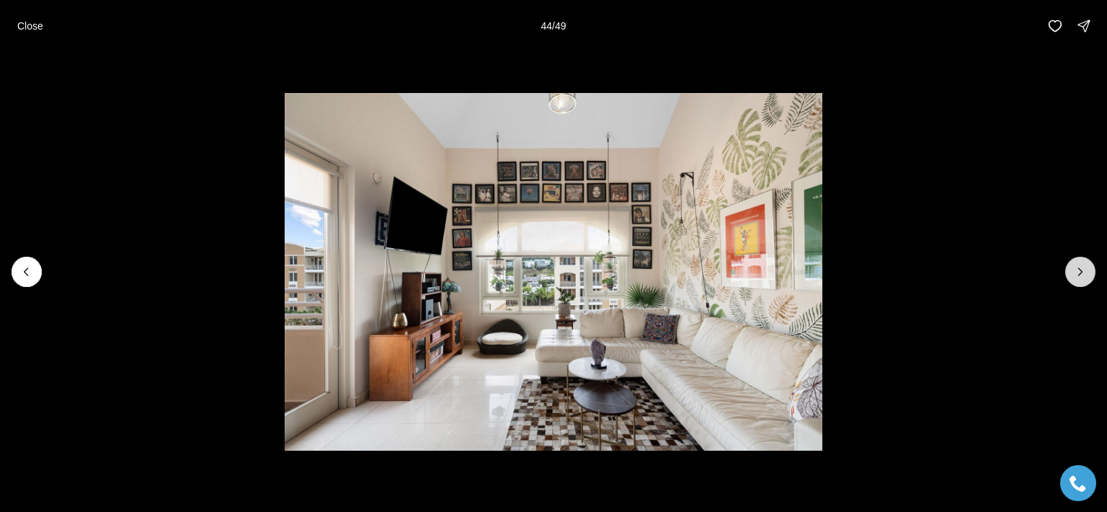
click at [1084, 283] on button "Next slide" at bounding box center [1080, 272] width 30 height 30
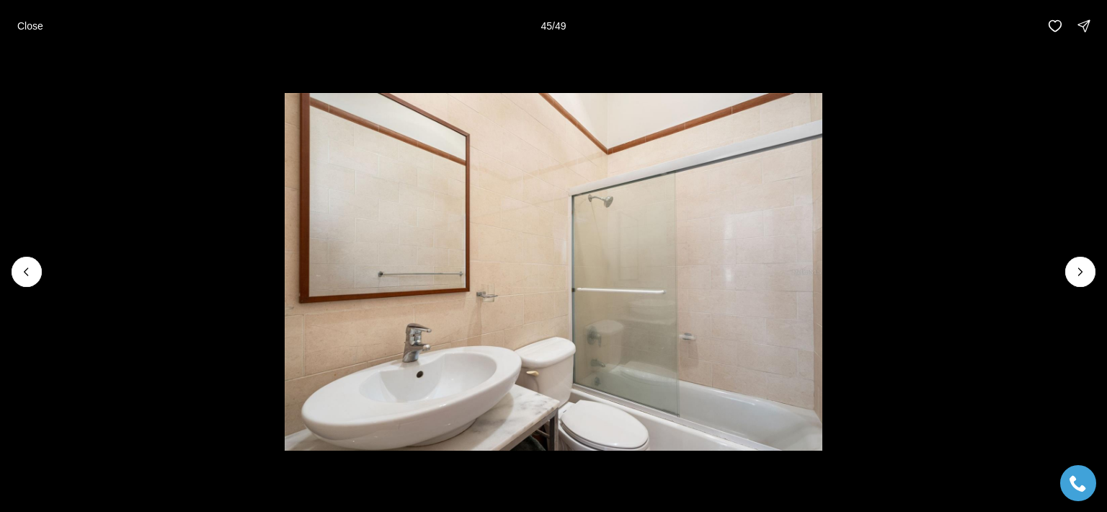
click at [1084, 292] on li "45 of 49" at bounding box center [553, 272] width 1107 height 440
click at [1084, 293] on li "45 of 49" at bounding box center [553, 272] width 1107 height 440
click at [1078, 277] on icon "Next slide" at bounding box center [1080, 271] width 14 height 14
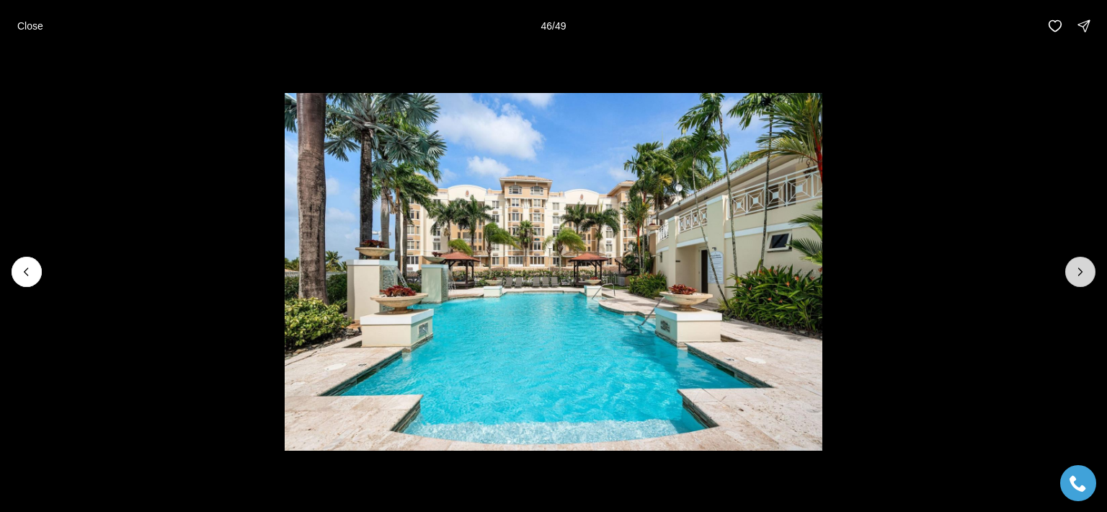
click at [1078, 277] on icon "Next slide" at bounding box center [1080, 271] width 14 height 14
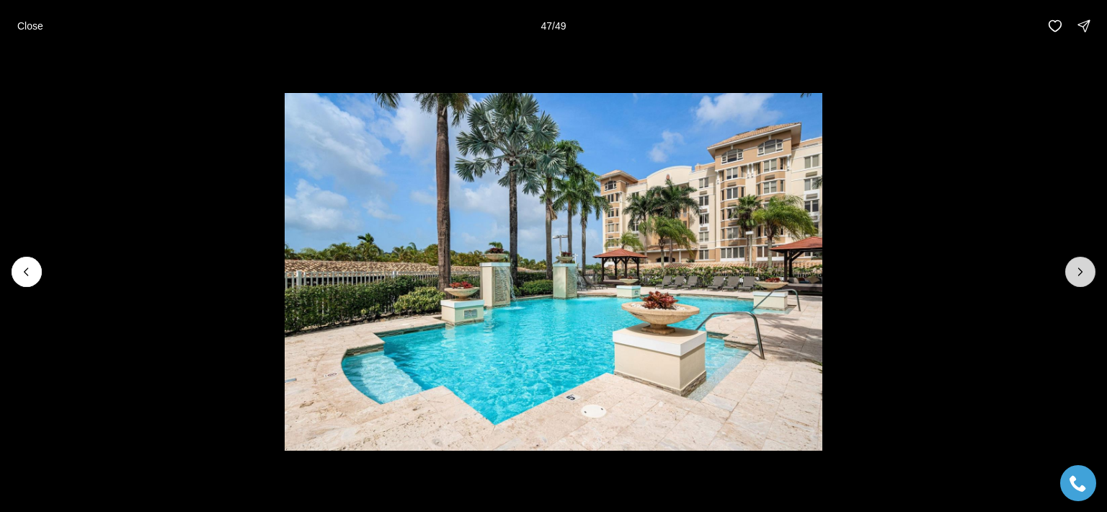
click at [1078, 277] on icon "Next slide" at bounding box center [1080, 271] width 14 height 14
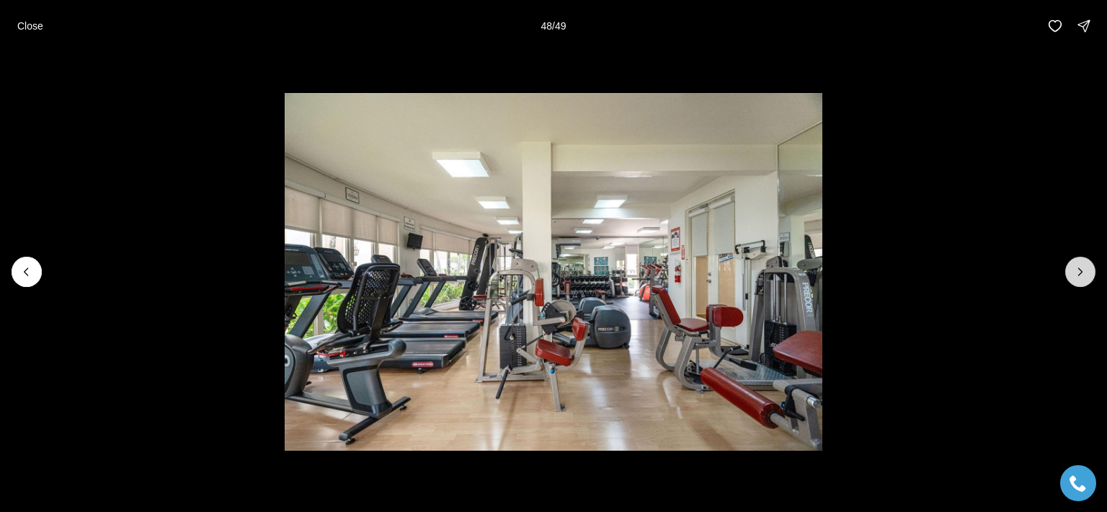
click at [1076, 277] on icon "Next slide" at bounding box center [1080, 271] width 14 height 14
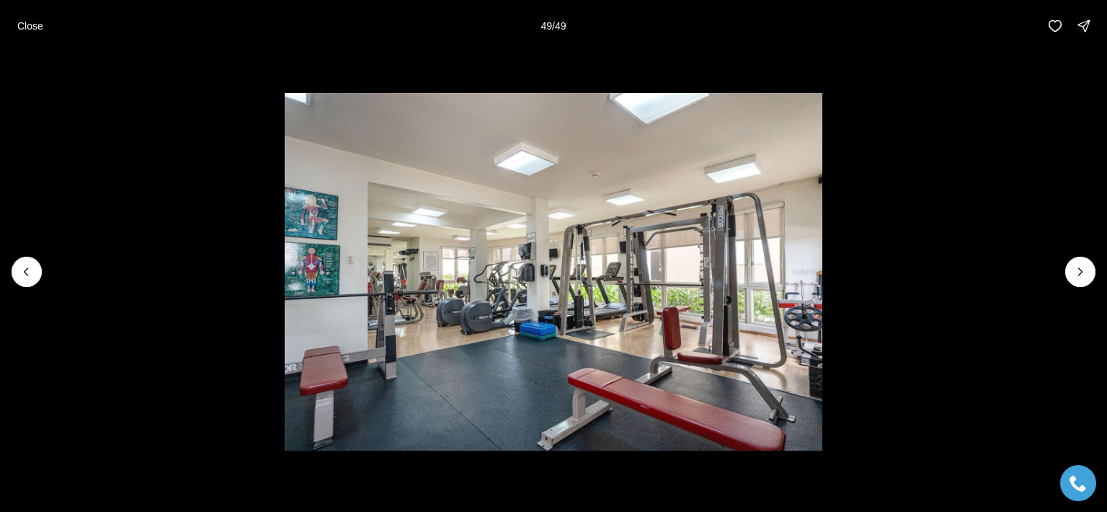
click at [1075, 277] on div at bounding box center [1080, 272] width 30 height 30
click at [1076, 275] on div at bounding box center [1080, 272] width 30 height 30
click at [1077, 275] on div at bounding box center [1080, 272] width 30 height 30
click at [1080, 272] on div at bounding box center [1080, 272] width 30 height 30
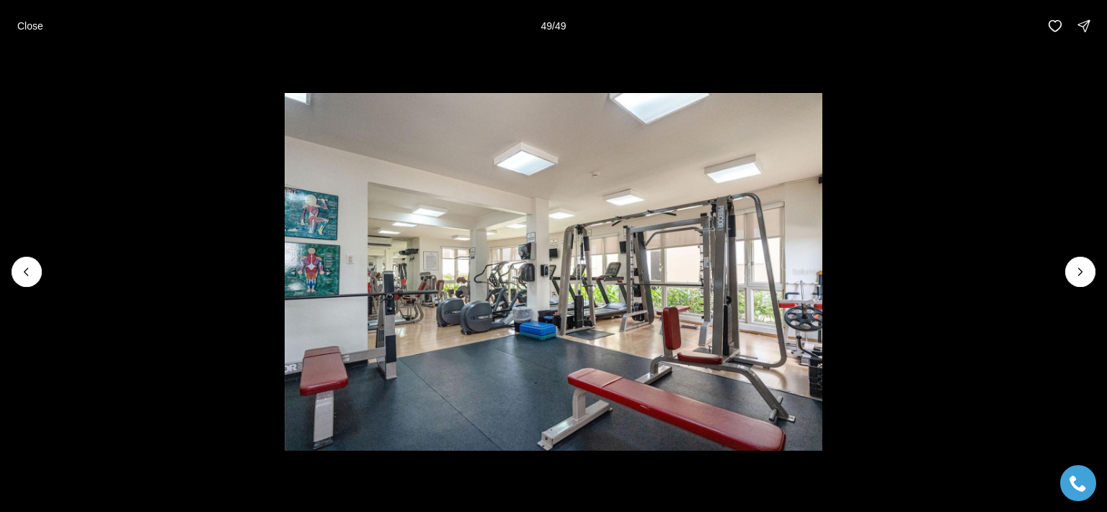
click at [1080, 272] on div at bounding box center [1080, 272] width 30 height 30
click at [1084, 272] on div at bounding box center [1080, 272] width 30 height 30
click at [767, 226] on img "49 of 49" at bounding box center [554, 272] width 538 height 358
click at [1074, 269] on div at bounding box center [1080, 272] width 30 height 30
click at [1071, 269] on div at bounding box center [1080, 272] width 30 height 30
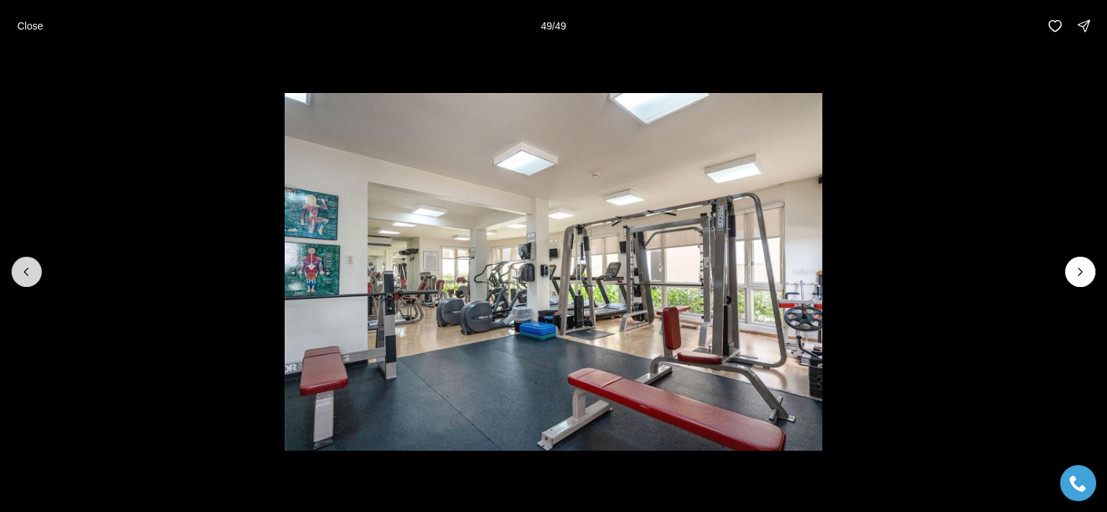
click at [27, 264] on icon "Previous slide" at bounding box center [26, 271] width 14 height 14
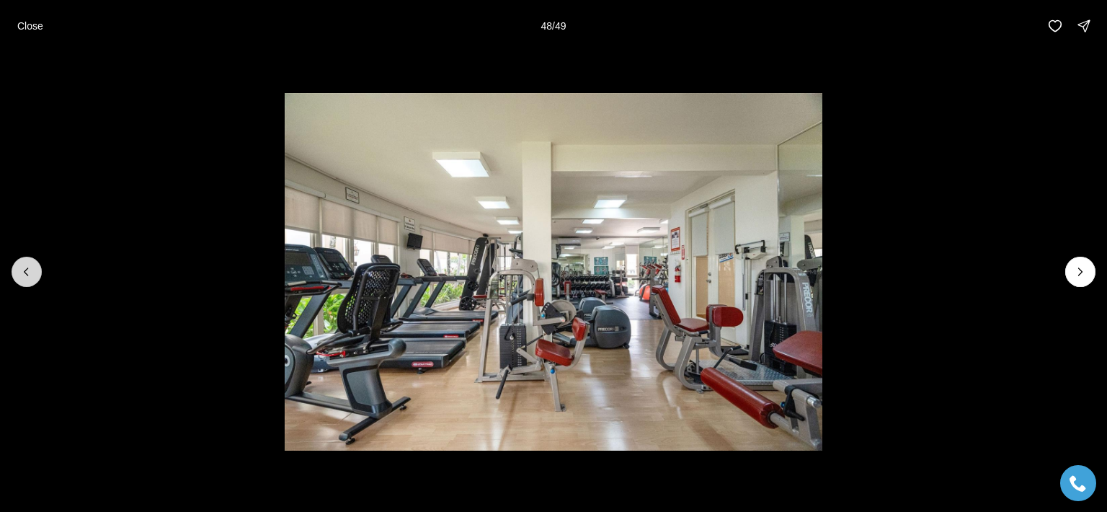
click at [30, 267] on icon "Previous slide" at bounding box center [26, 271] width 14 height 14
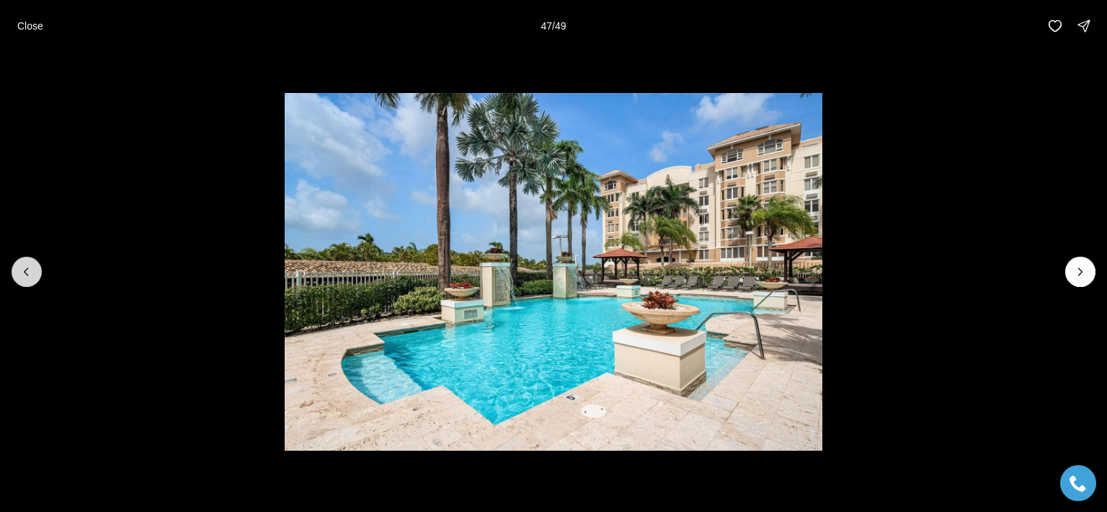
click at [30, 269] on icon "Previous slide" at bounding box center [26, 271] width 14 height 14
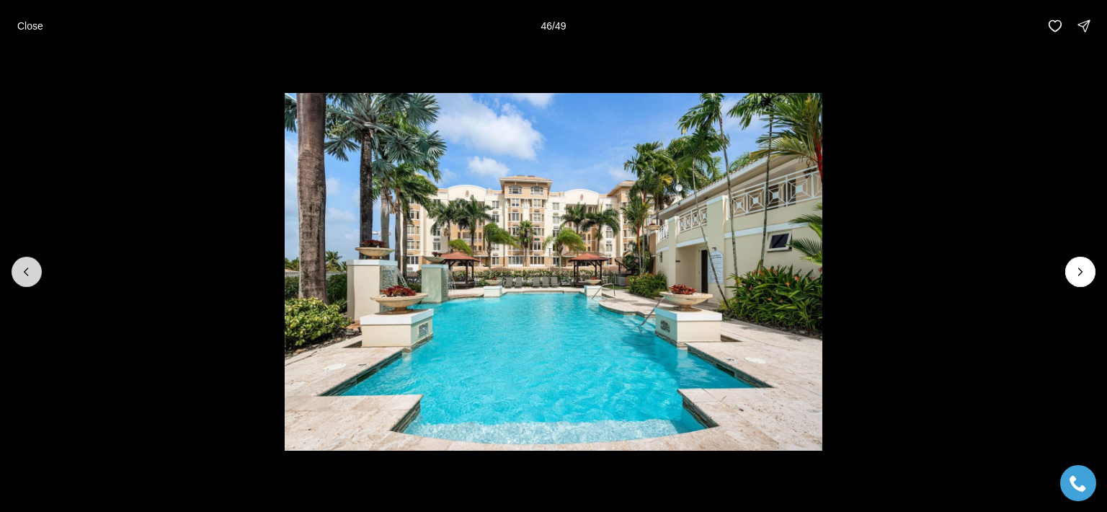
click at [30, 269] on icon "Previous slide" at bounding box center [26, 271] width 14 height 14
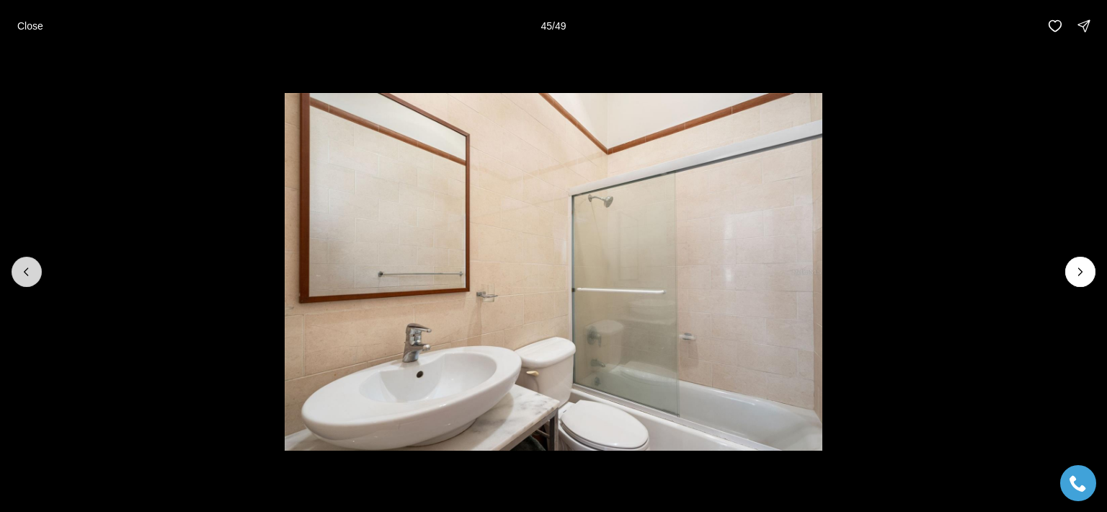
click at [30, 269] on icon "Previous slide" at bounding box center [26, 271] width 14 height 14
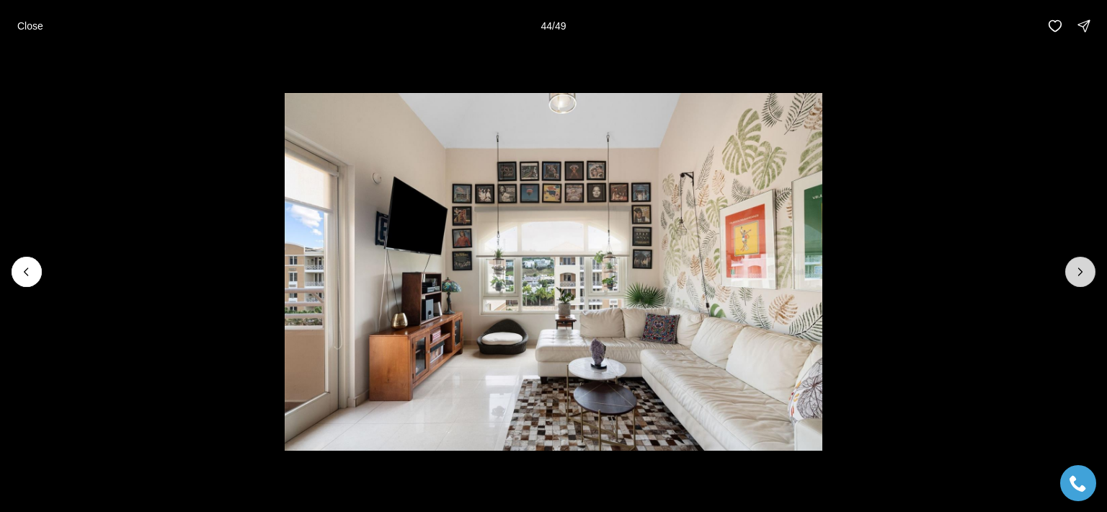
click at [1082, 269] on icon "Next slide" at bounding box center [1080, 271] width 14 height 14
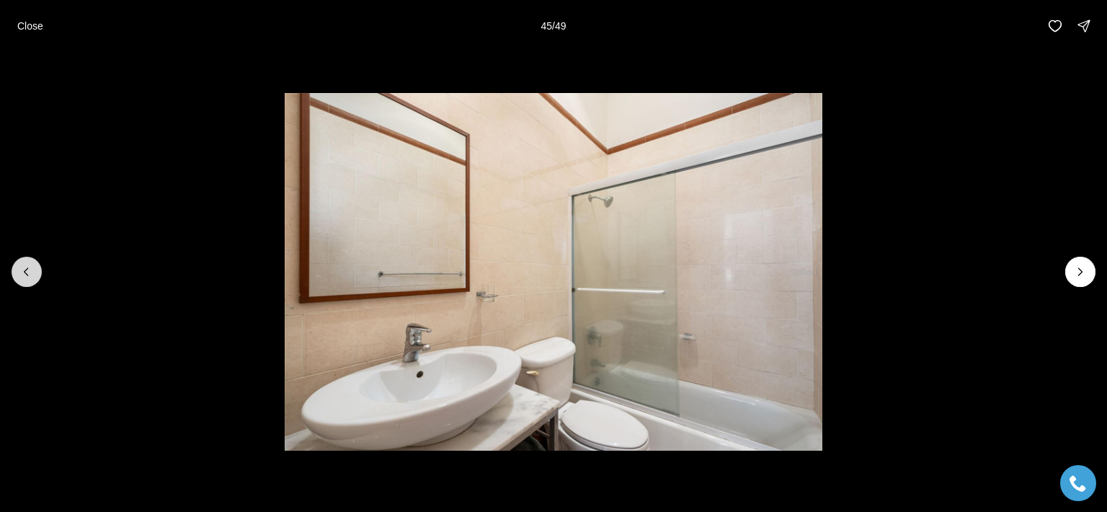
click at [30, 269] on icon "Previous slide" at bounding box center [26, 271] width 14 height 14
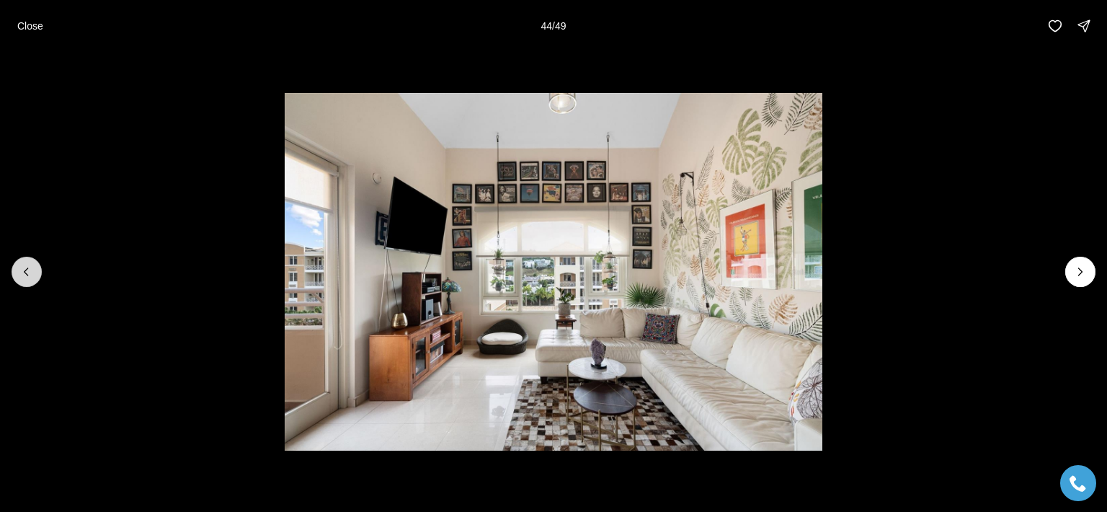
click at [30, 269] on icon "Previous slide" at bounding box center [26, 271] width 14 height 14
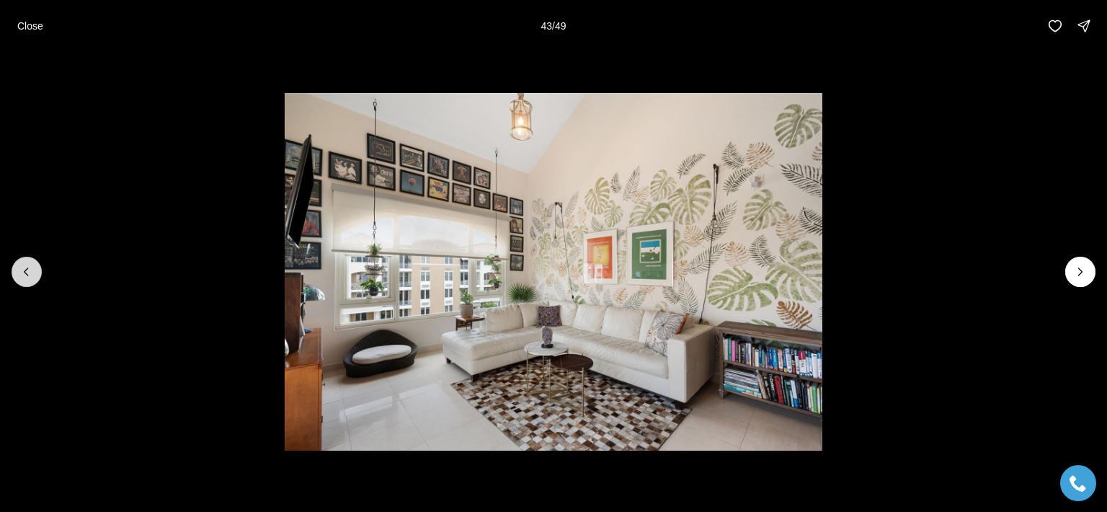
click at [30, 269] on icon "Previous slide" at bounding box center [26, 271] width 14 height 14
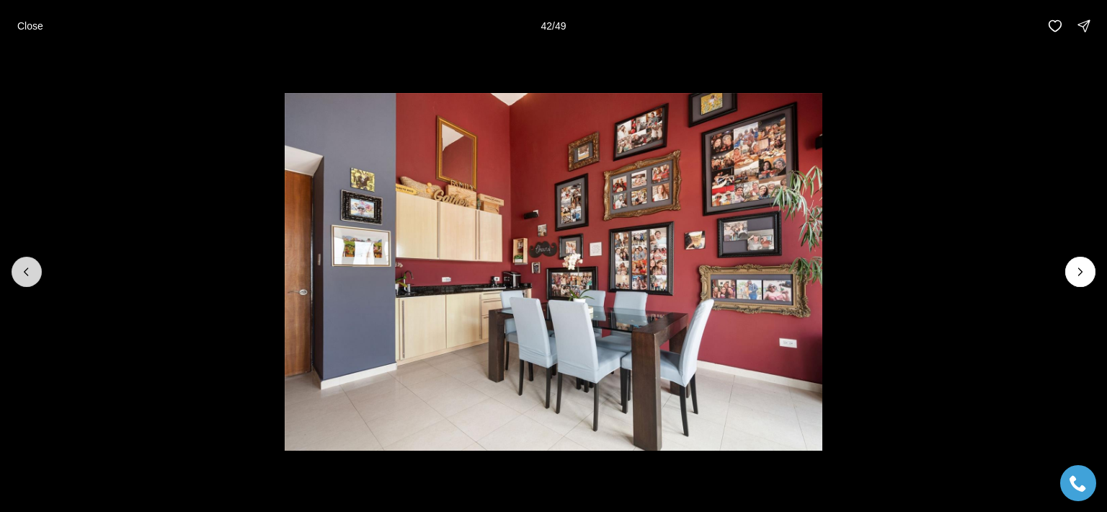
click at [30, 269] on icon "Previous slide" at bounding box center [26, 271] width 14 height 14
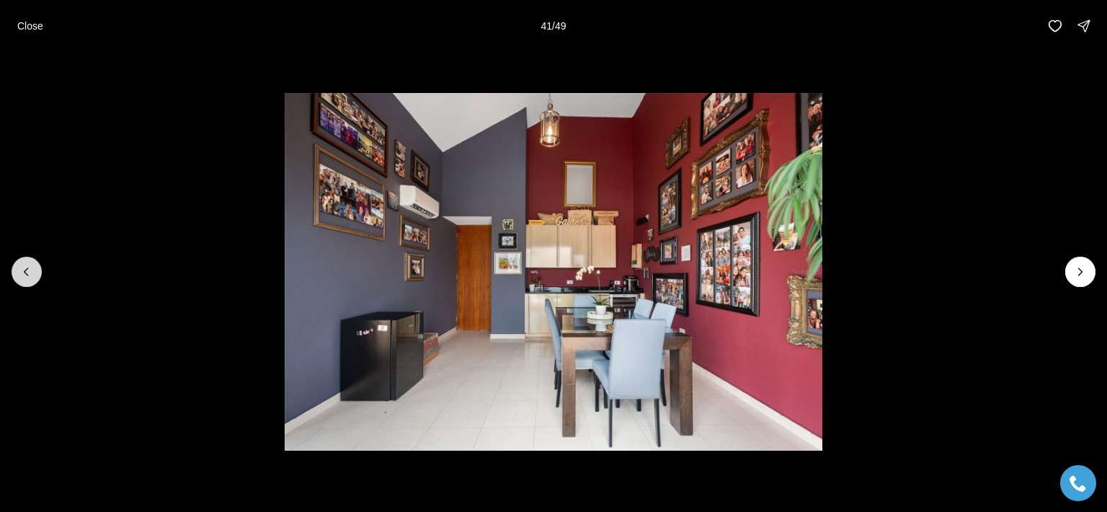
click at [30, 269] on icon "Previous slide" at bounding box center [26, 271] width 14 height 14
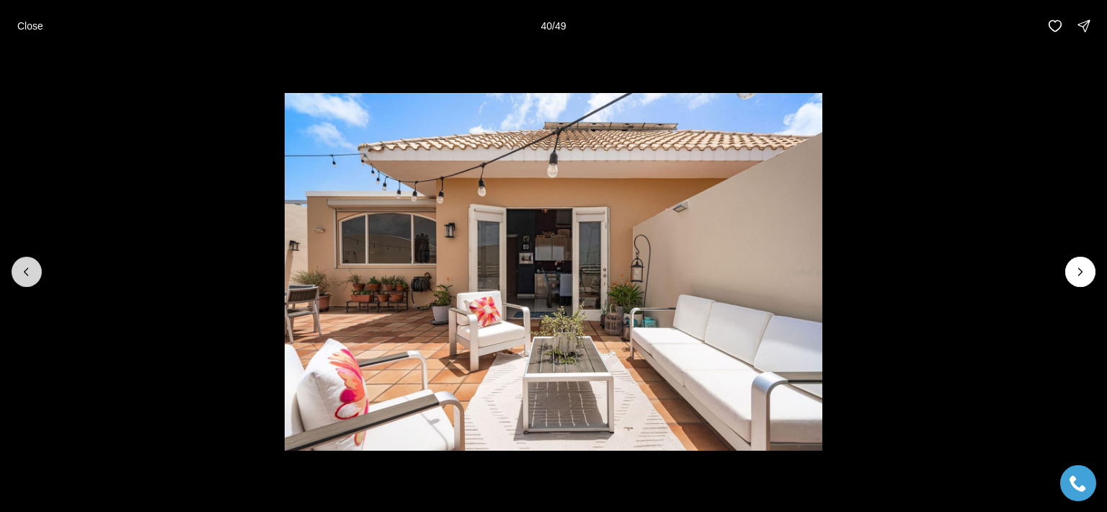
click at [32, 270] on icon "Previous slide" at bounding box center [26, 271] width 14 height 14
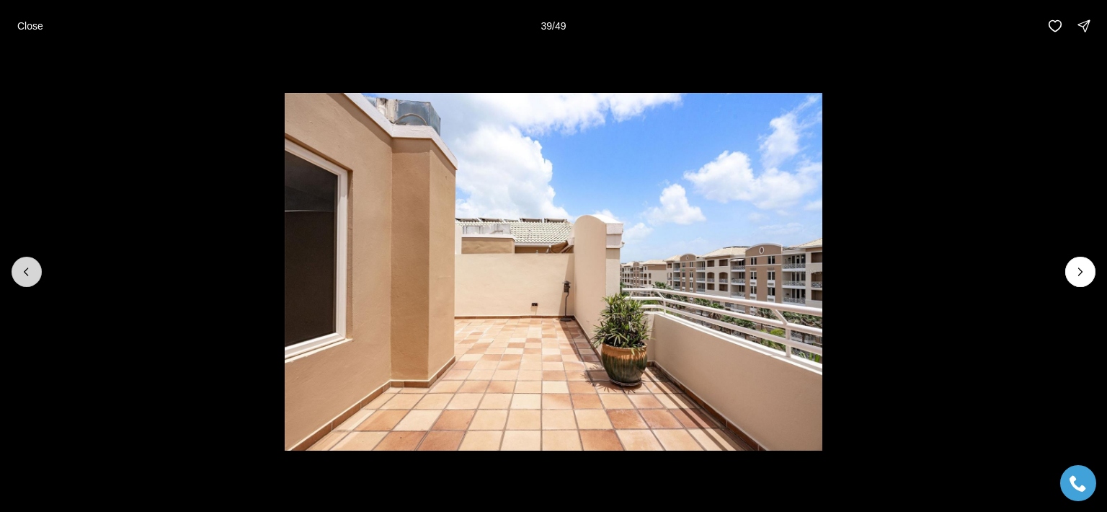
click at [34, 275] on button "Previous slide" at bounding box center [27, 272] width 30 height 30
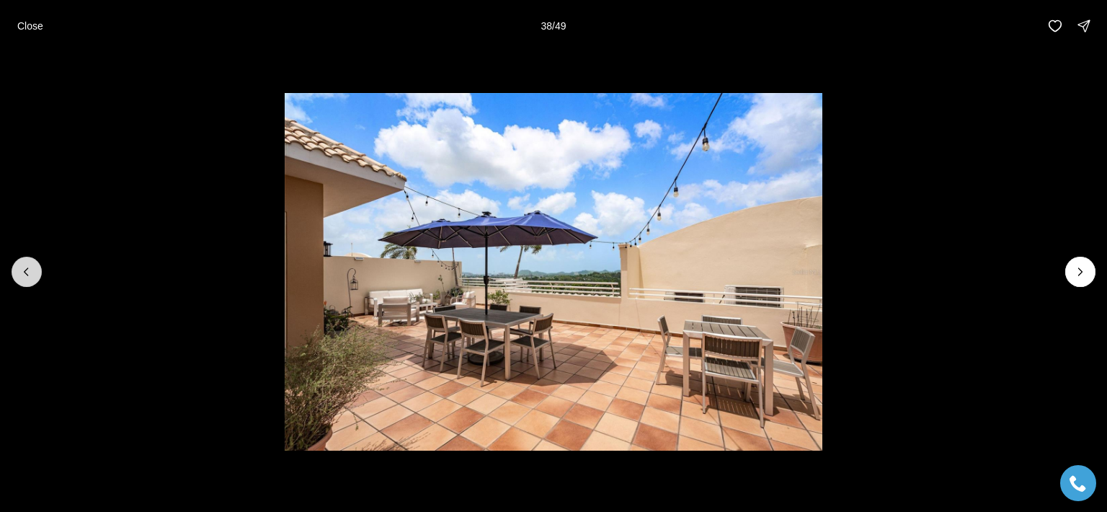
click at [37, 280] on button "Previous slide" at bounding box center [27, 272] width 30 height 30
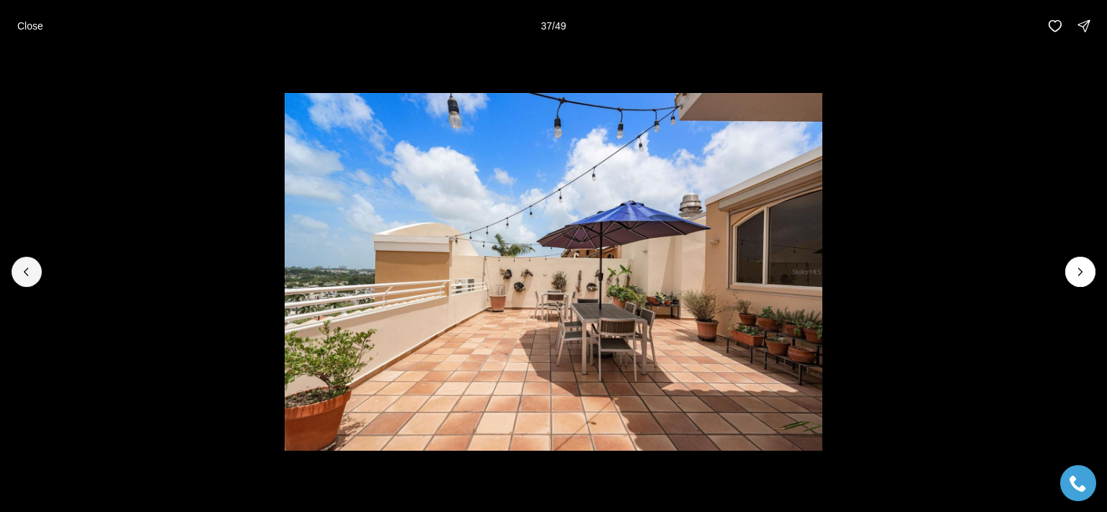
click at [39, 282] on div at bounding box center [553, 272] width 1107 height 440
click at [40, 283] on li "37 of 49" at bounding box center [553, 272] width 1107 height 440
click at [35, 275] on button "Previous slide" at bounding box center [27, 272] width 30 height 30
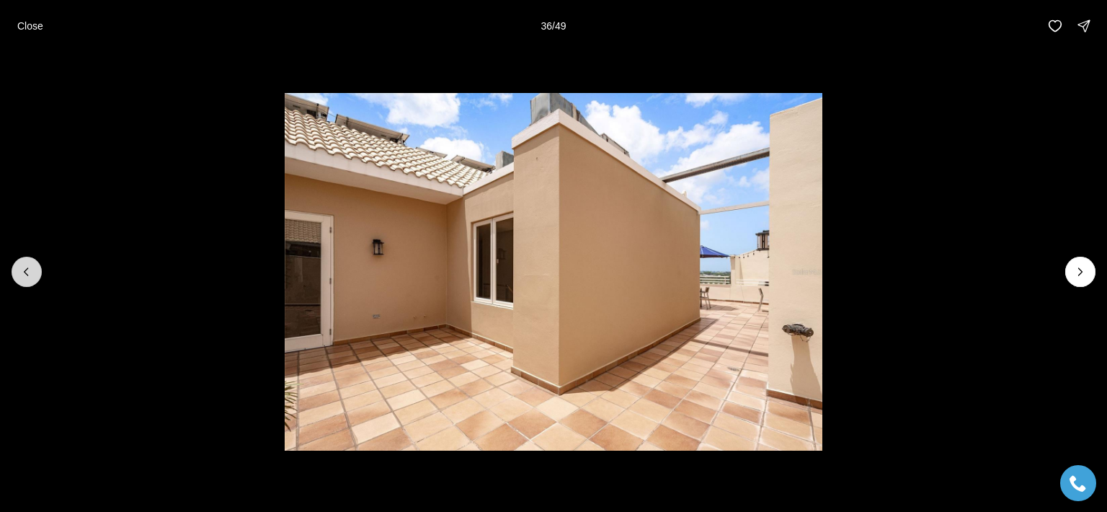
click at [34, 274] on button "Previous slide" at bounding box center [27, 272] width 30 height 30
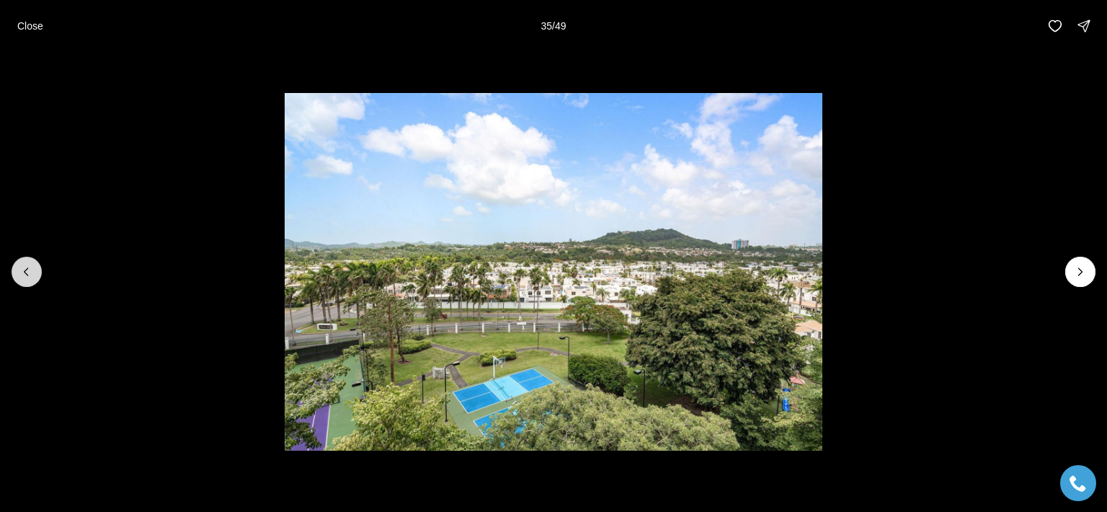
click at [34, 274] on button "Previous slide" at bounding box center [27, 272] width 30 height 30
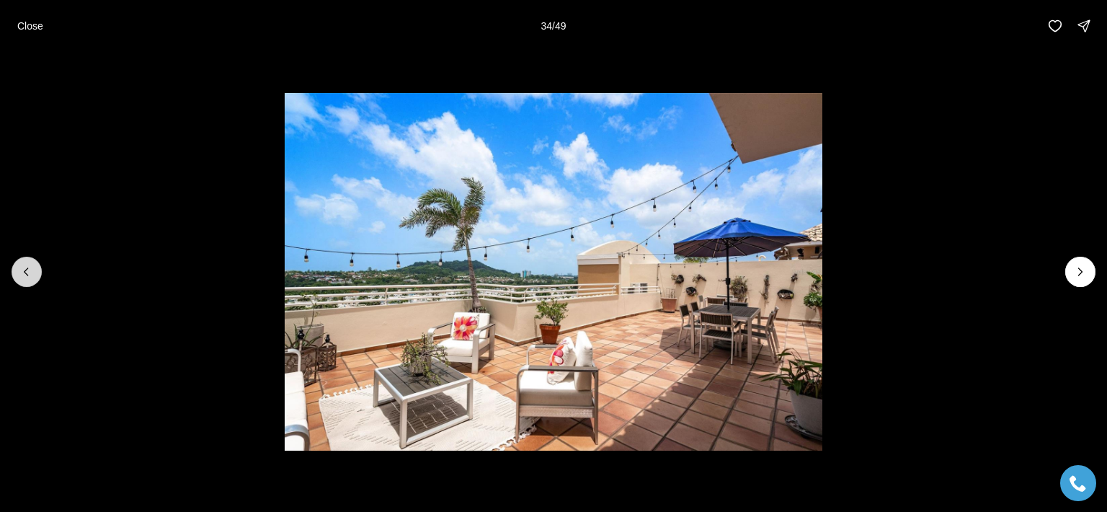
click at [35, 276] on button "Previous slide" at bounding box center [27, 272] width 30 height 30
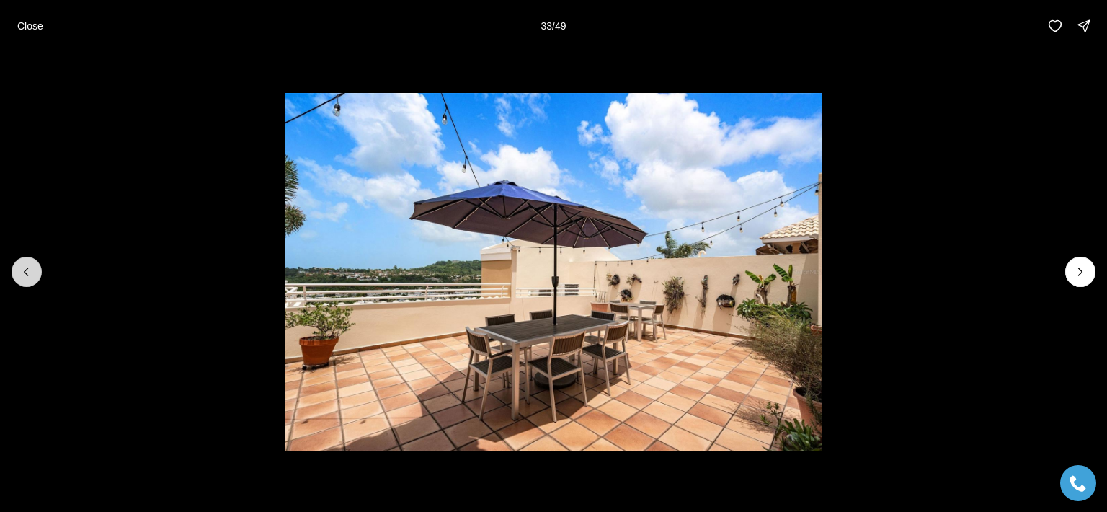
click at [35, 276] on button "Previous slide" at bounding box center [27, 272] width 30 height 30
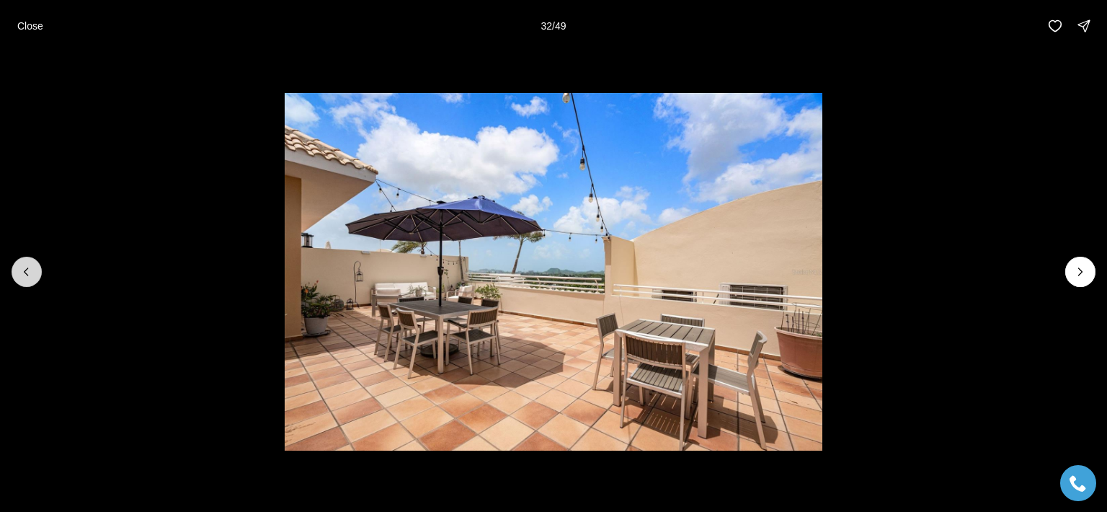
click at [35, 276] on button "Previous slide" at bounding box center [27, 272] width 30 height 30
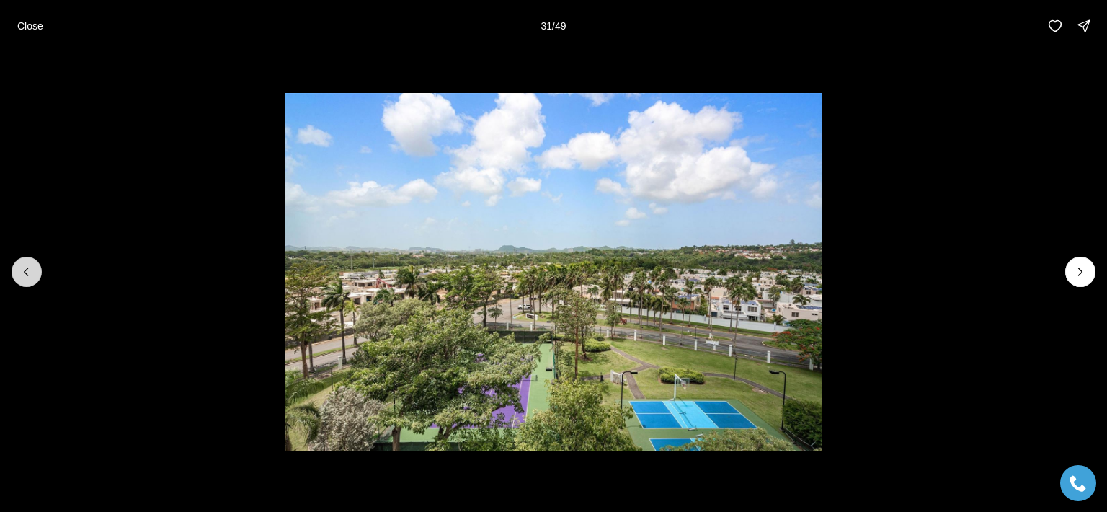
click at [35, 276] on button "Previous slide" at bounding box center [27, 272] width 30 height 30
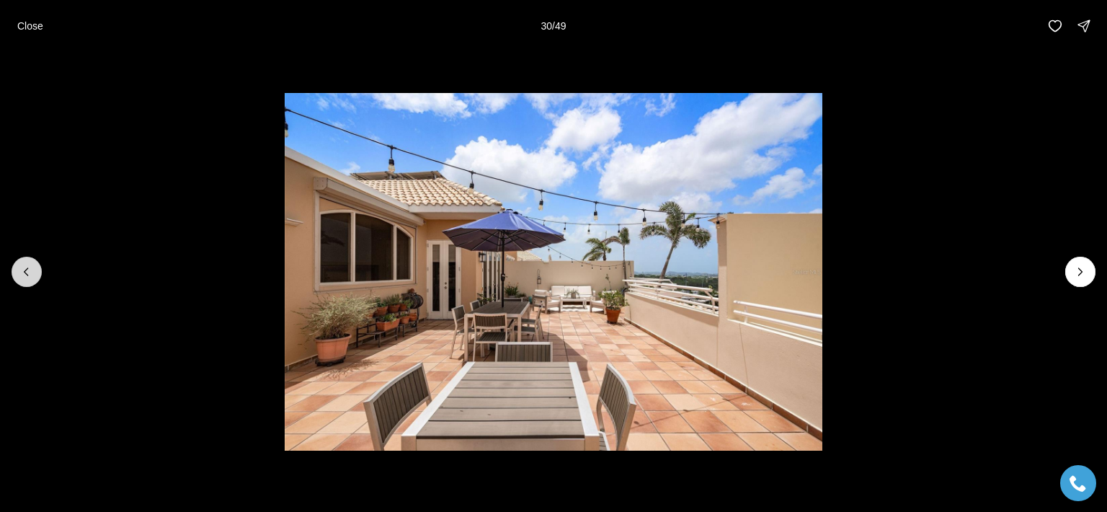
click at [35, 276] on button "Previous slide" at bounding box center [27, 272] width 30 height 30
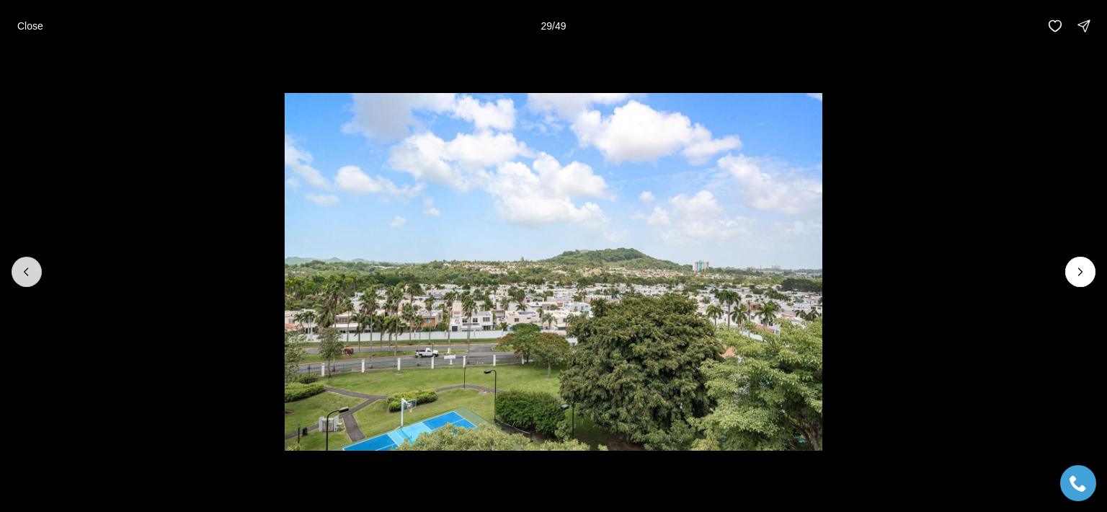
click at [35, 275] on button "Previous slide" at bounding box center [27, 272] width 30 height 30
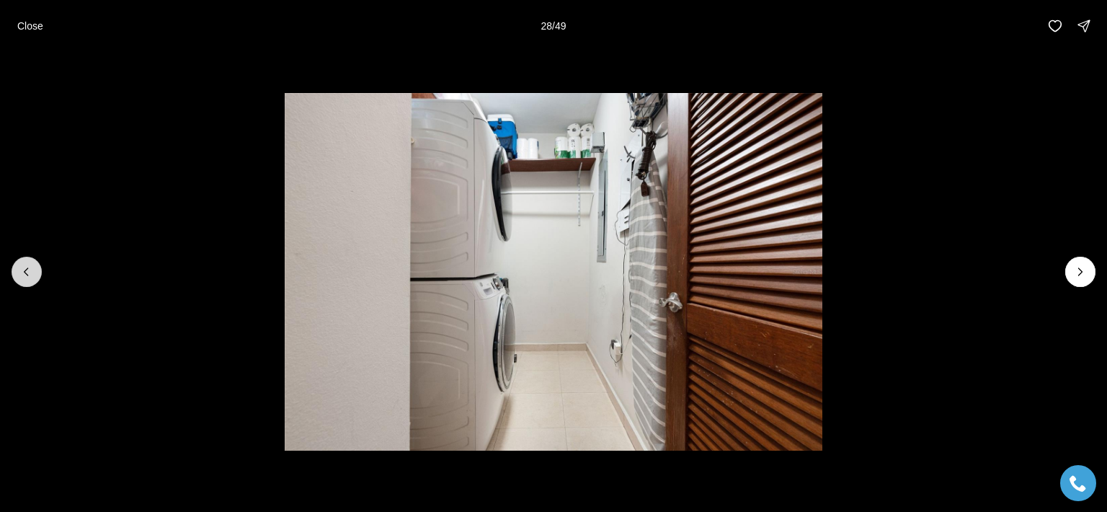
click at [37, 275] on button "Previous slide" at bounding box center [27, 272] width 30 height 30
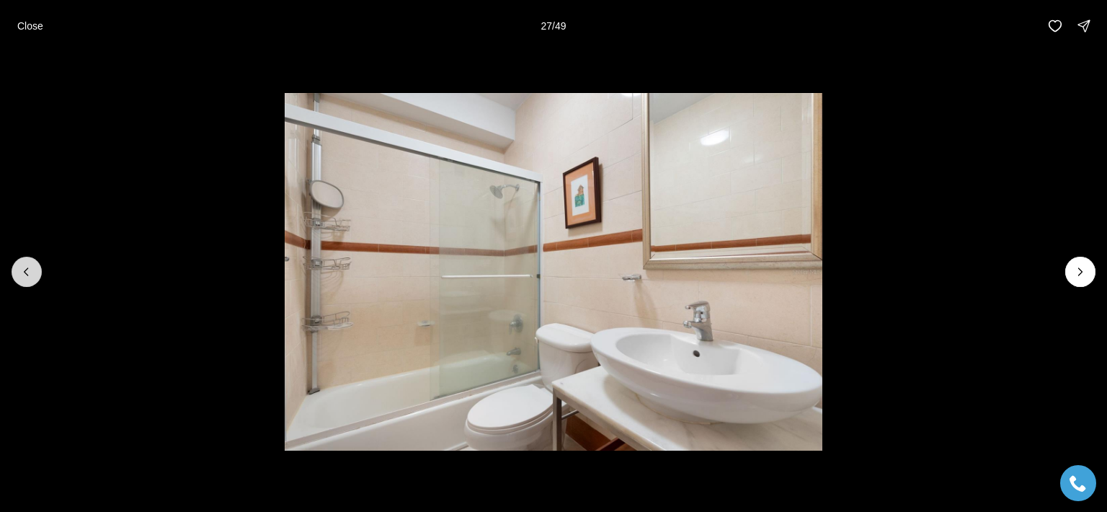
click at [38, 274] on button "Previous slide" at bounding box center [27, 272] width 30 height 30
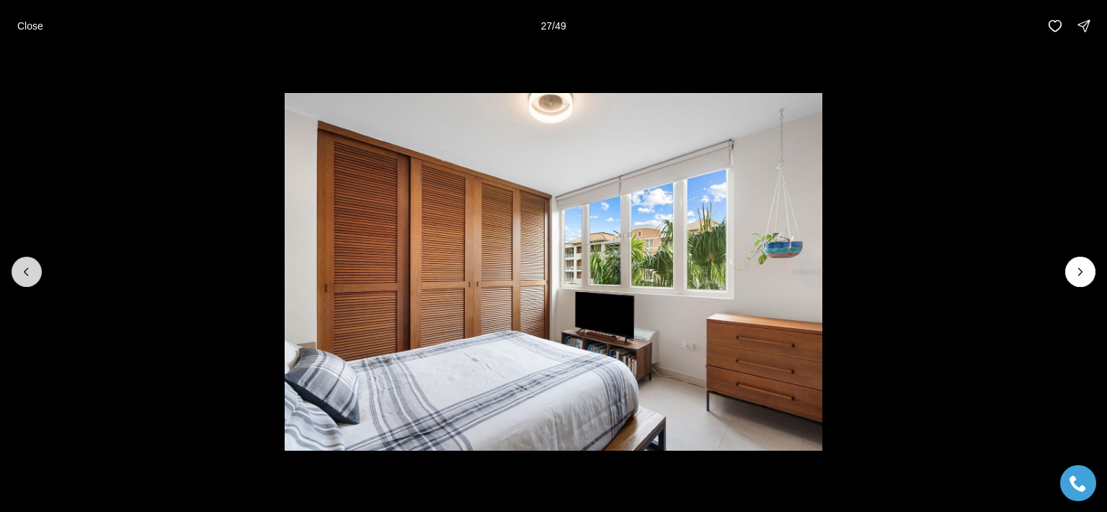
click at [38, 274] on button "Previous slide" at bounding box center [27, 272] width 30 height 30
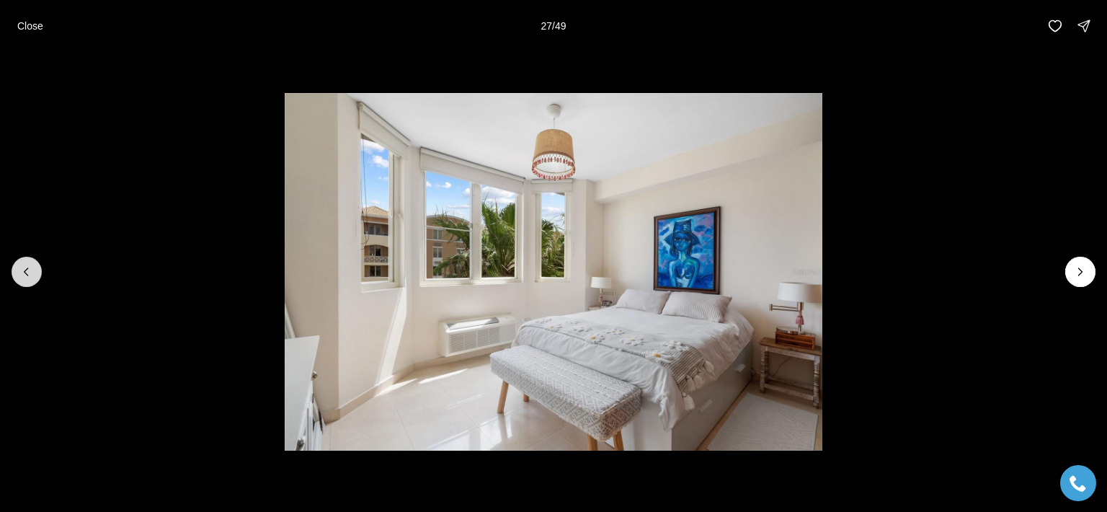
click at [38, 274] on button "Previous slide" at bounding box center [27, 272] width 30 height 30
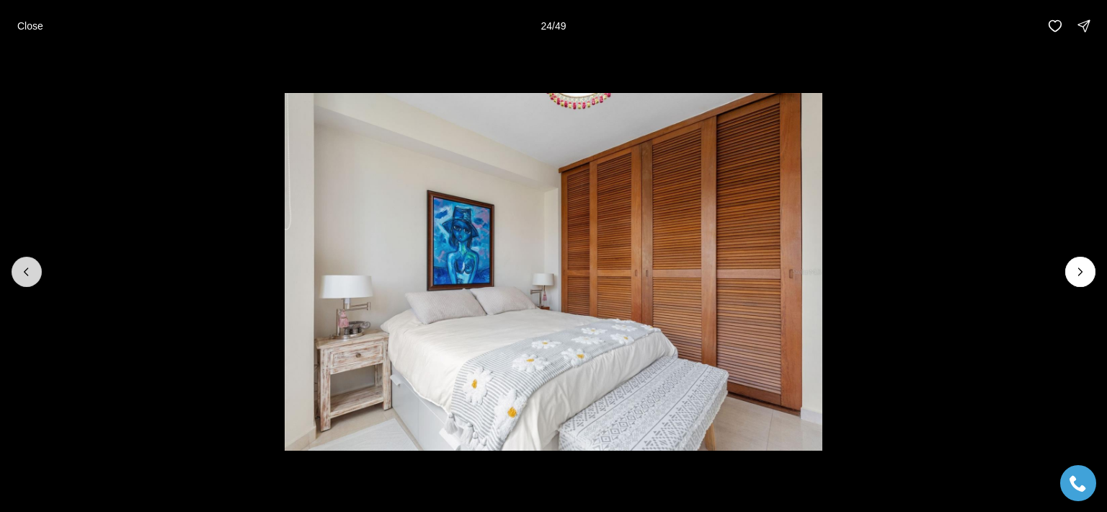
click at [38, 274] on button "Previous slide" at bounding box center [27, 272] width 30 height 30
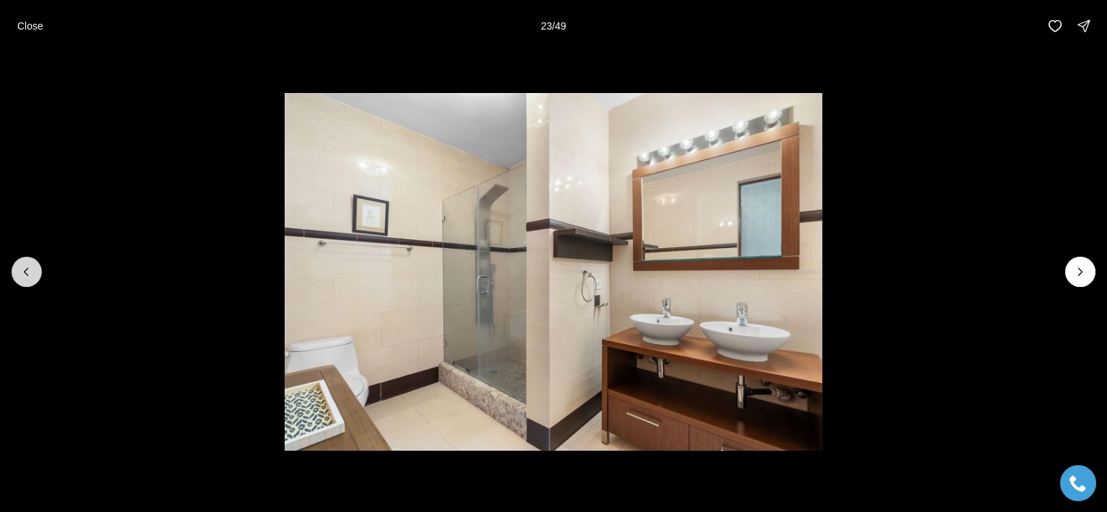
click at [40, 276] on button "Previous slide" at bounding box center [27, 272] width 30 height 30
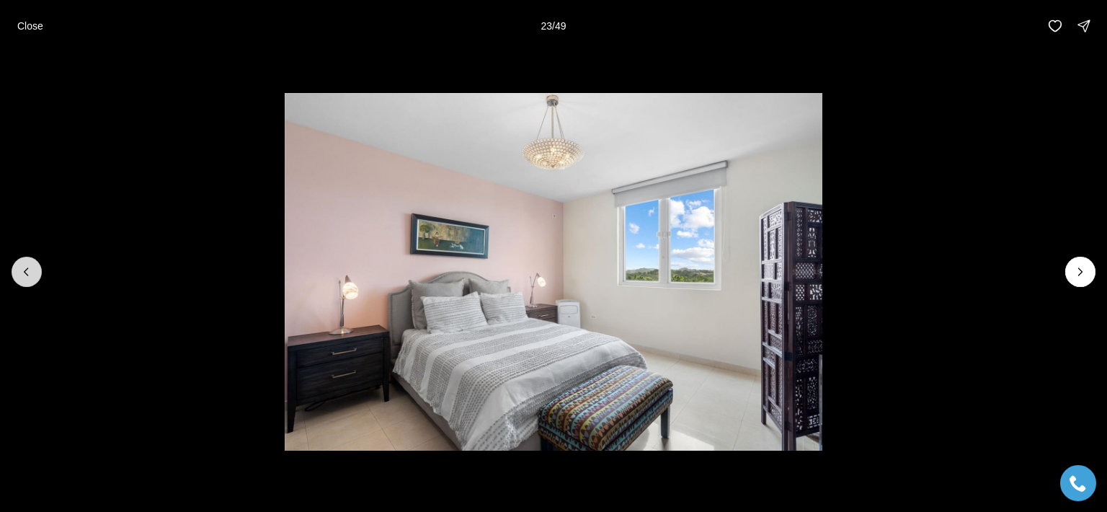
click at [40, 276] on button "Previous slide" at bounding box center [27, 272] width 30 height 30
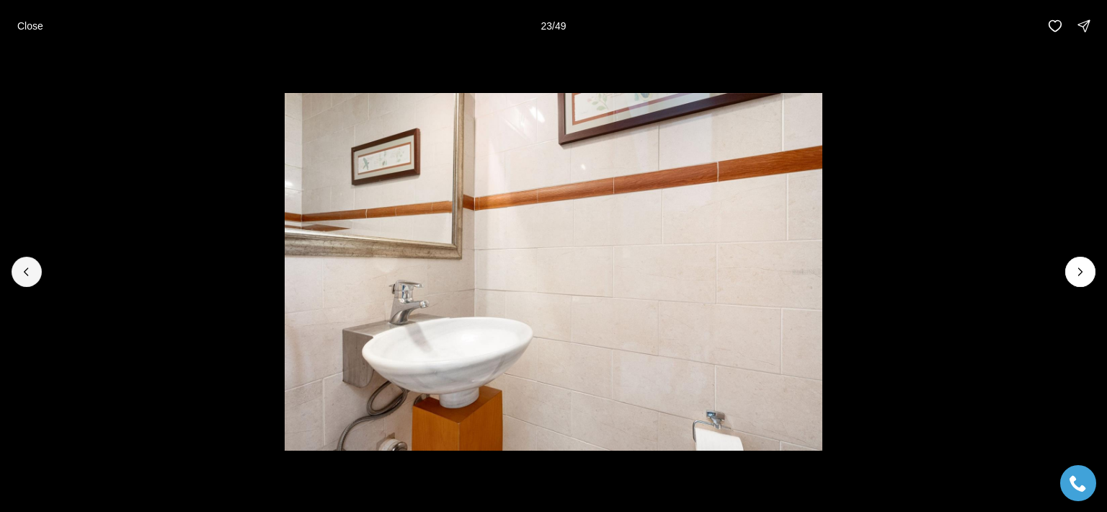
click at [42, 279] on div at bounding box center [553, 272] width 1107 height 440
click at [43, 280] on li "21 of 49" at bounding box center [553, 272] width 1107 height 440
click at [44, 281] on li "21 of 49" at bounding box center [554, 272] width 1107 height 440
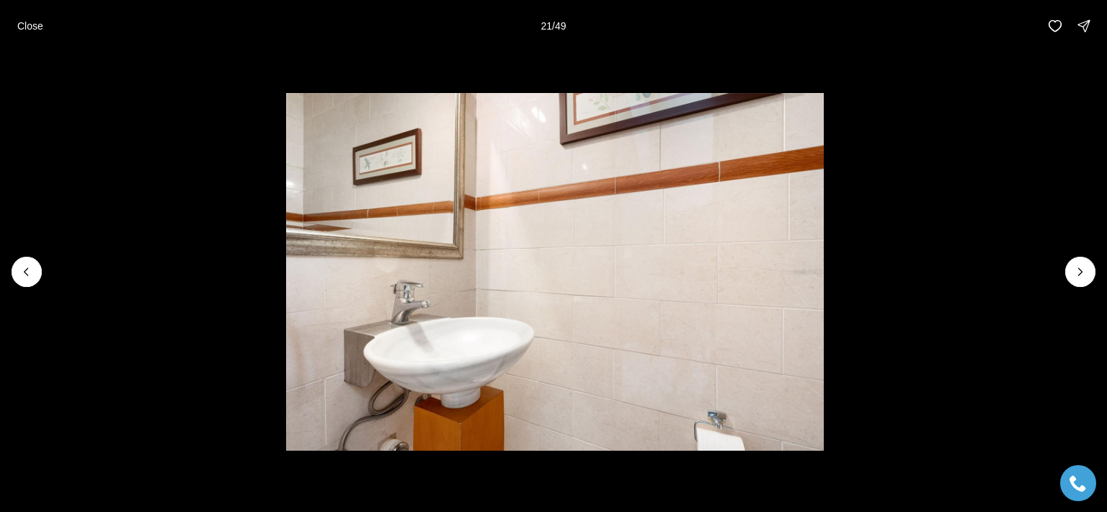
click at [58, 280] on li "21 of 49" at bounding box center [554, 272] width 1107 height 440
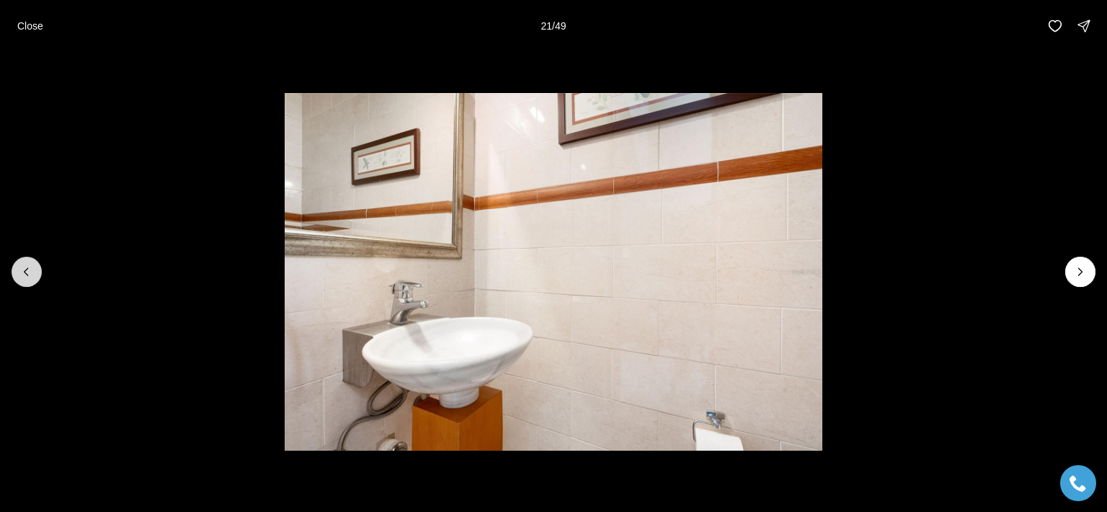
click at [33, 267] on icon "Previous slide" at bounding box center [26, 271] width 14 height 14
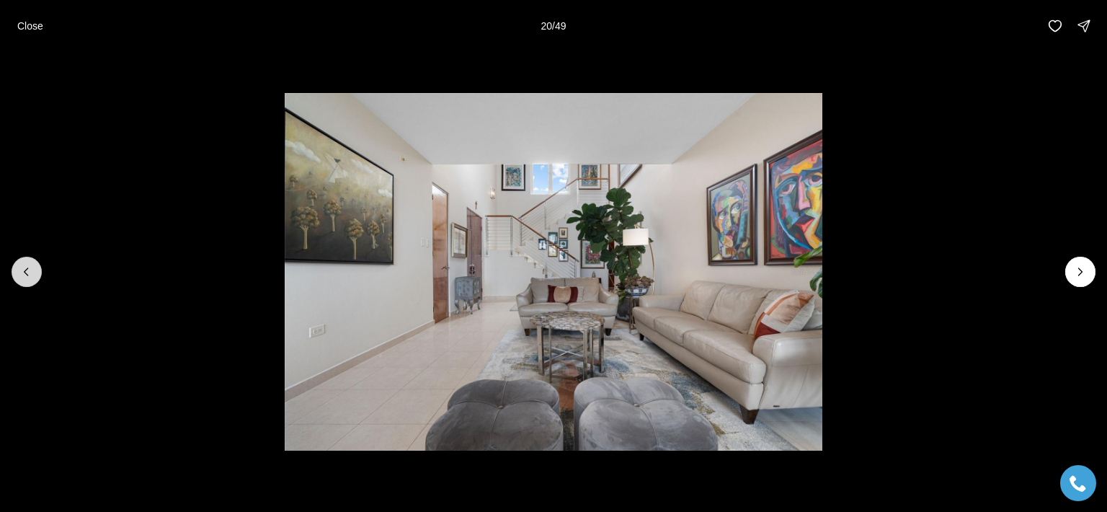
click at [34, 267] on button "Previous slide" at bounding box center [27, 272] width 30 height 30
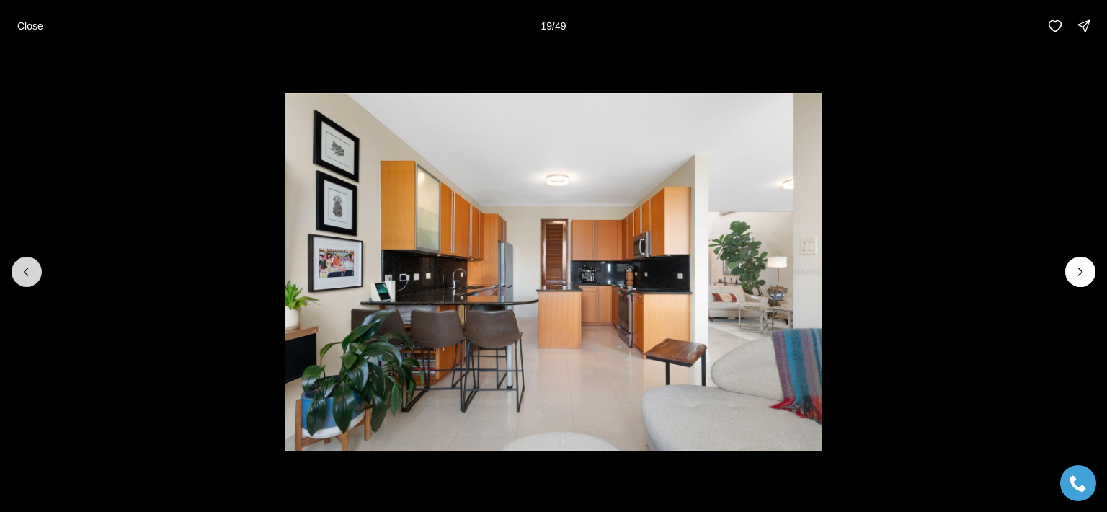
click at [34, 267] on button "Previous slide" at bounding box center [27, 272] width 30 height 30
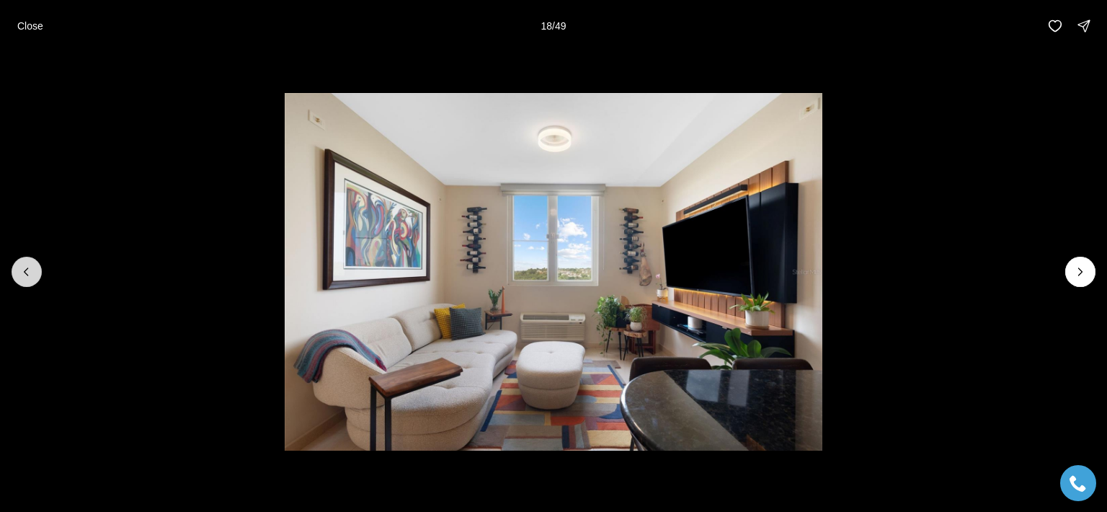
click at [34, 267] on button "Previous slide" at bounding box center [27, 272] width 30 height 30
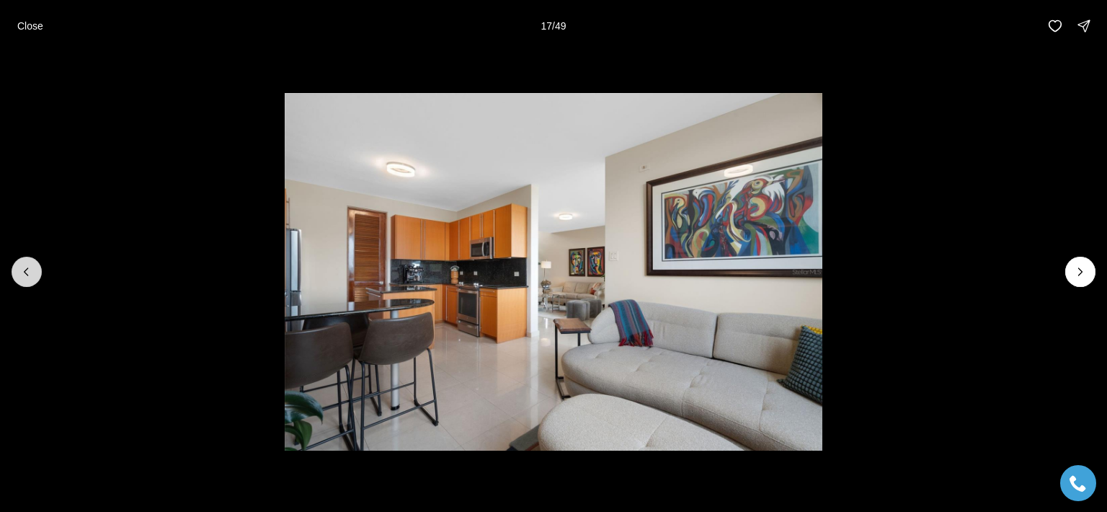
click at [32, 271] on icon "Previous slide" at bounding box center [26, 271] width 14 height 14
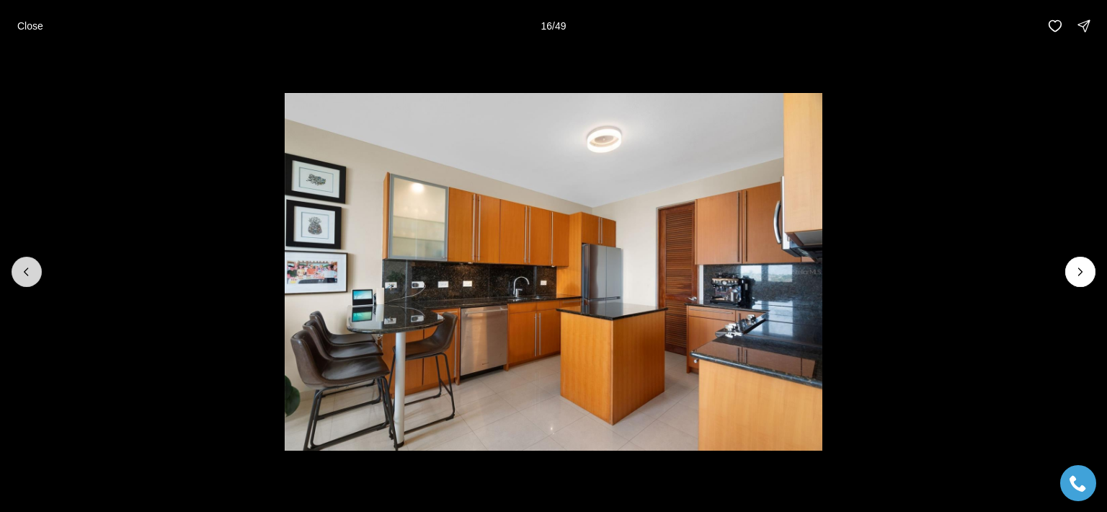
click at [32, 271] on icon "Previous slide" at bounding box center [26, 271] width 14 height 14
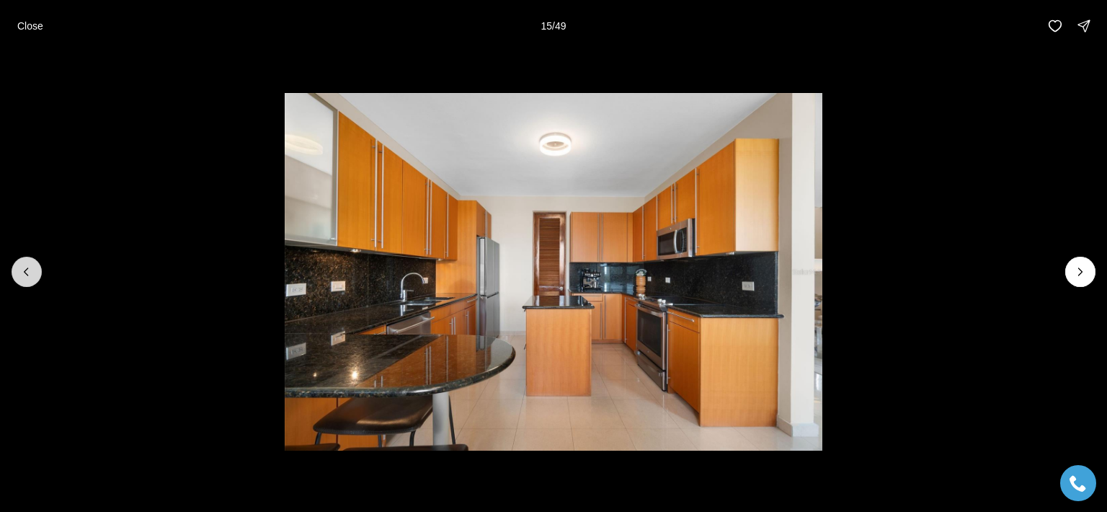
click at [32, 272] on icon "Previous slide" at bounding box center [26, 271] width 14 height 14
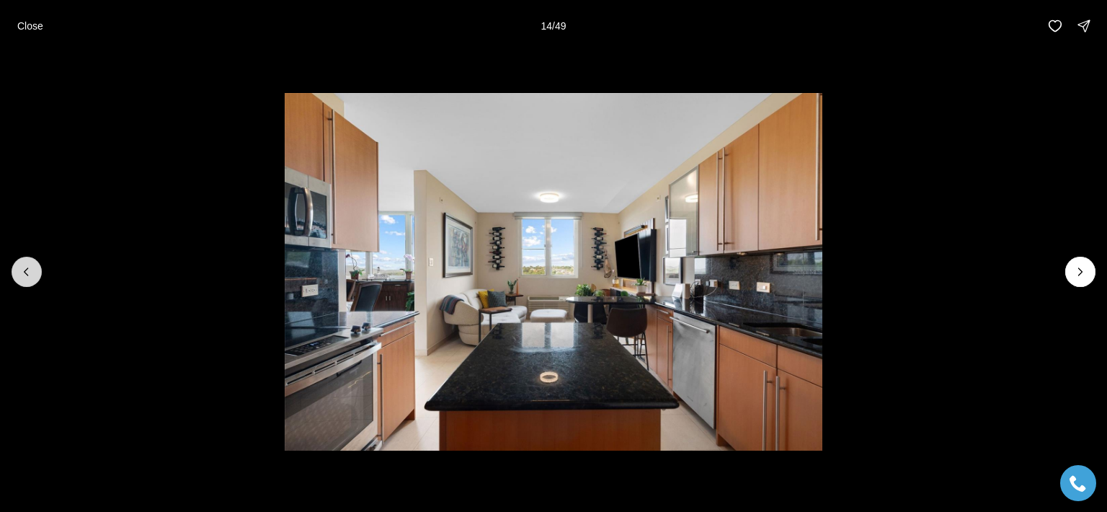
click at [32, 272] on icon "Previous slide" at bounding box center [26, 271] width 14 height 14
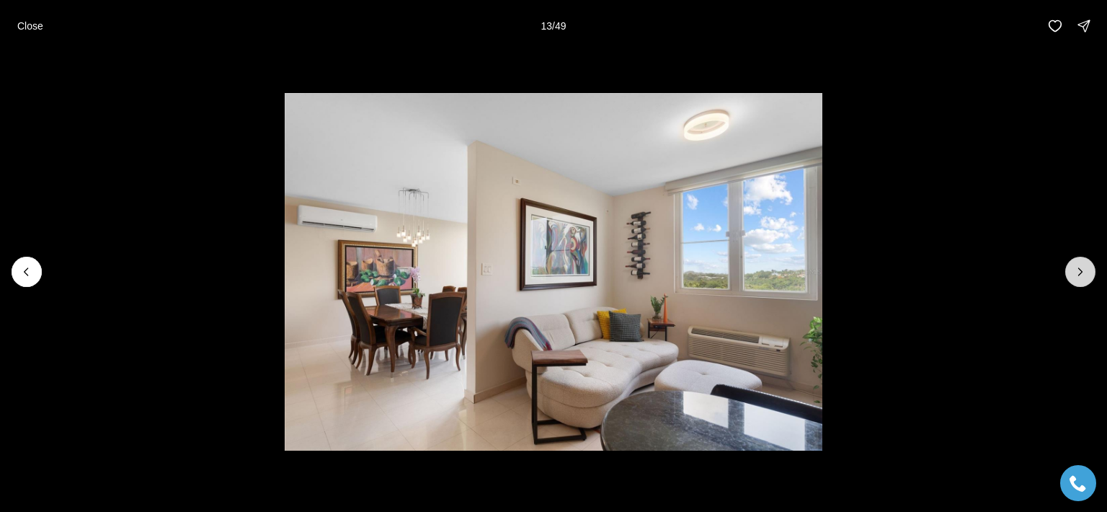
click at [1084, 267] on icon "Next slide" at bounding box center [1080, 271] width 14 height 14
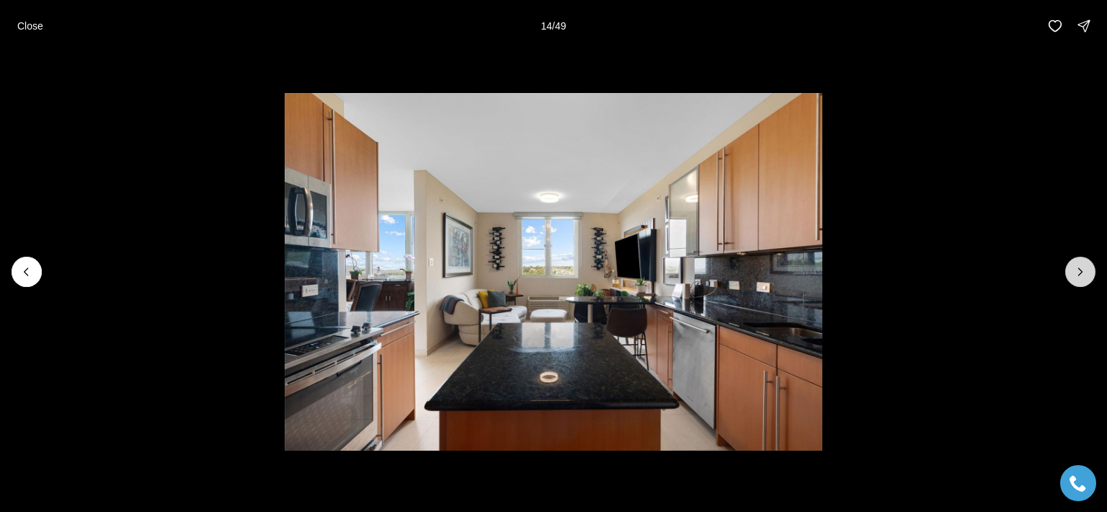
click at [1078, 264] on icon "Next slide" at bounding box center [1080, 271] width 14 height 14
